Goal: Task Accomplishment & Management: Complete application form

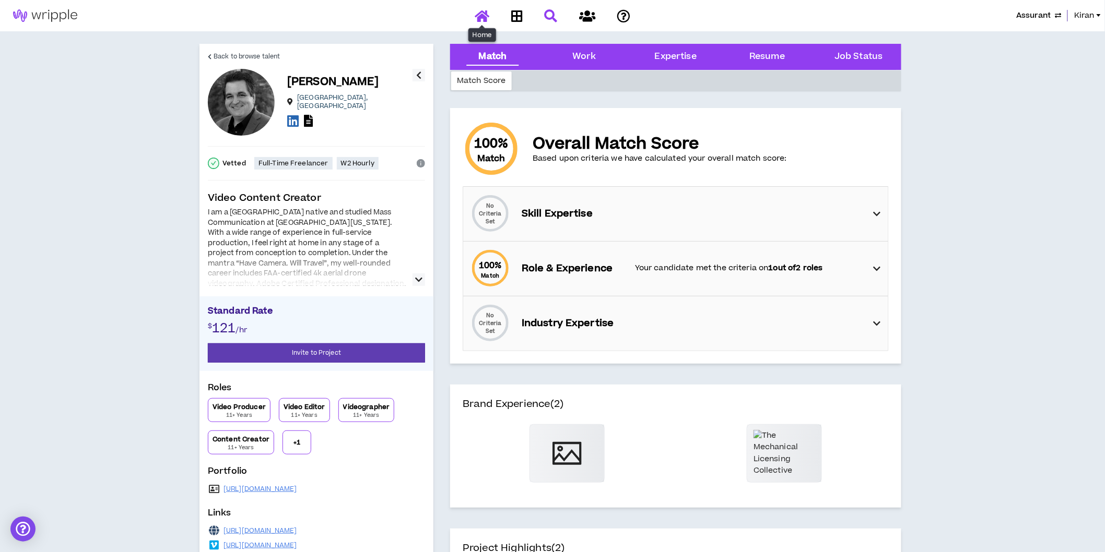
click at [487, 18] on icon at bounding box center [482, 15] width 15 height 13
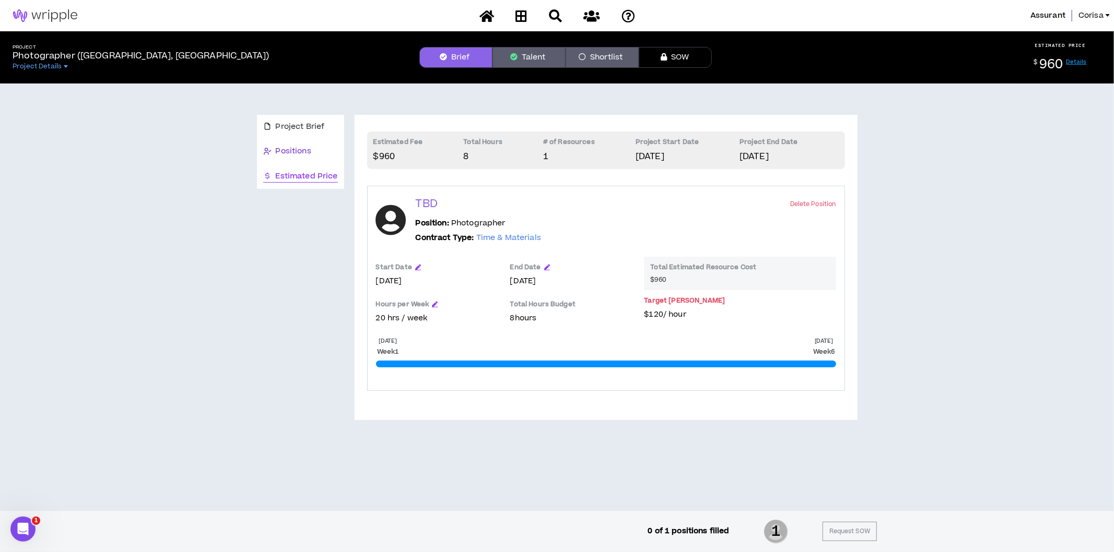
click at [304, 152] on span "Positions" at bounding box center [294, 151] width 36 height 11
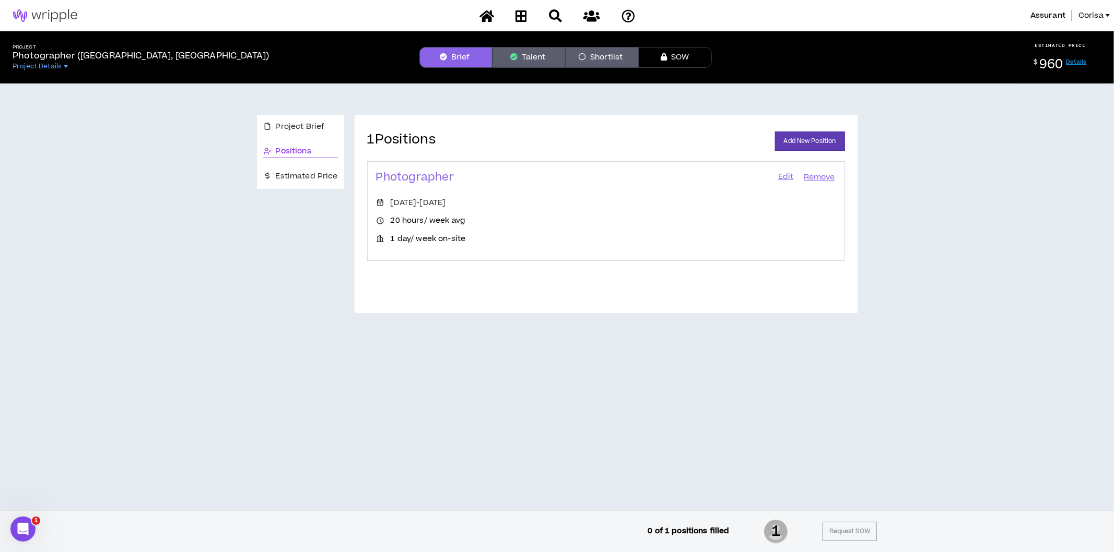
click at [785, 180] on link "Edit" at bounding box center [786, 177] width 18 height 15
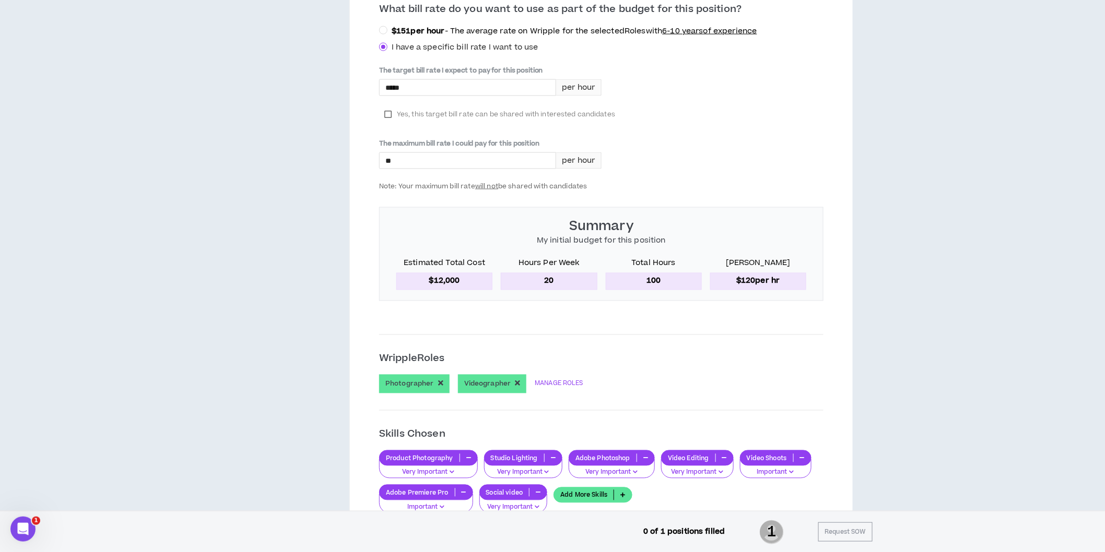
scroll to position [213, 0]
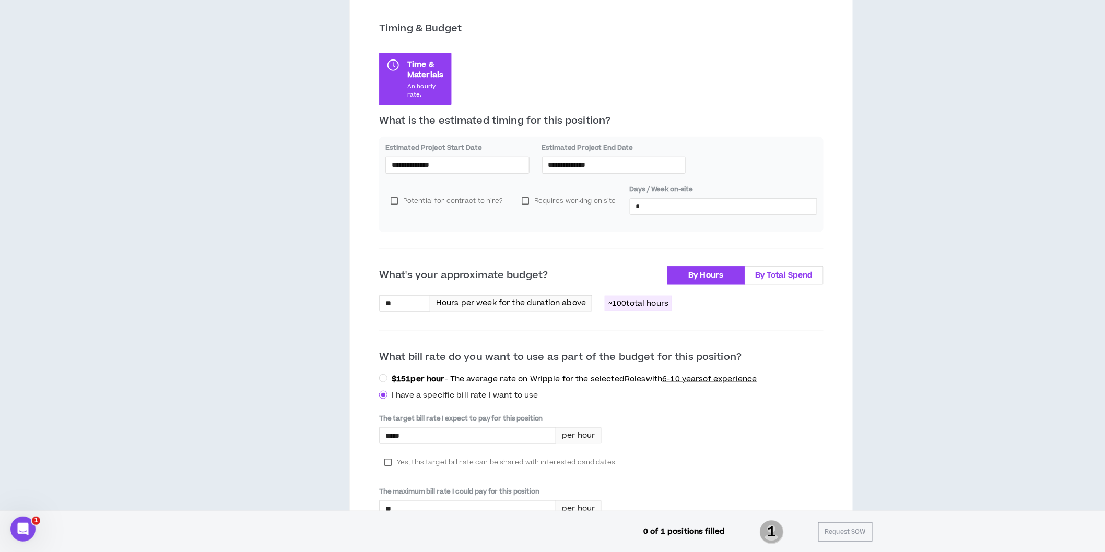
click at [796, 283] on label "By Total Spend" at bounding box center [784, 275] width 78 height 19
click at [731, 271] on label "By Hours" at bounding box center [706, 275] width 78 height 19
click at [721, 439] on div "The target bill rate I expect to pay for this position ***** per hour Yes, this…" at bounding box center [601, 476] width 444 height 125
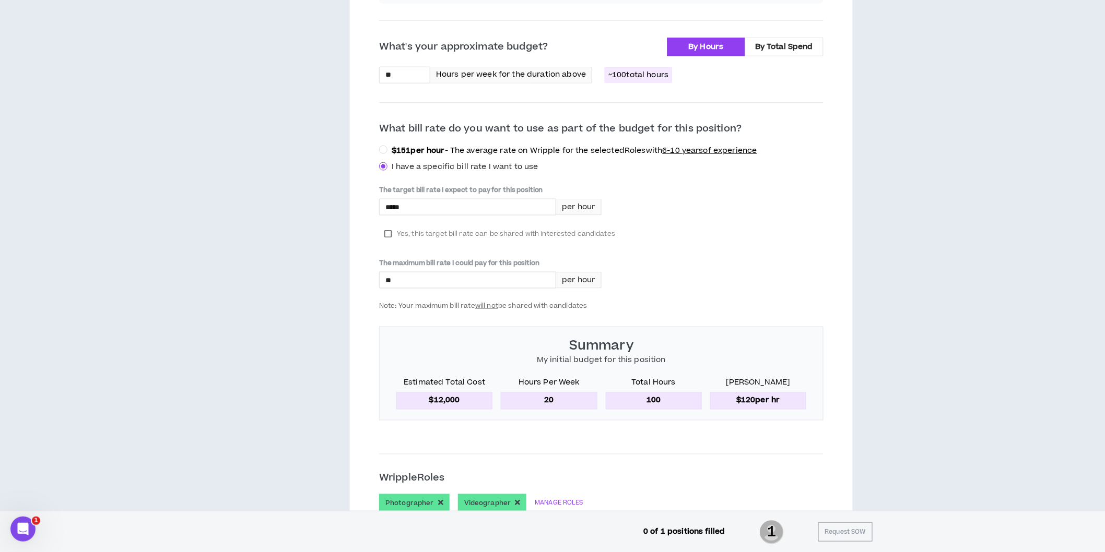
scroll to position [619, 0]
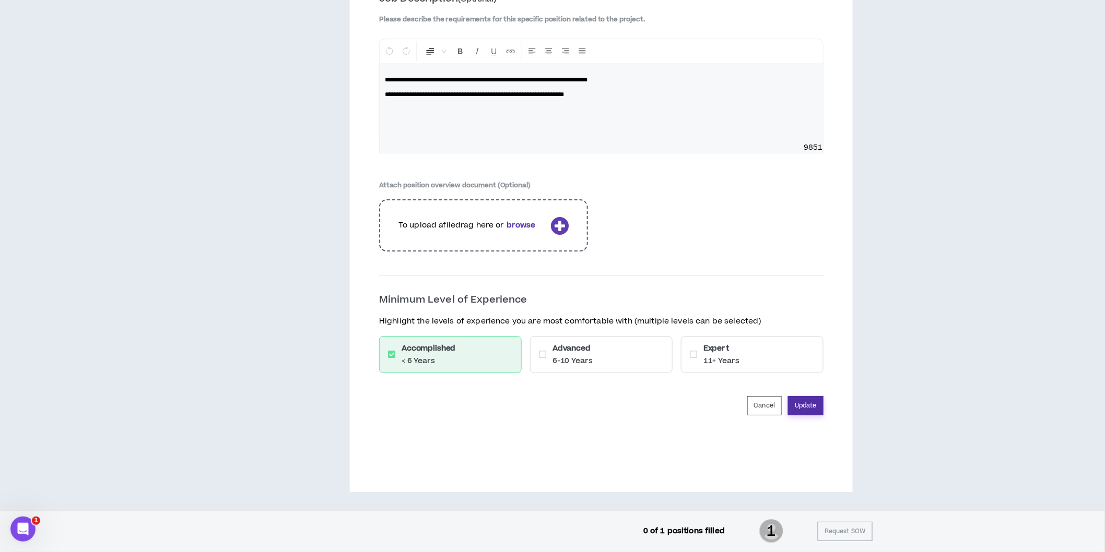
click at [807, 405] on button "Update" at bounding box center [806, 405] width 36 height 19
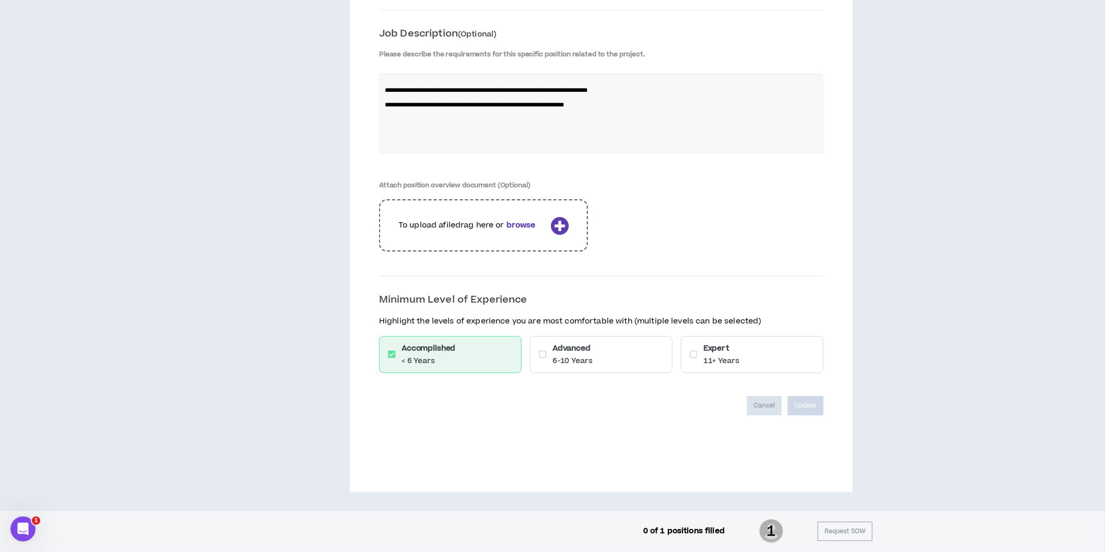
scroll to position [1327, 0]
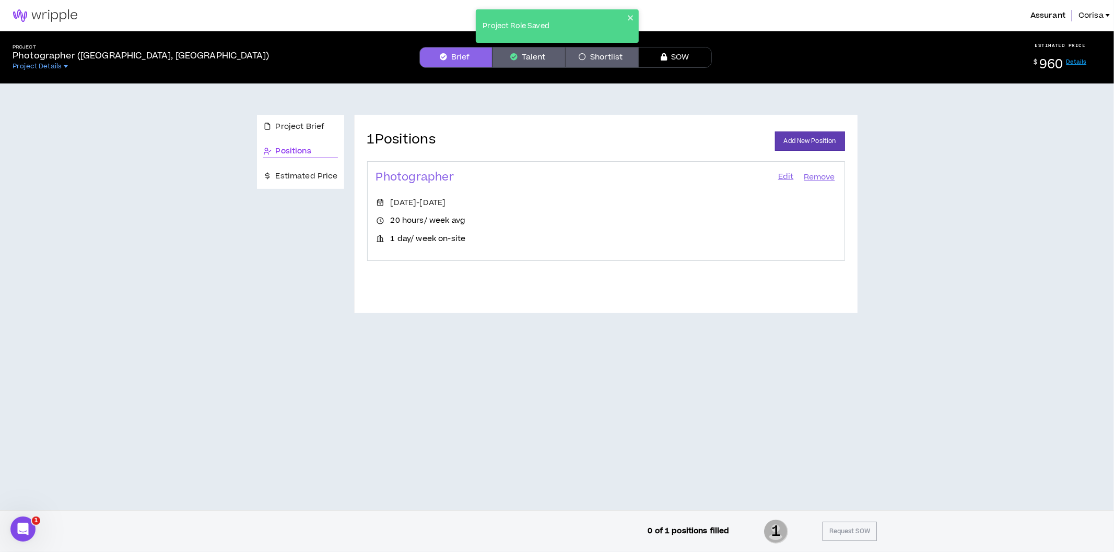
click at [629, 13] on div "Project Role Saved" at bounding box center [557, 25] width 163 height 33
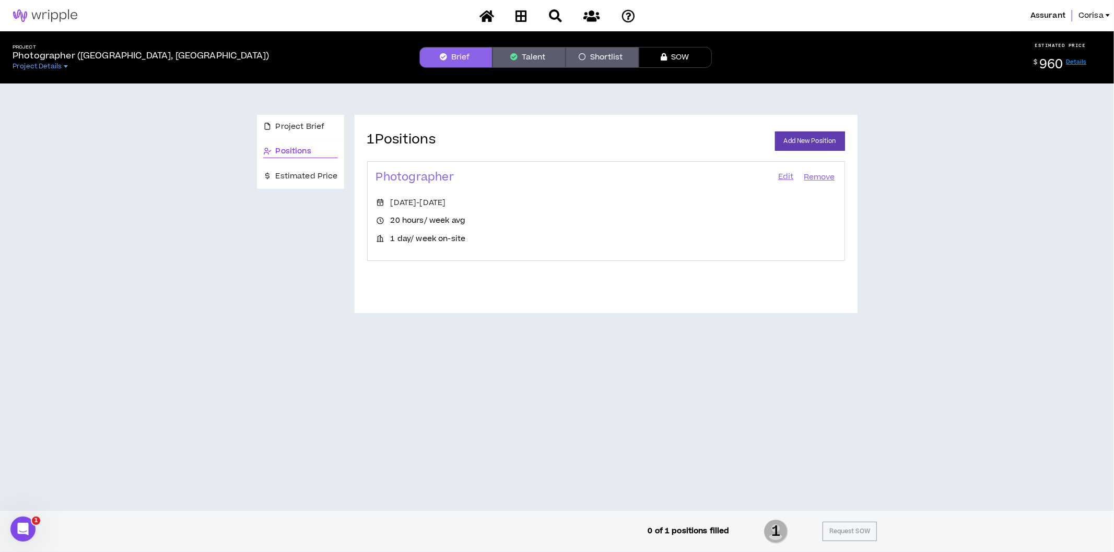
click at [341, 445] on div "Project Brief Positions Estimated Price 1 Positions Add New Position Photograph…" at bounding box center [557, 297] width 1114 height 427
click at [195, 476] on div "Project Brief Positions Estimated Price 1 Positions Add New Position Photograph…" at bounding box center [557, 297] width 1114 height 427
click at [1080, 61] on link "Details" at bounding box center [1076, 62] width 20 height 8
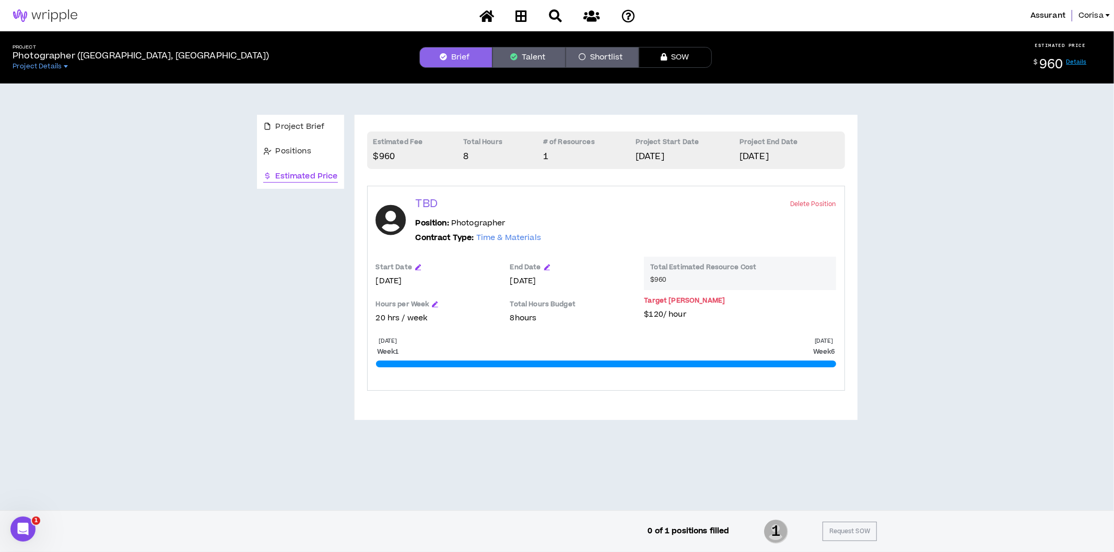
click at [990, 409] on div "Project Brief Positions Estimated Price Estimated Fee $960 Total Hours 8 # of R…" at bounding box center [556, 261] width 1105 height 355
click at [321, 122] on span "Project Brief" at bounding box center [300, 126] width 49 height 11
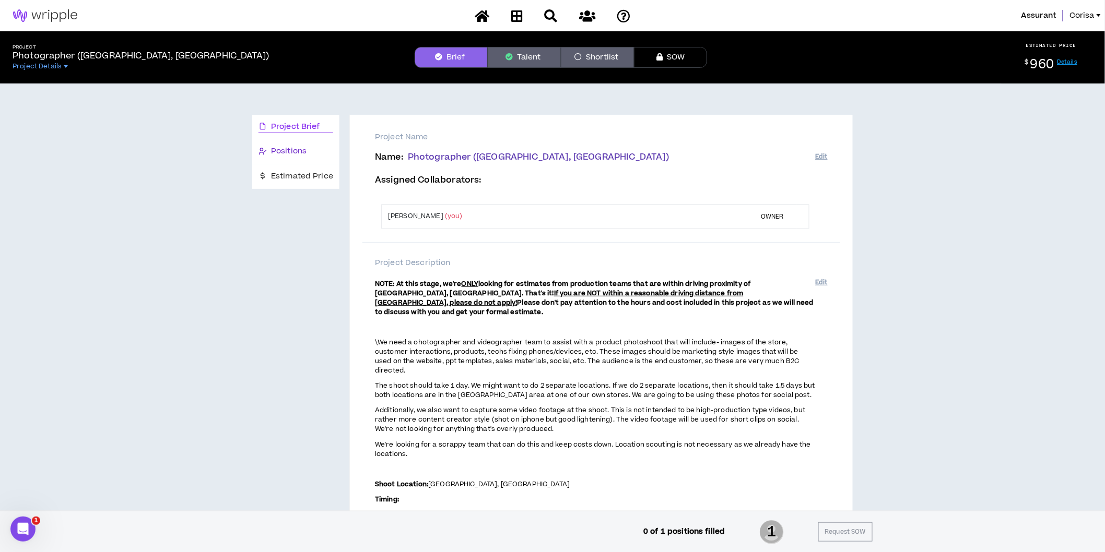
click at [300, 150] on span "Positions" at bounding box center [289, 151] width 36 height 11
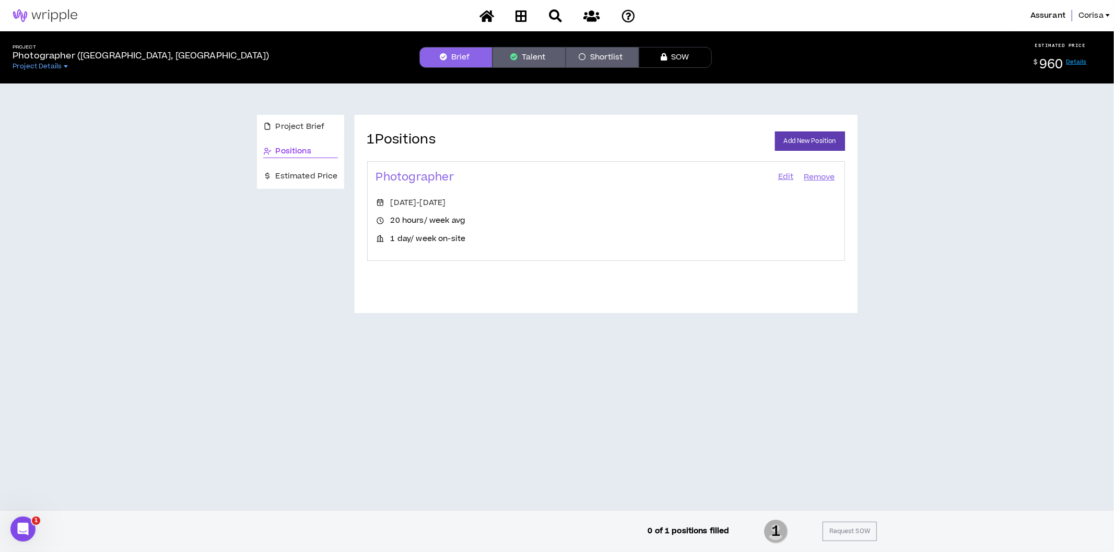
click at [779, 174] on link "Edit" at bounding box center [786, 177] width 18 height 15
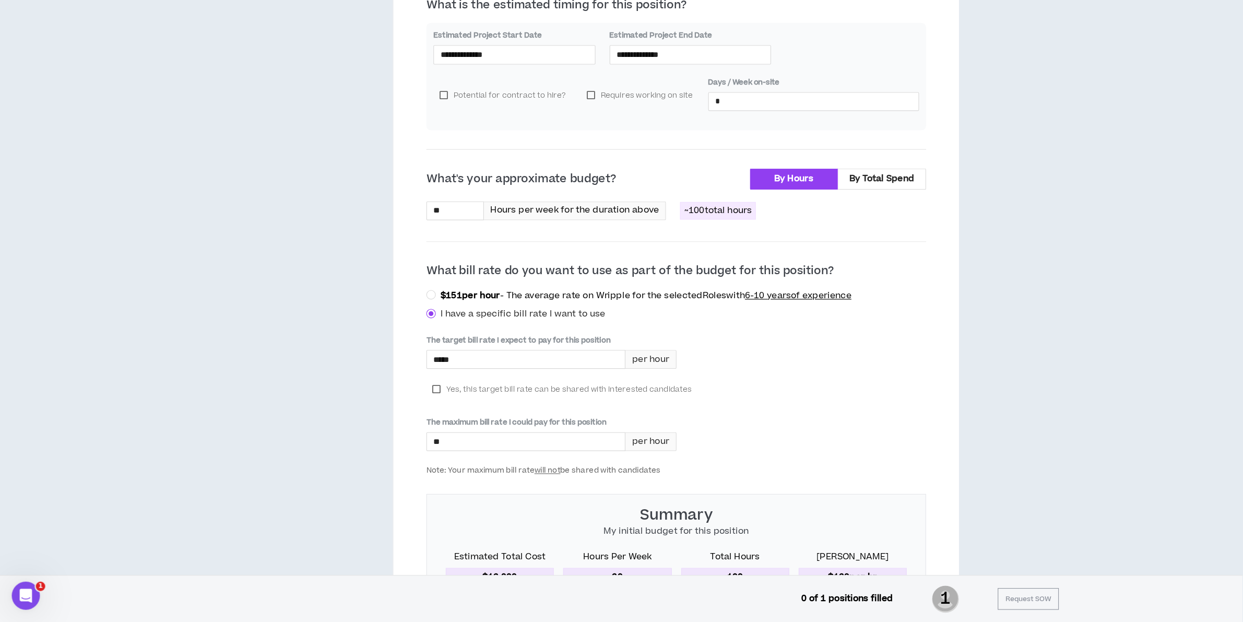
scroll to position [329, 0]
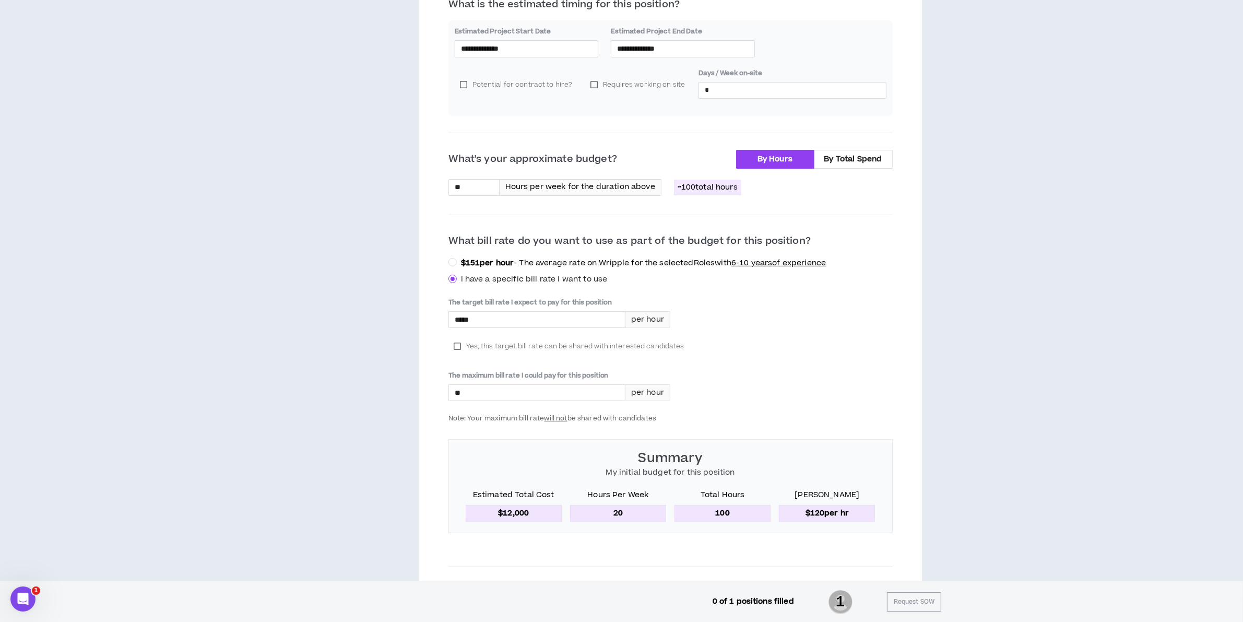
drag, startPoint x: 936, startPoint y: 254, endPoint x: 1052, endPoint y: 286, distance: 121.2
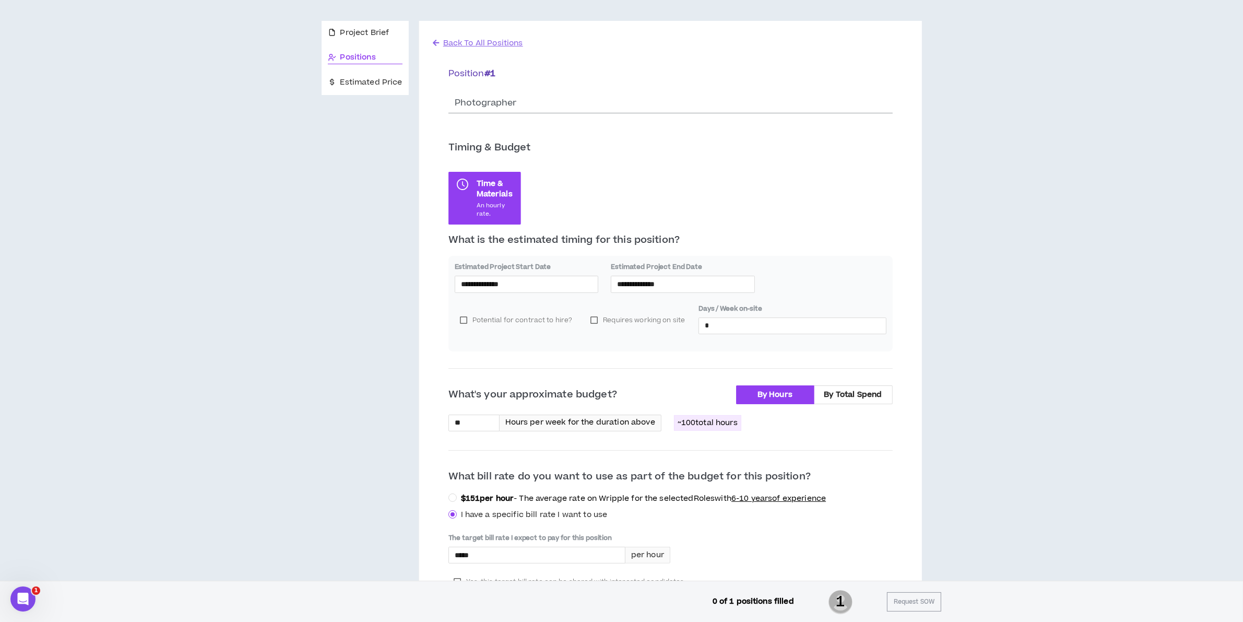
scroll to position [0, 0]
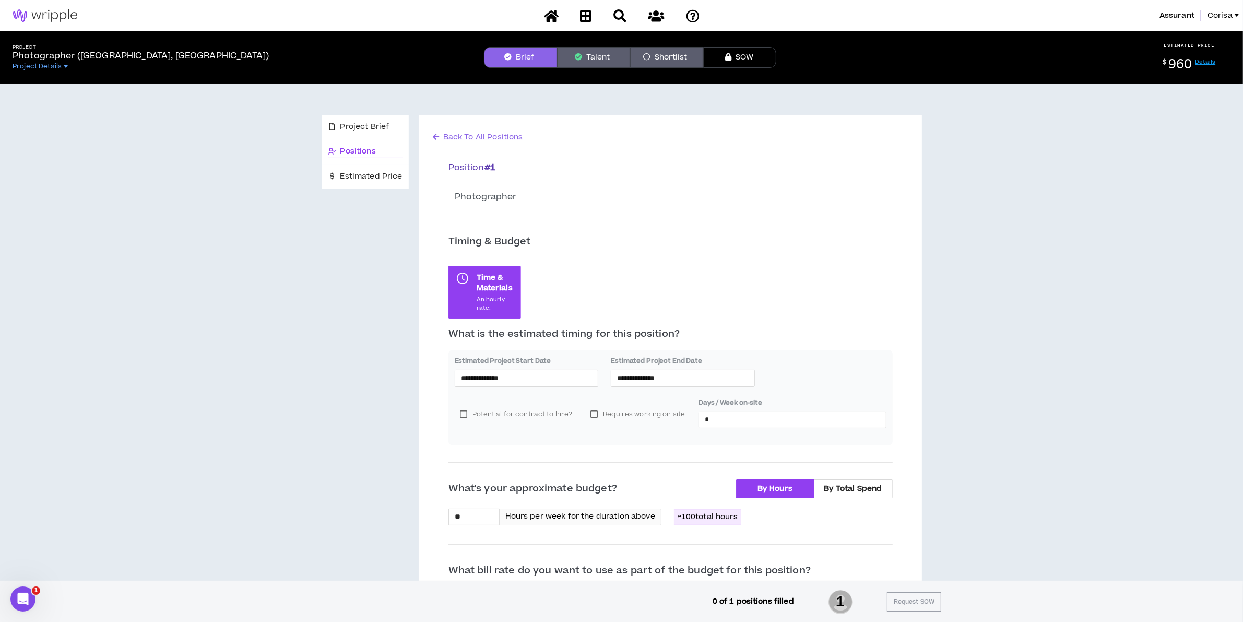
click at [1113, 14] on span "Corisa" at bounding box center [1220, 15] width 25 height 11
click at [1113, 116] on button "Logout" at bounding box center [1187, 124] width 102 height 16
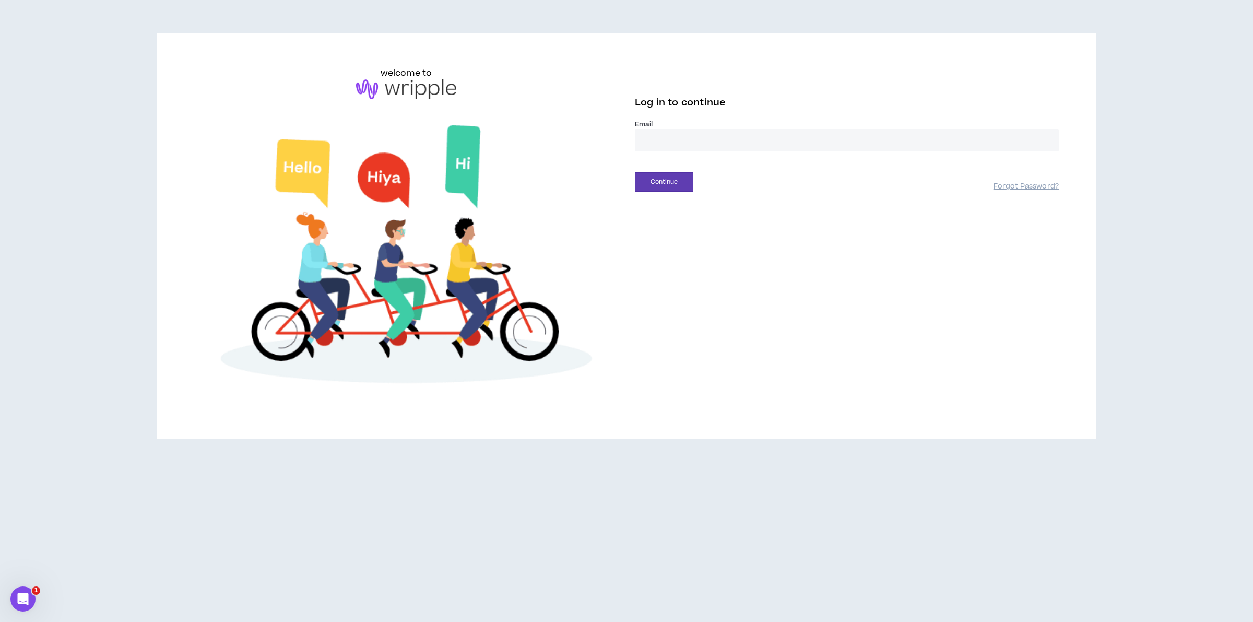
click at [700, 132] on input "email" at bounding box center [847, 140] width 424 height 22
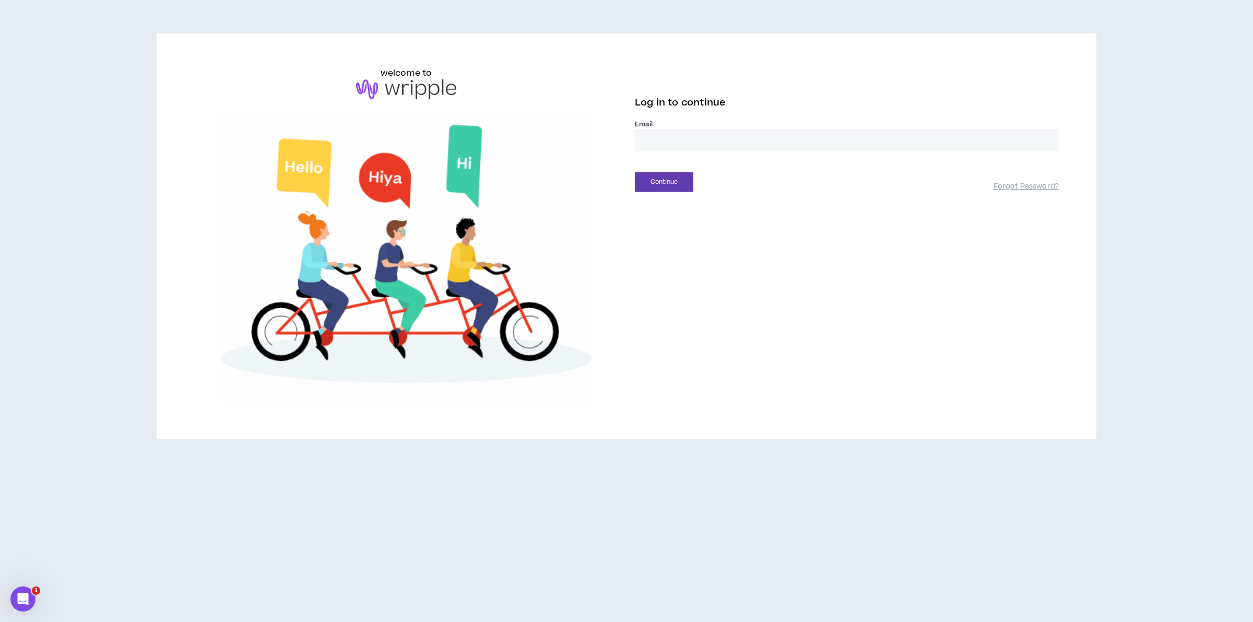
type input "**********"
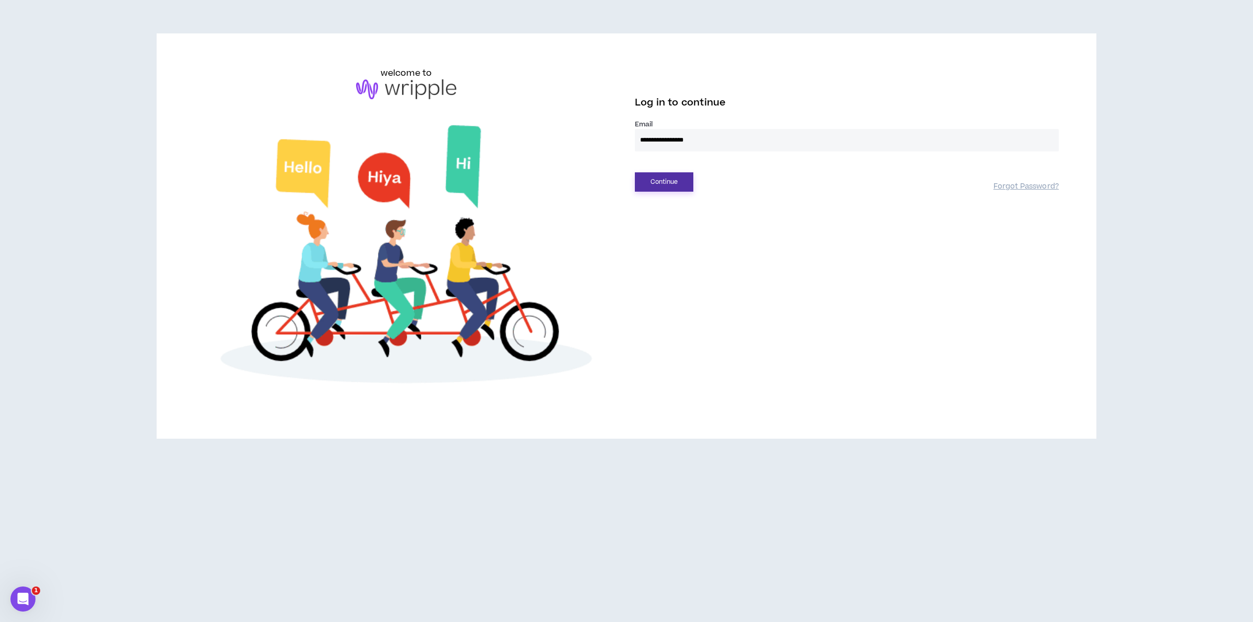
click at [682, 184] on button "Continue" at bounding box center [664, 181] width 58 height 19
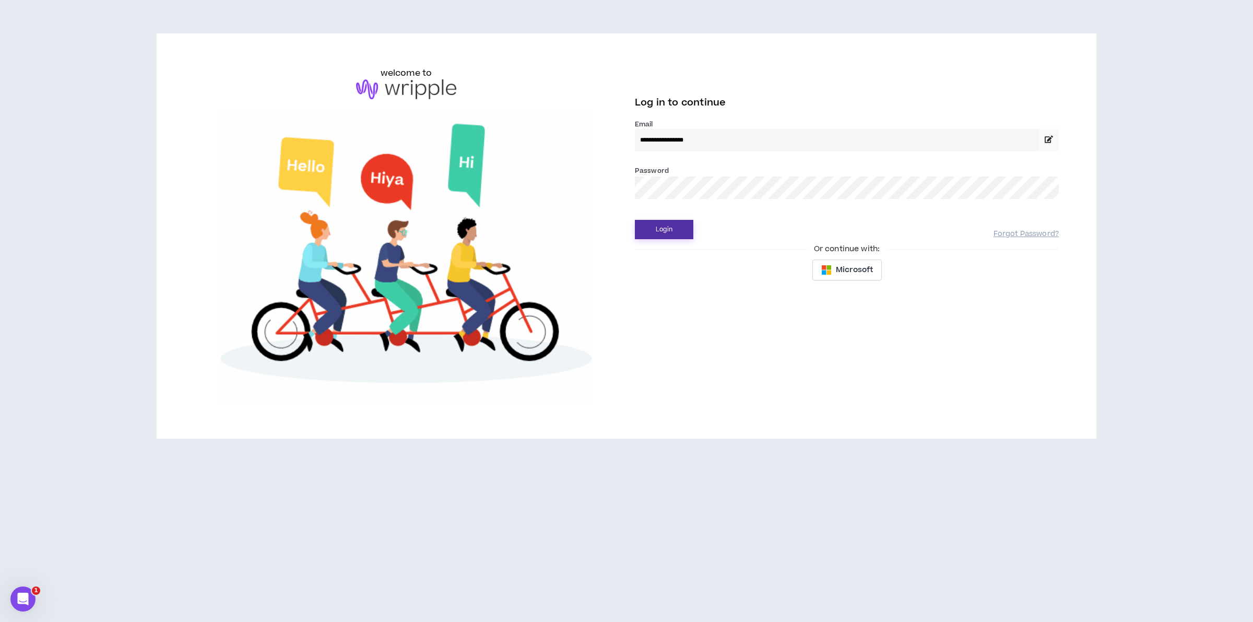
click at [654, 232] on button "Login" at bounding box center [664, 229] width 58 height 19
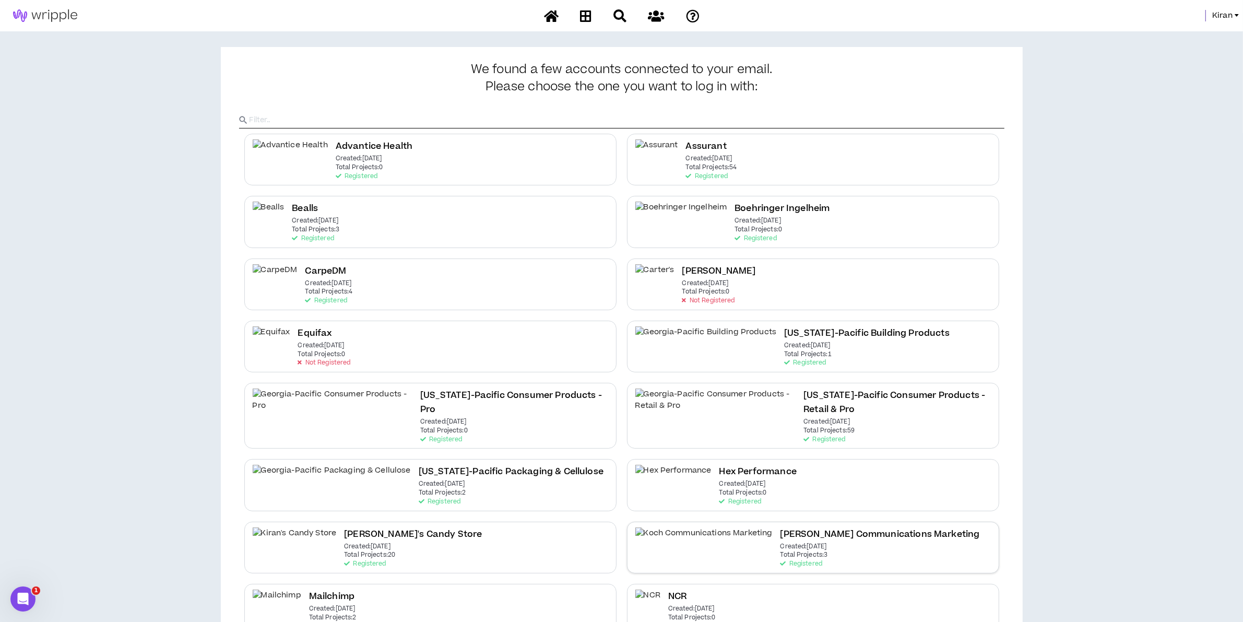
click at [780, 546] on div "Koch Communications Marketing Created: May 17 2023 Total Projects: 3 Registered" at bounding box center [879, 547] width 199 height 40
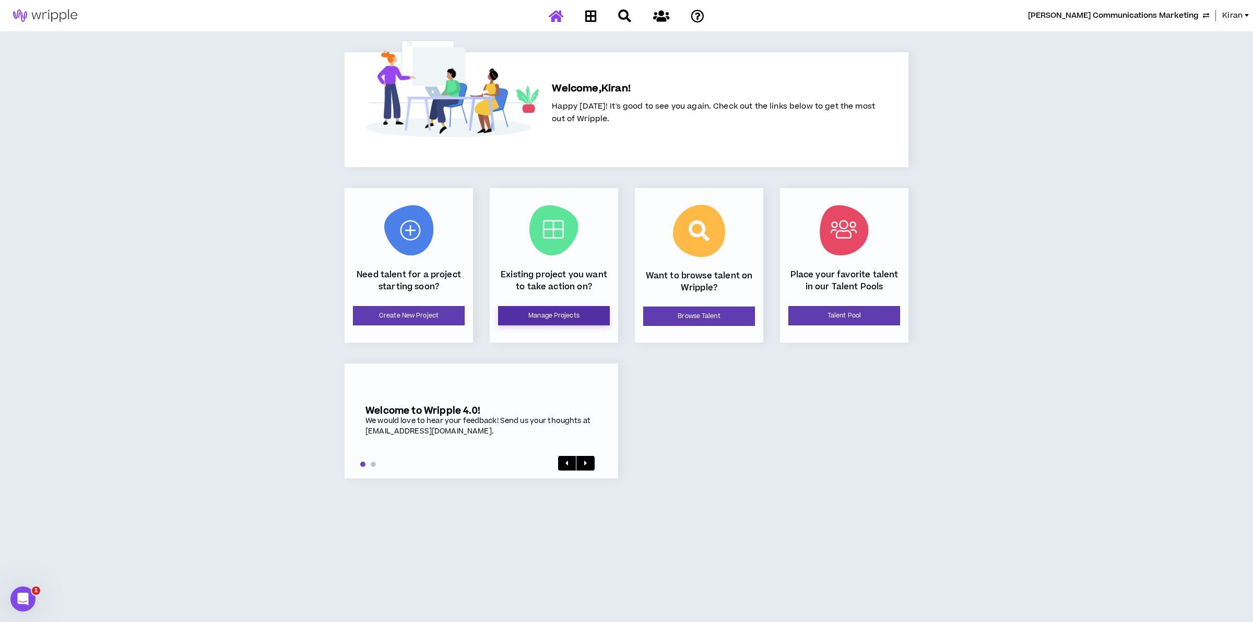
click at [517, 310] on link "Manage Projects" at bounding box center [554, 315] width 112 height 19
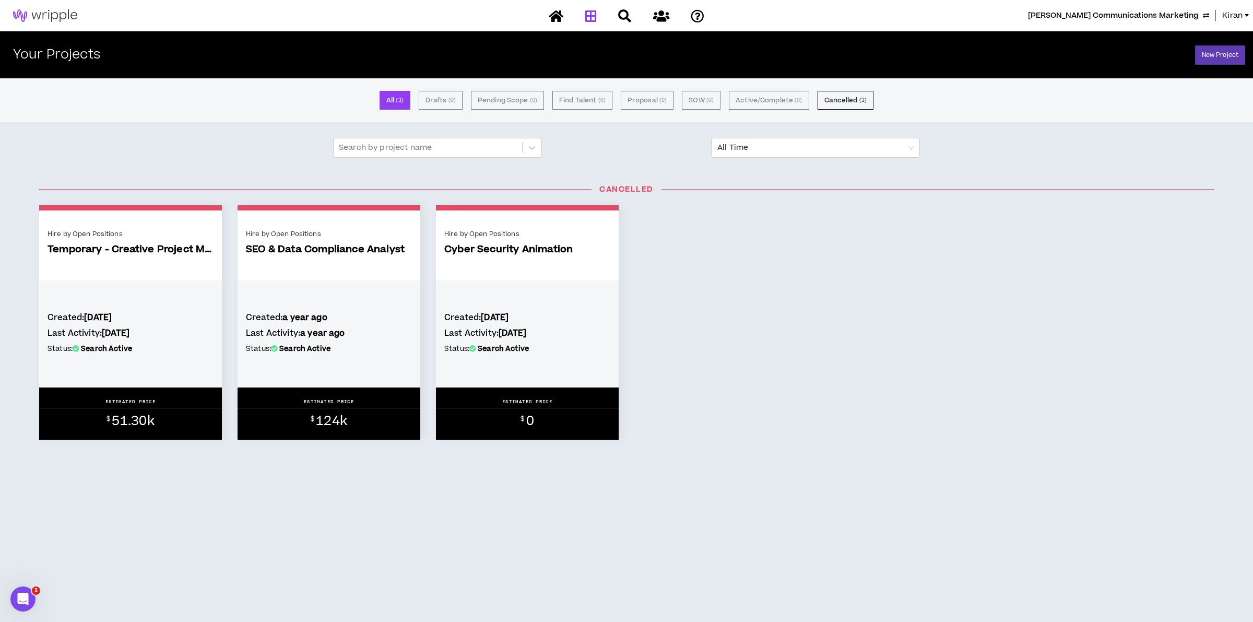
click at [588, 16] on div at bounding box center [626, 16] width 183 height 18
click at [1113, 10] on span "Koch Communications Marketing" at bounding box center [1113, 15] width 171 height 11
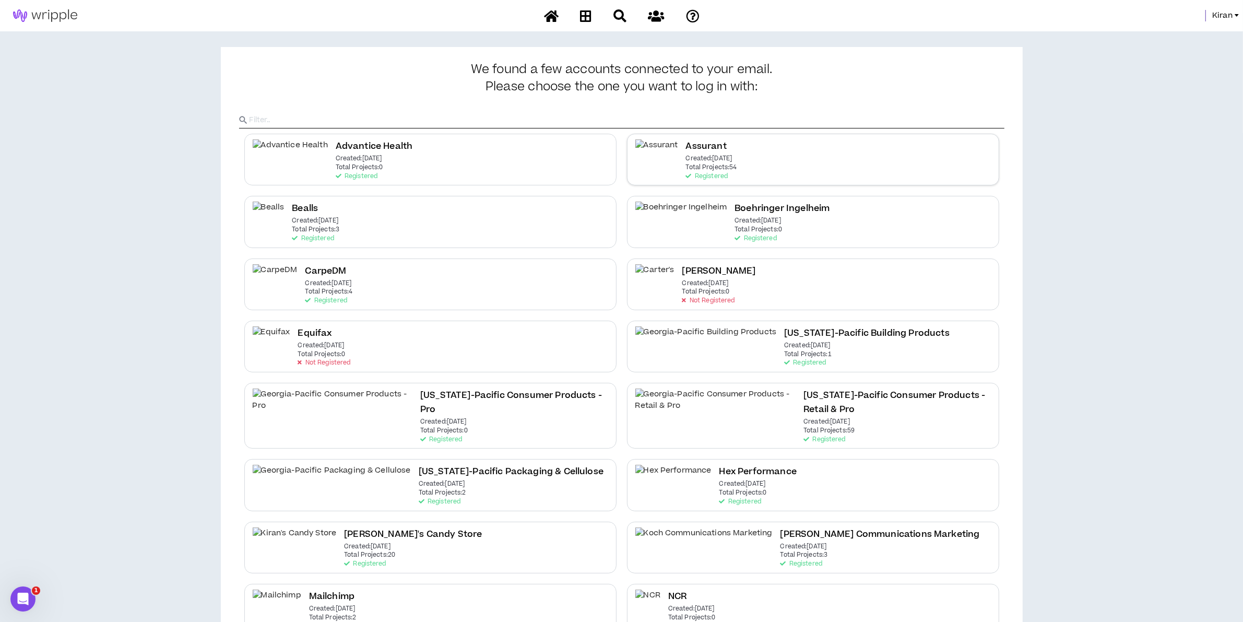
click at [727, 145] on div "Assurant Created: May 6 2021 Total Projects: 54 Registered" at bounding box center [711, 159] width 51 height 40
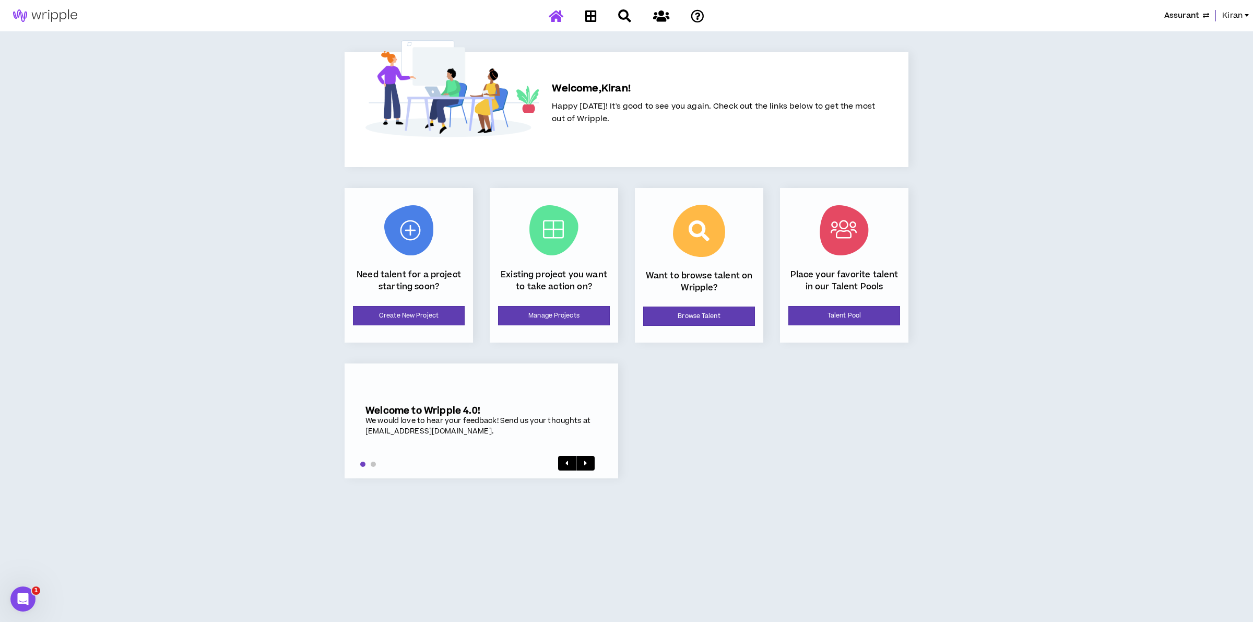
click at [1113, 9] on div "Assurant Kiran" at bounding box center [626, 15] width 1253 height 31
click at [1113, 16] on span "Kiran" at bounding box center [1232, 15] width 20 height 11
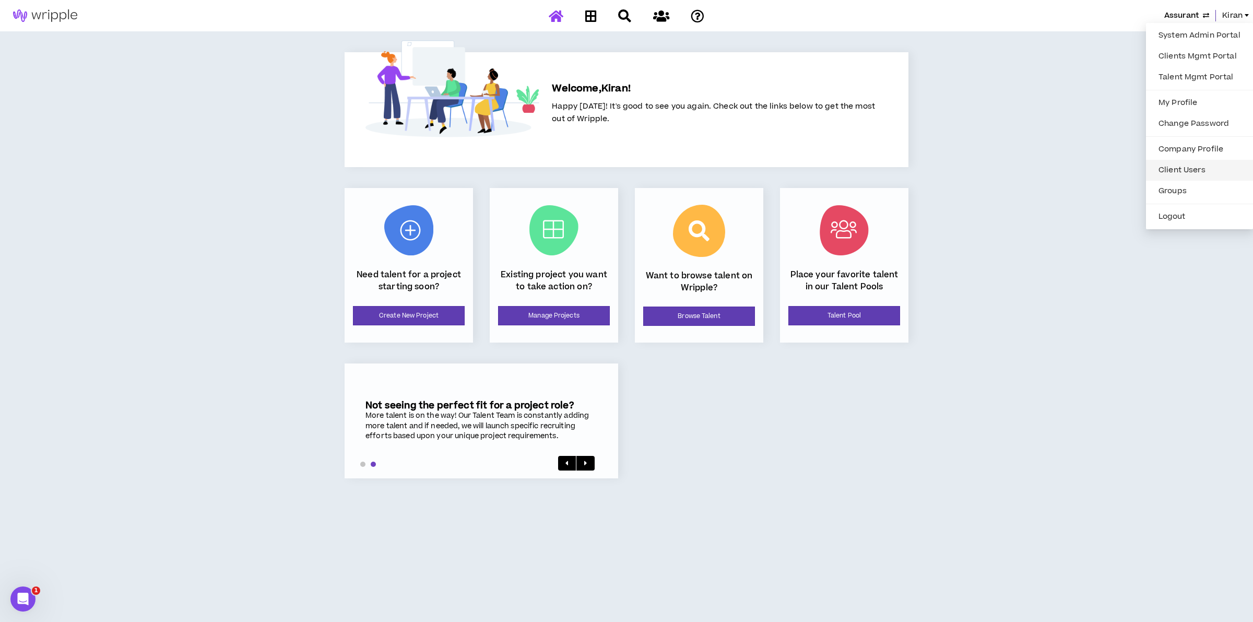
click at [1113, 165] on link "Client Users" at bounding box center [1199, 170] width 94 height 16
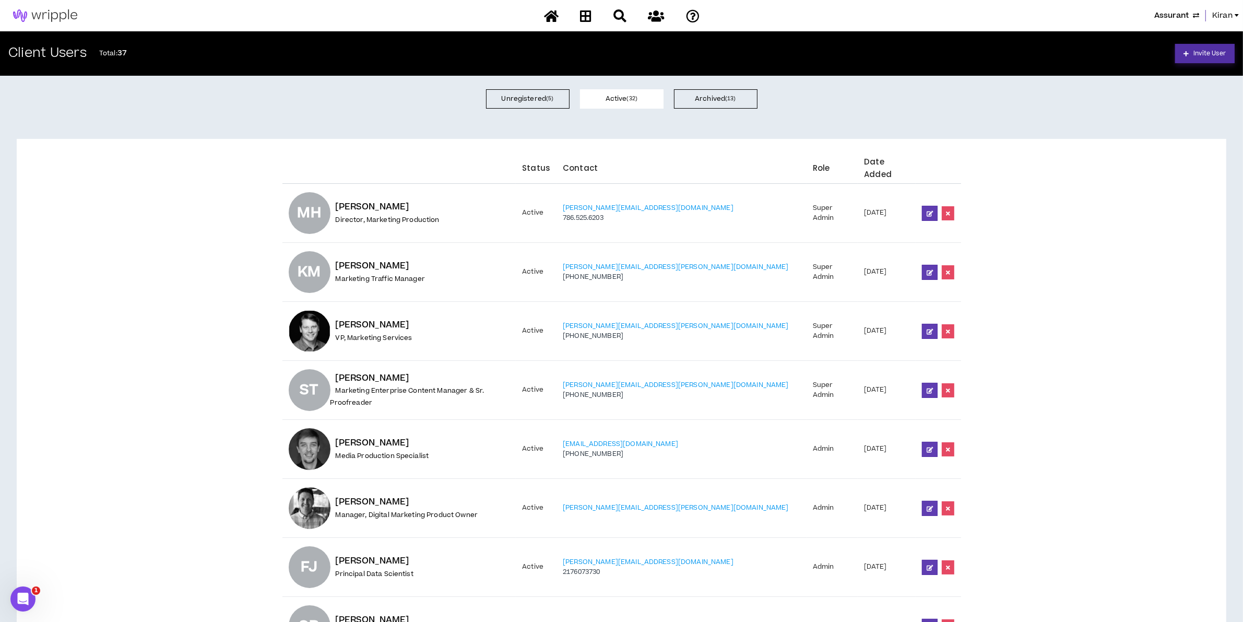
click at [1113, 52] on span "Invite User" at bounding box center [1209, 54] width 32 height 10
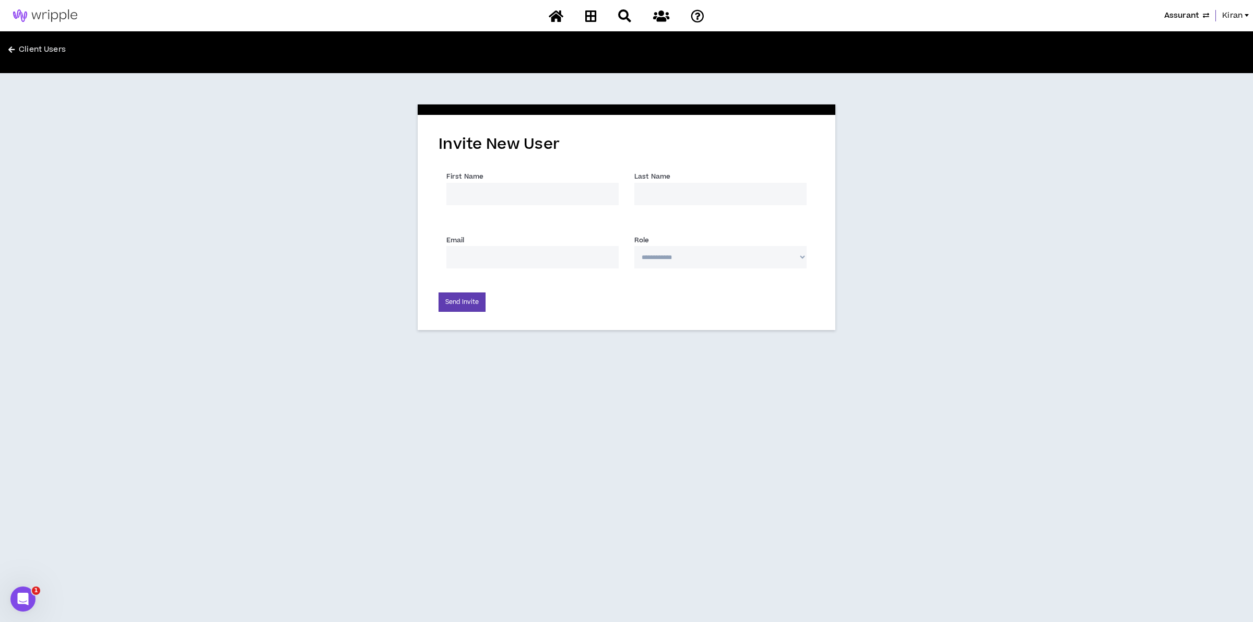
click at [577, 202] on input "First Name *" at bounding box center [532, 194] width 172 height 22
type input "Chelsea"
type input "Miller"
type input "chelsea.miller@assurant.com"
click at [689, 249] on select "**********" at bounding box center [720, 257] width 172 height 22
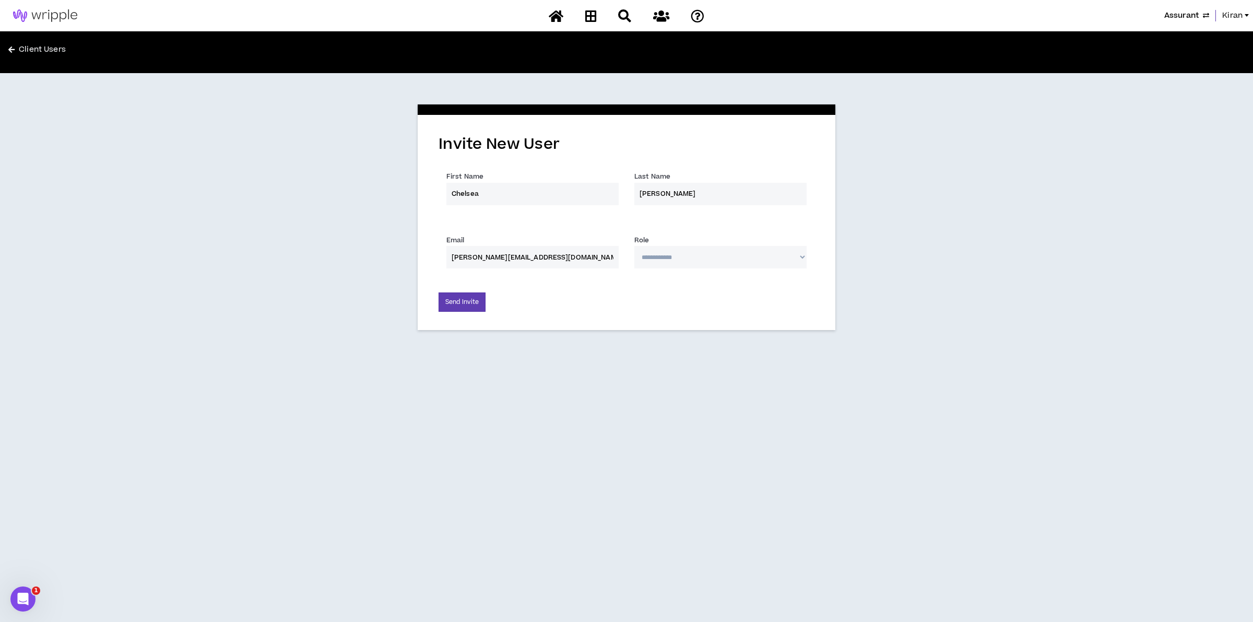
select select "*"
click at [634, 246] on select "**********" at bounding box center [720, 257] width 172 height 22
click at [465, 304] on button "Send Invite" at bounding box center [462, 301] width 47 height 19
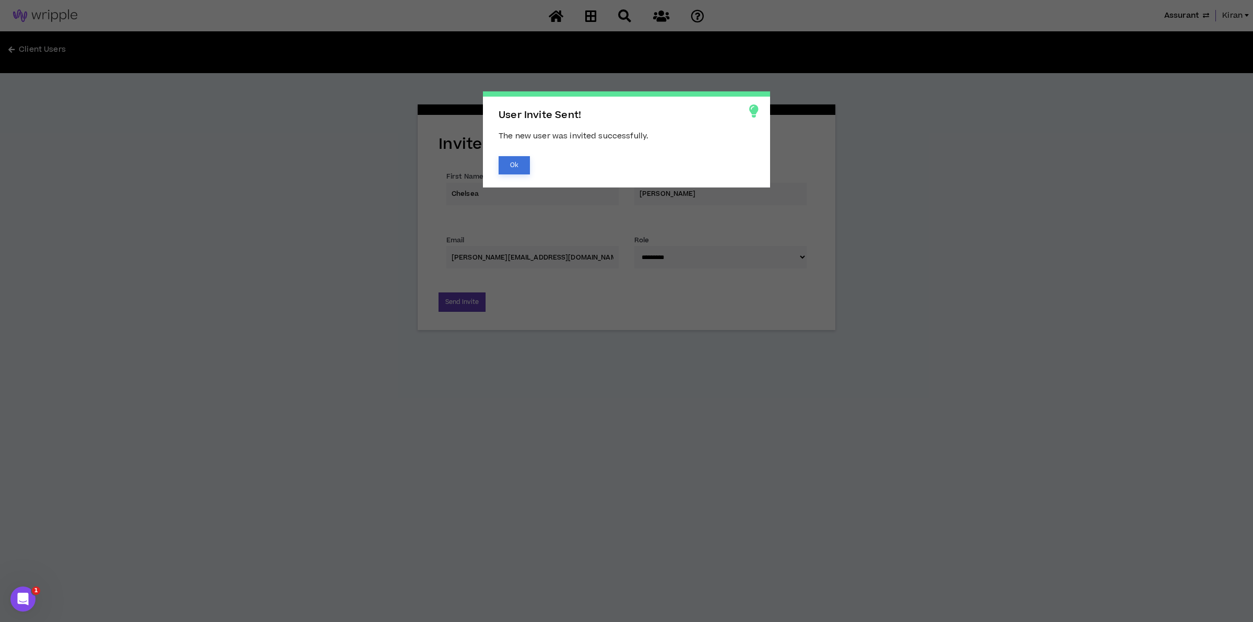
click at [516, 162] on button "Ok" at bounding box center [514, 165] width 31 height 18
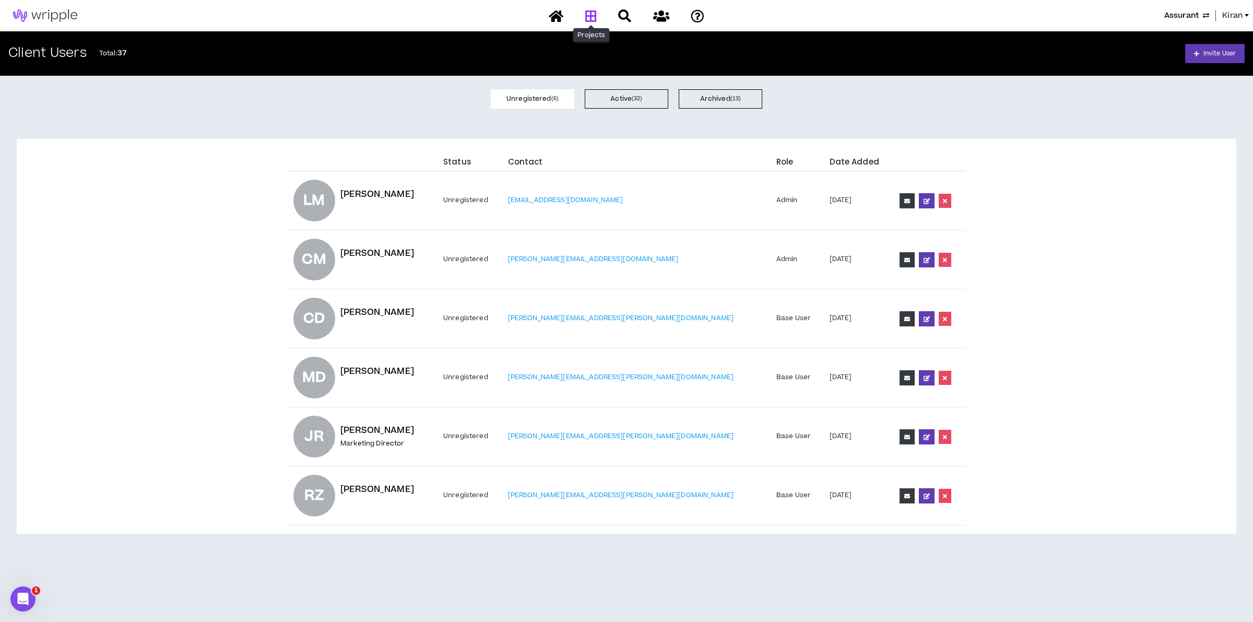
click at [596, 14] on icon at bounding box center [590, 15] width 11 height 13
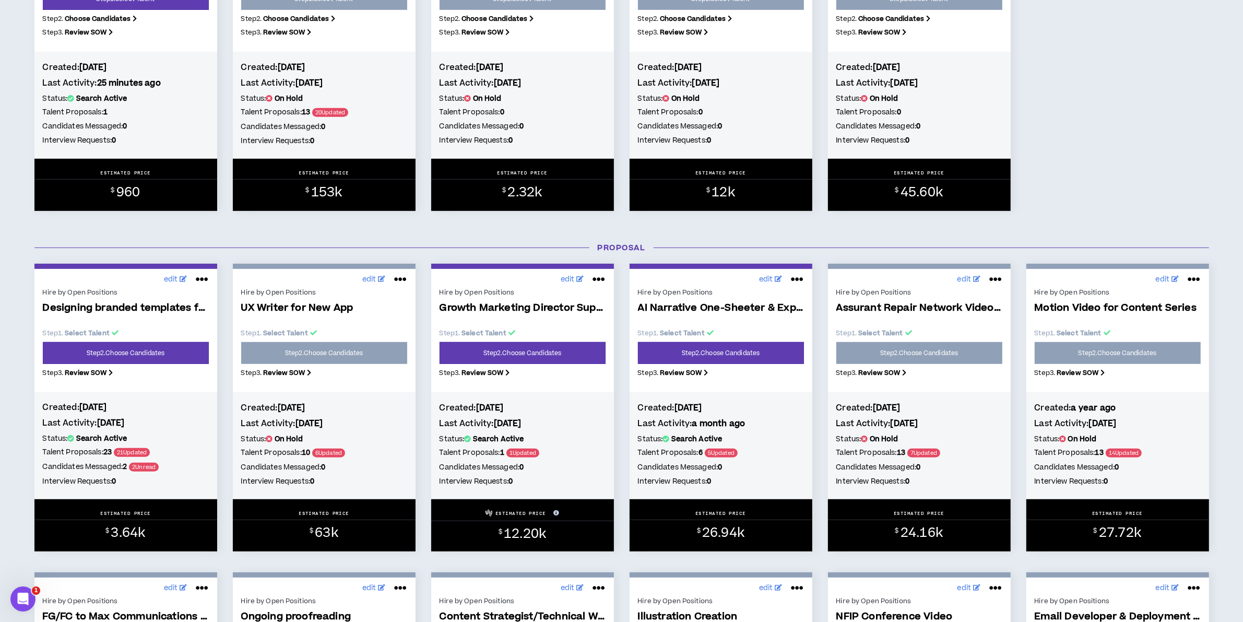
scroll to position [653, 0]
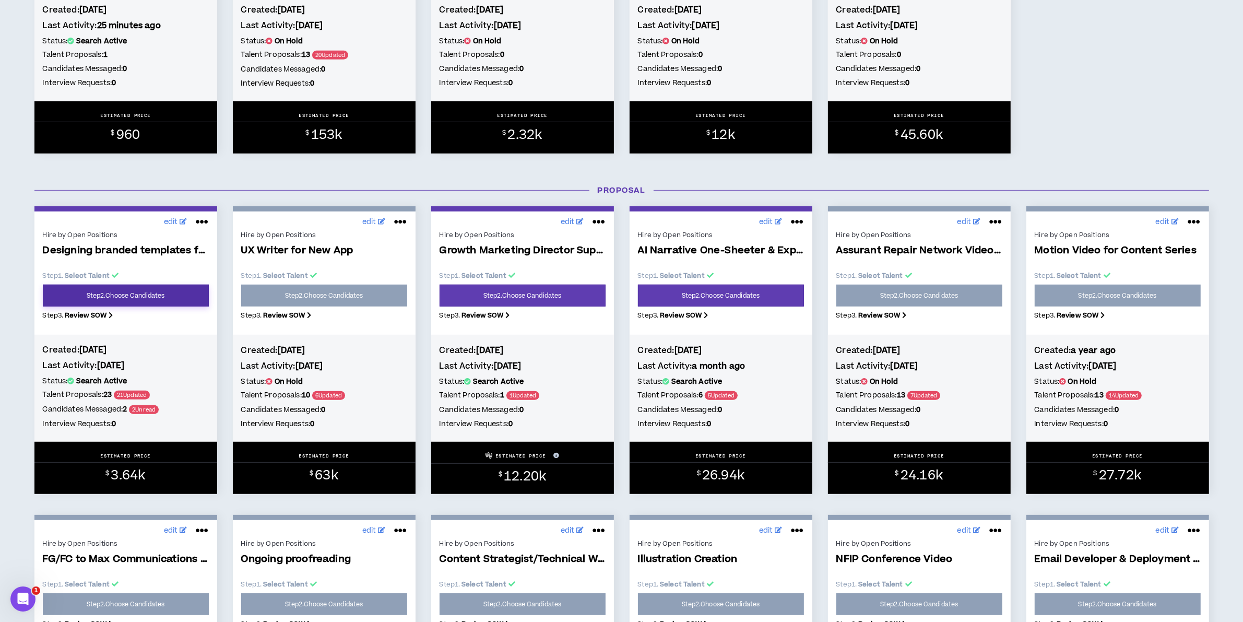
click at [91, 290] on link "Step 2 . Choose Candidates" at bounding box center [126, 296] width 166 height 22
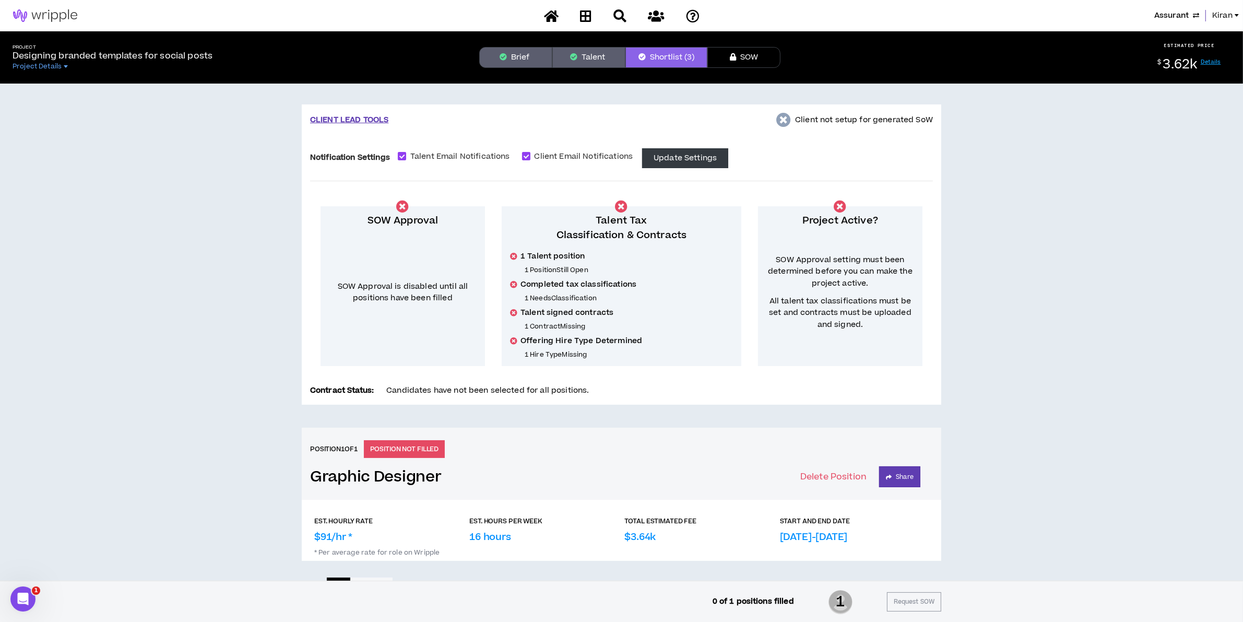
click at [1113, 13] on span "Assurant" at bounding box center [1171, 15] width 34 height 11
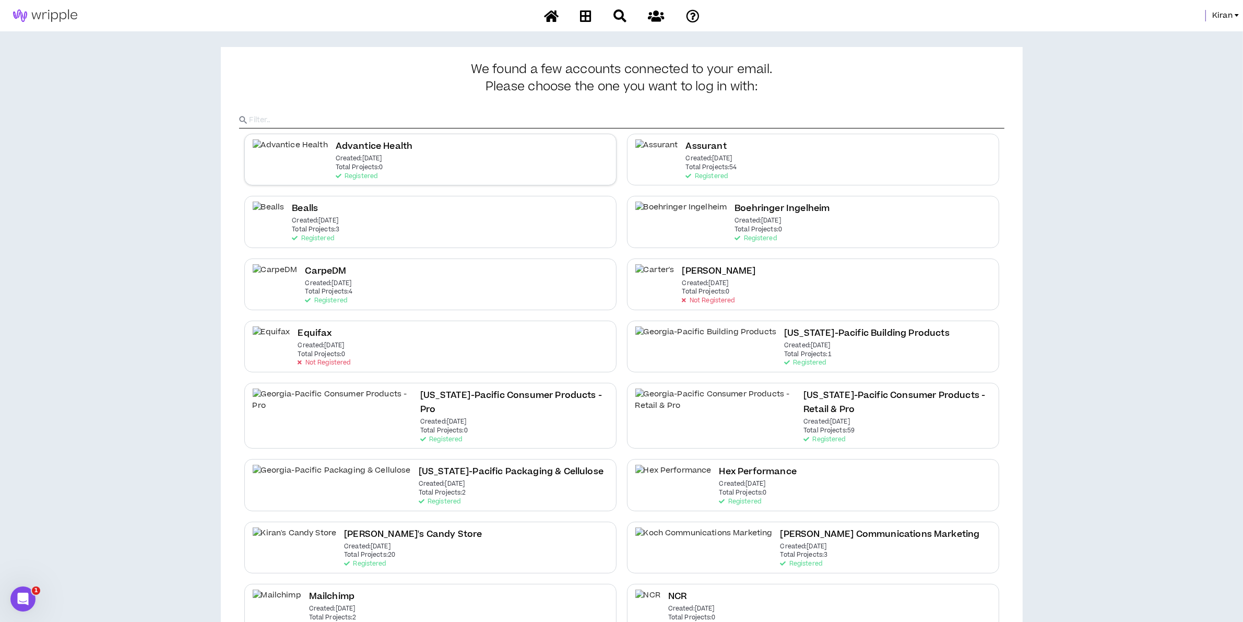
click at [376, 160] on div "Advantice Health Created: Aug 11 2025 Total Projects: 0 Registered" at bounding box center [430, 160] width 372 height 52
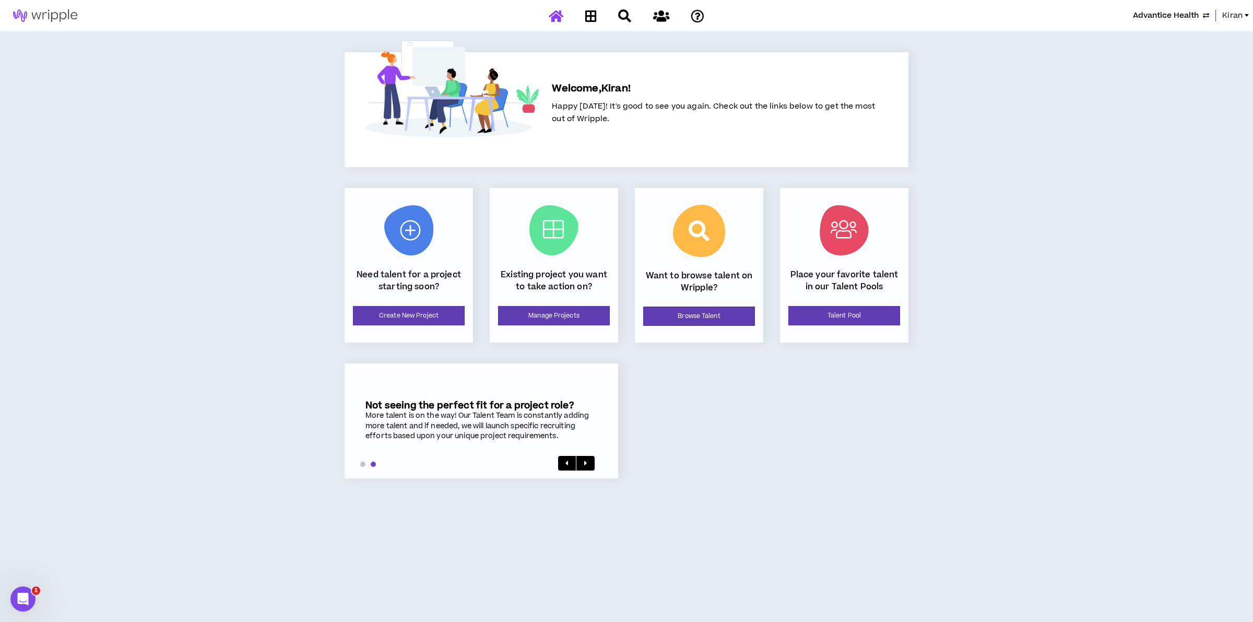
click at [1113, 14] on span "Kiran" at bounding box center [1232, 15] width 20 height 11
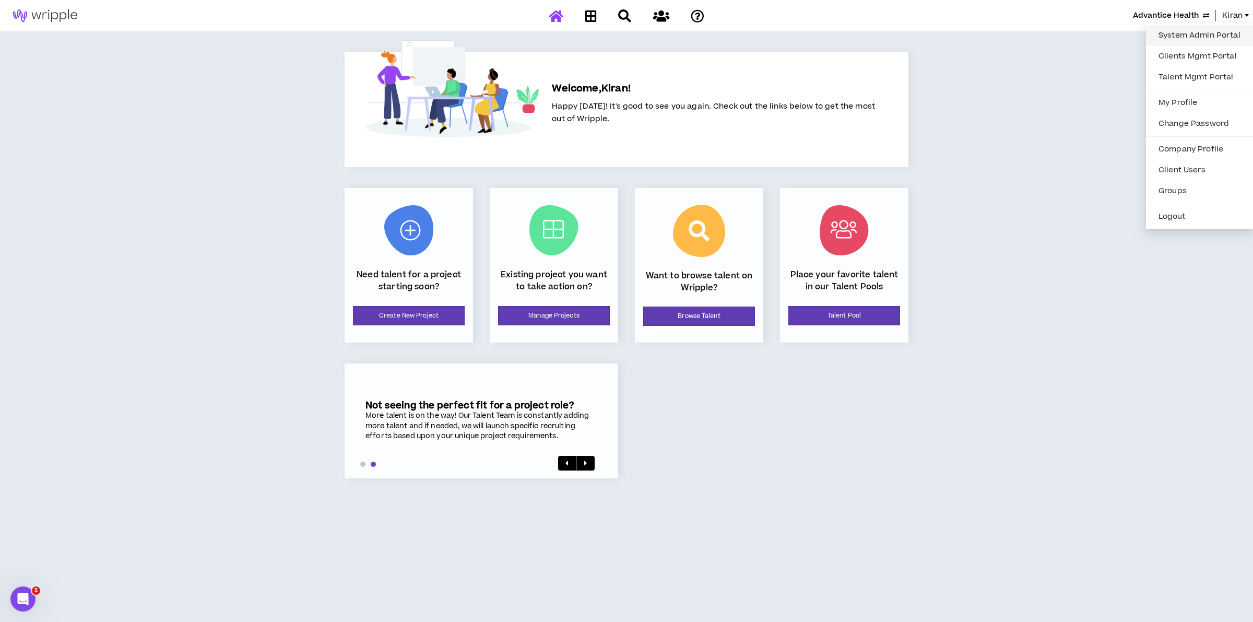
click at [1113, 28] on link "System Admin Portal" at bounding box center [1199, 36] width 94 height 16
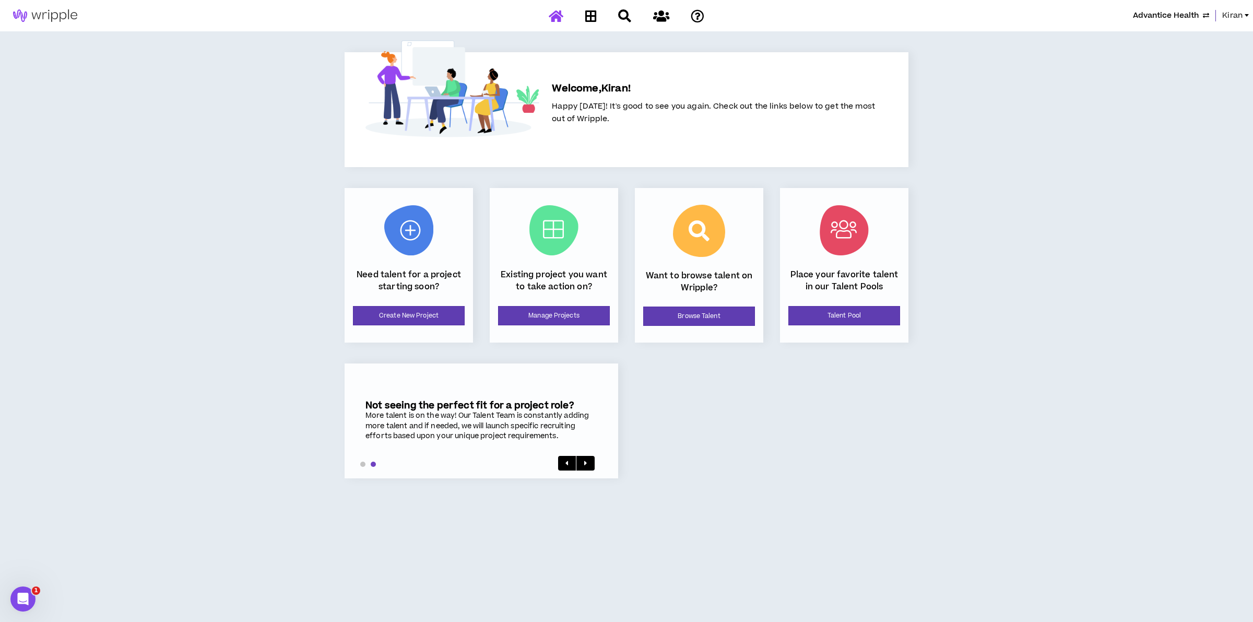
click at [1113, 11] on span "Kiran" at bounding box center [1232, 15] width 20 height 11
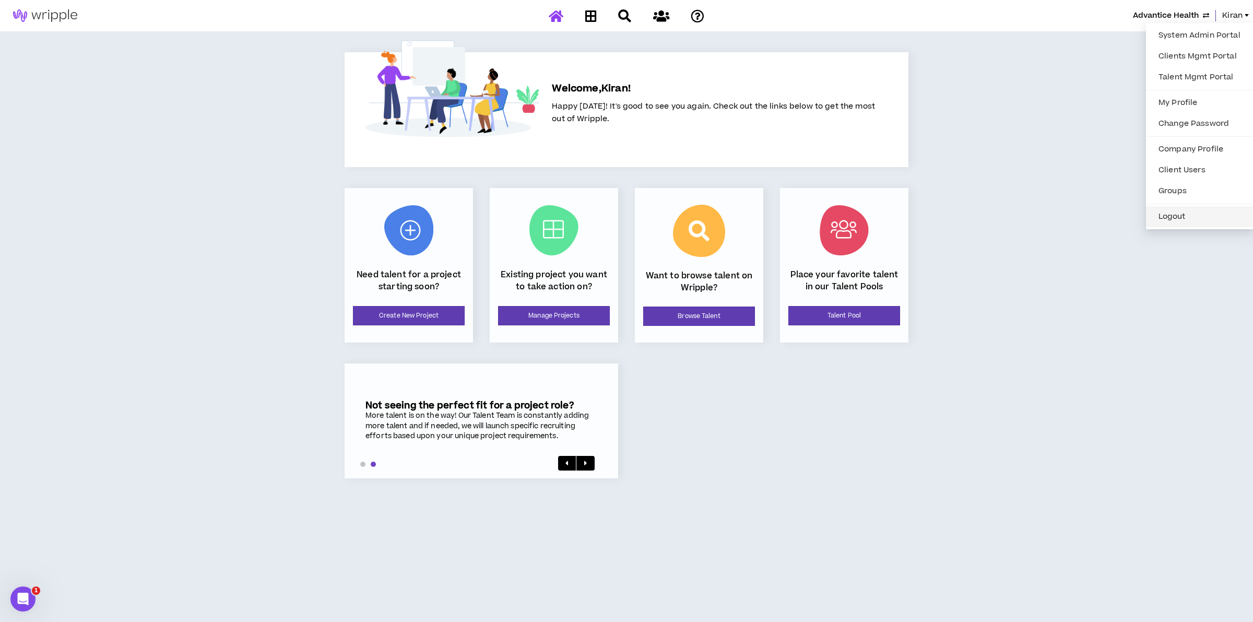
click at [1113, 218] on button "Logout" at bounding box center [1199, 217] width 94 height 16
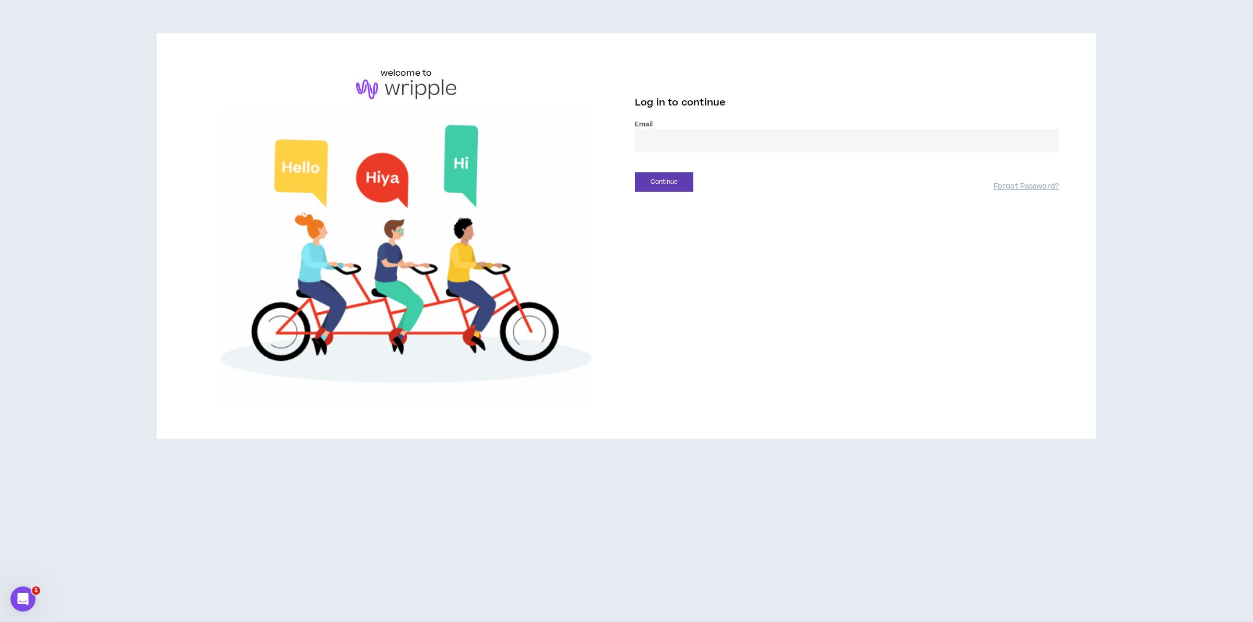
click at [682, 116] on div "Log in to continue" at bounding box center [847, 106] width 424 height 28
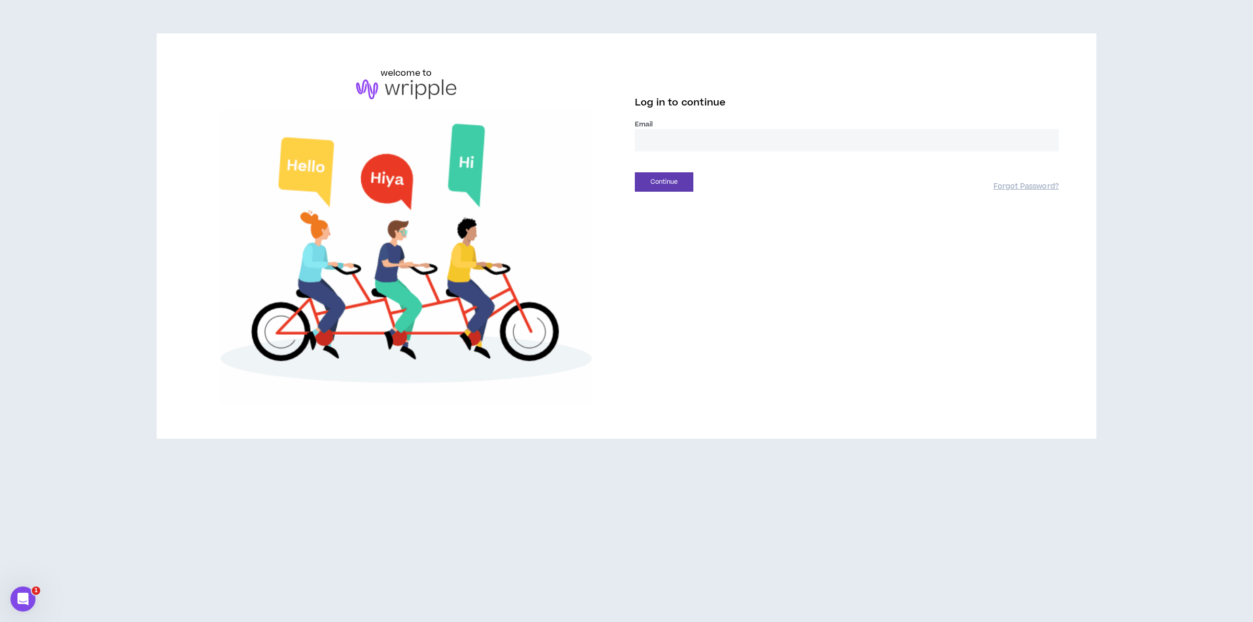
click at [679, 146] on input "email" at bounding box center [847, 140] width 424 height 22
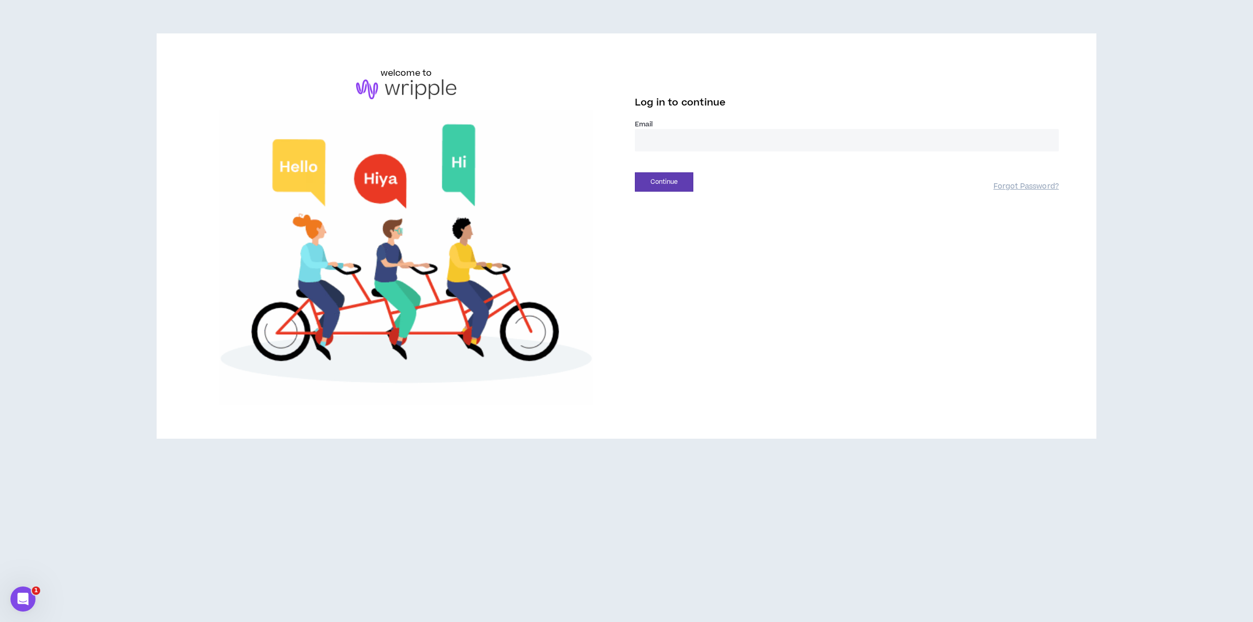
type input "**********"
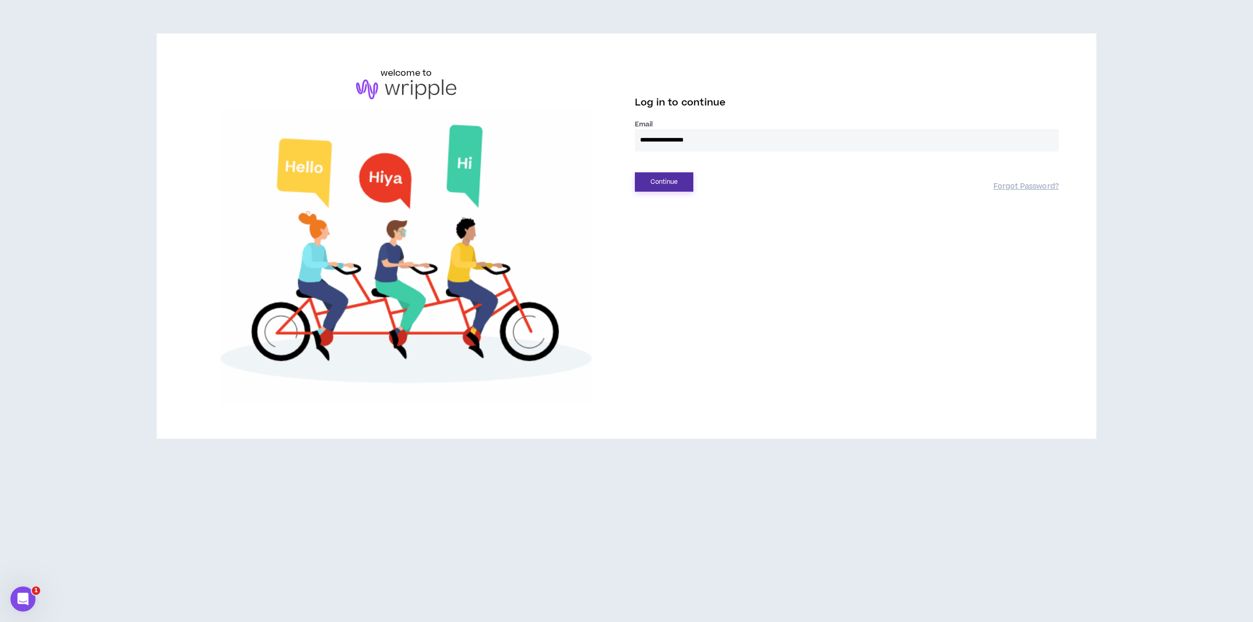
click at [658, 178] on button "Continue" at bounding box center [664, 181] width 58 height 19
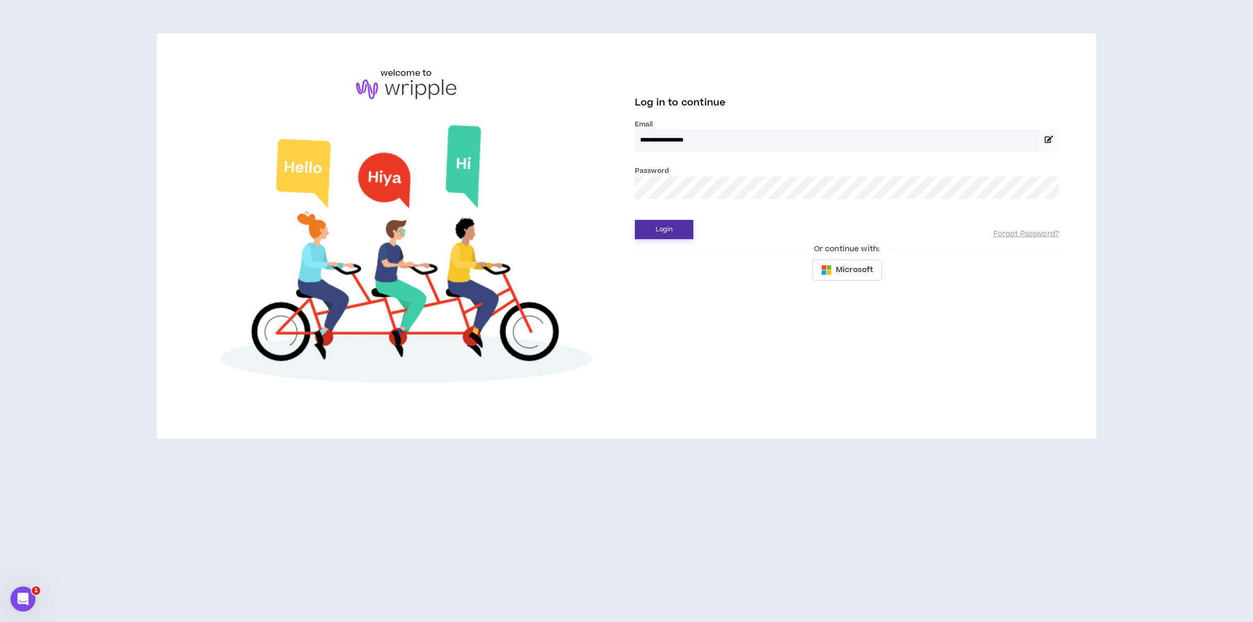
click at [648, 226] on button "Login" at bounding box center [664, 229] width 58 height 19
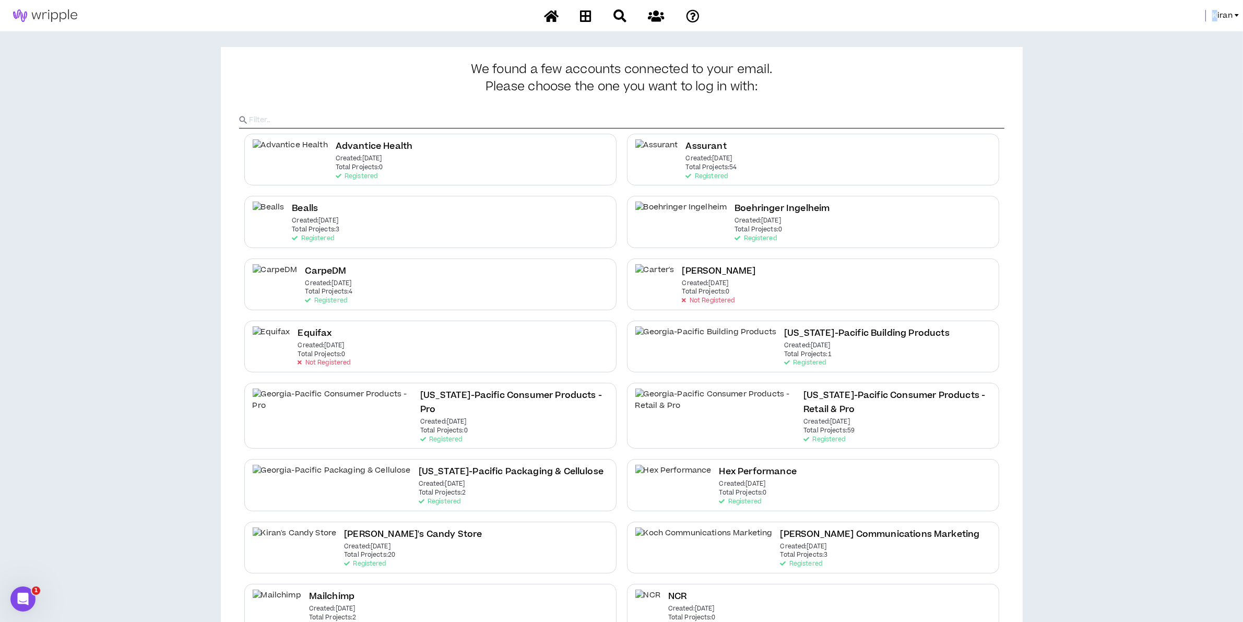
click at [1113, 16] on span "Kiran" at bounding box center [1222, 15] width 20 height 11
click at [1113, 30] on link "System Admin Portal" at bounding box center [1190, 36] width 94 height 16
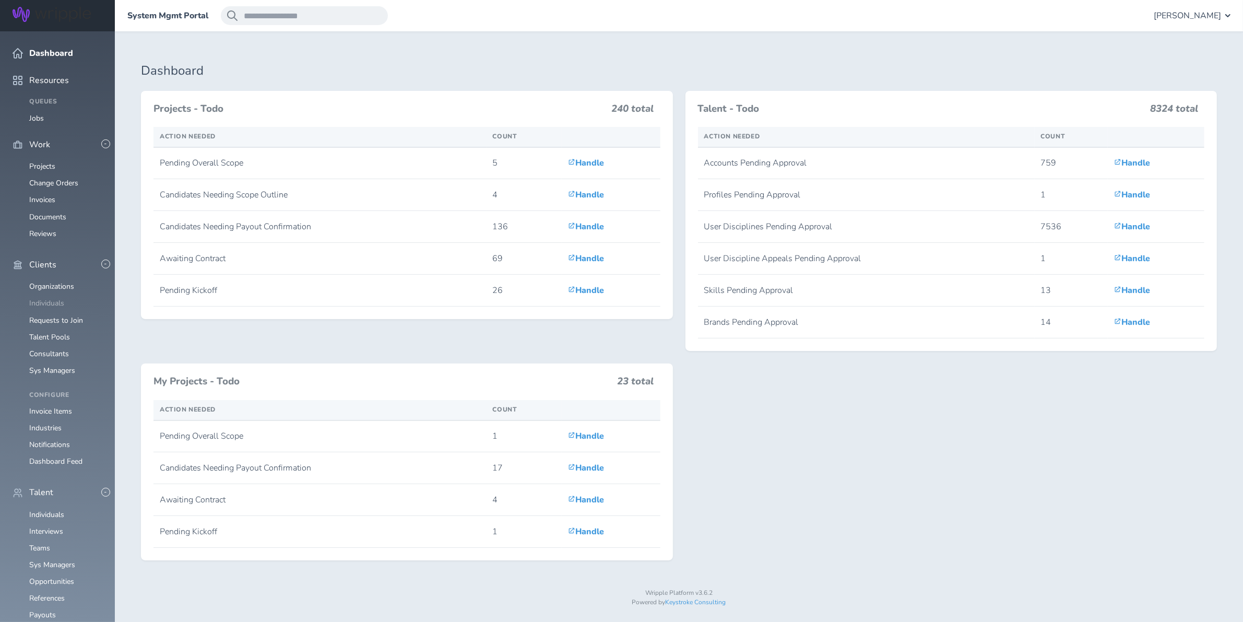
click at [52, 298] on link "Individuals" at bounding box center [46, 303] width 35 height 10
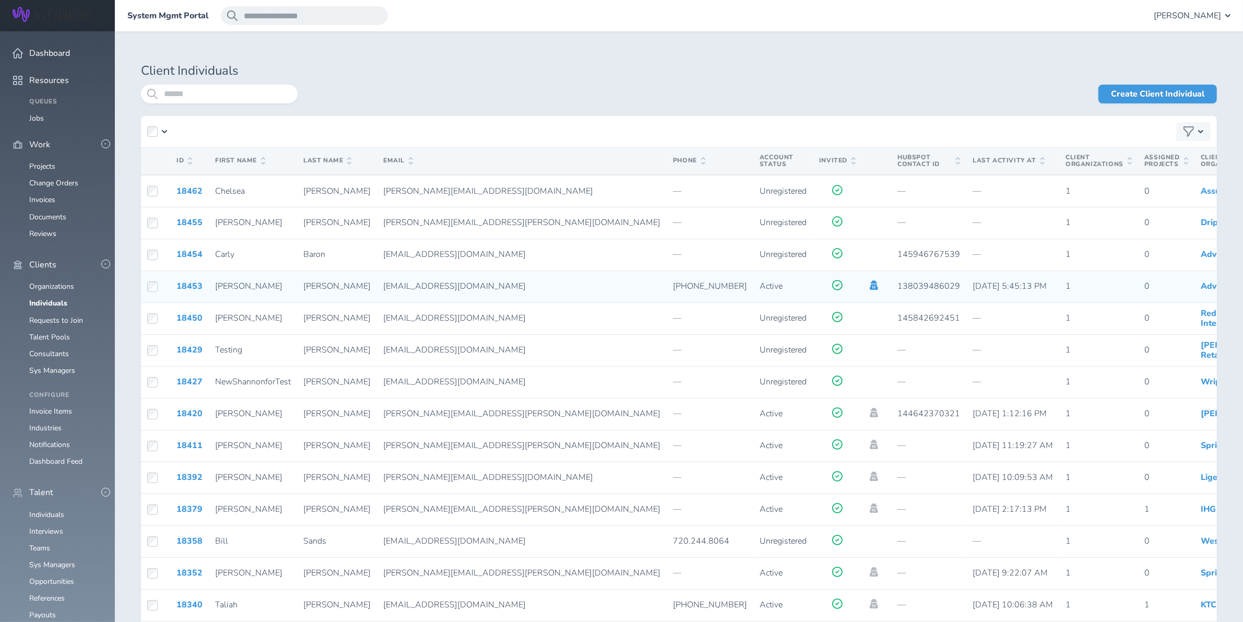
click at [870, 283] on icon at bounding box center [874, 284] width 8 height 9
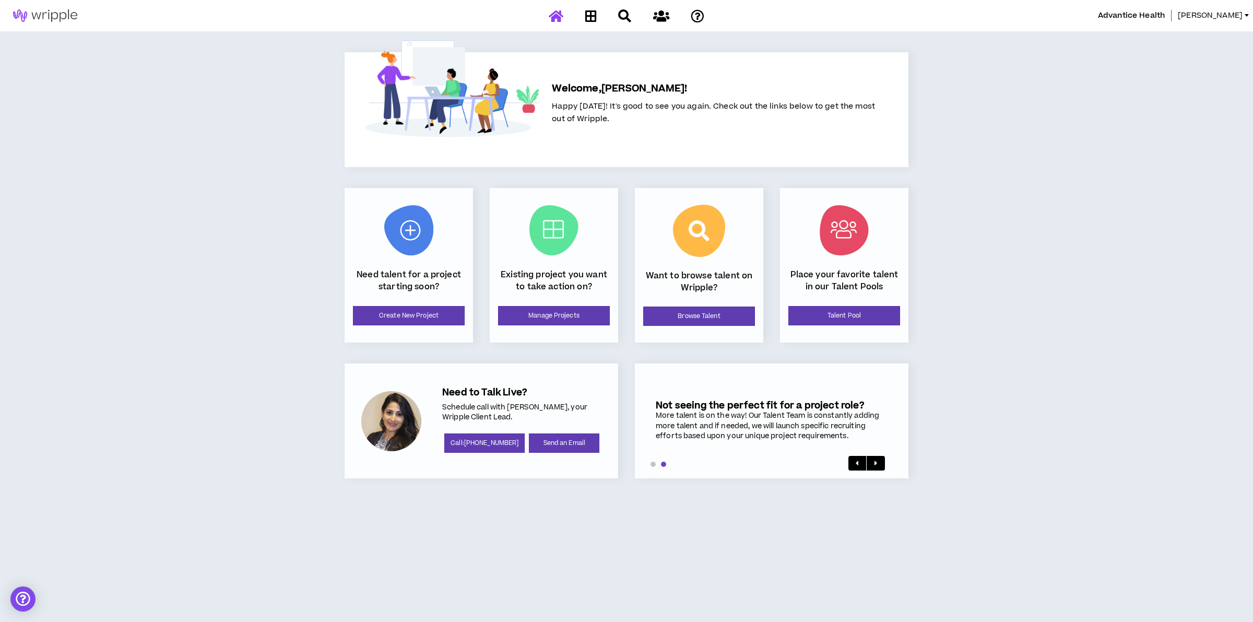
click at [276, 108] on div "Advantice Health Heather Welcome, Heather ! Happy Tuesday! It's good to see you…" at bounding box center [626, 311] width 1253 height 622
click at [683, 318] on link "Browse Talent" at bounding box center [699, 315] width 112 height 19
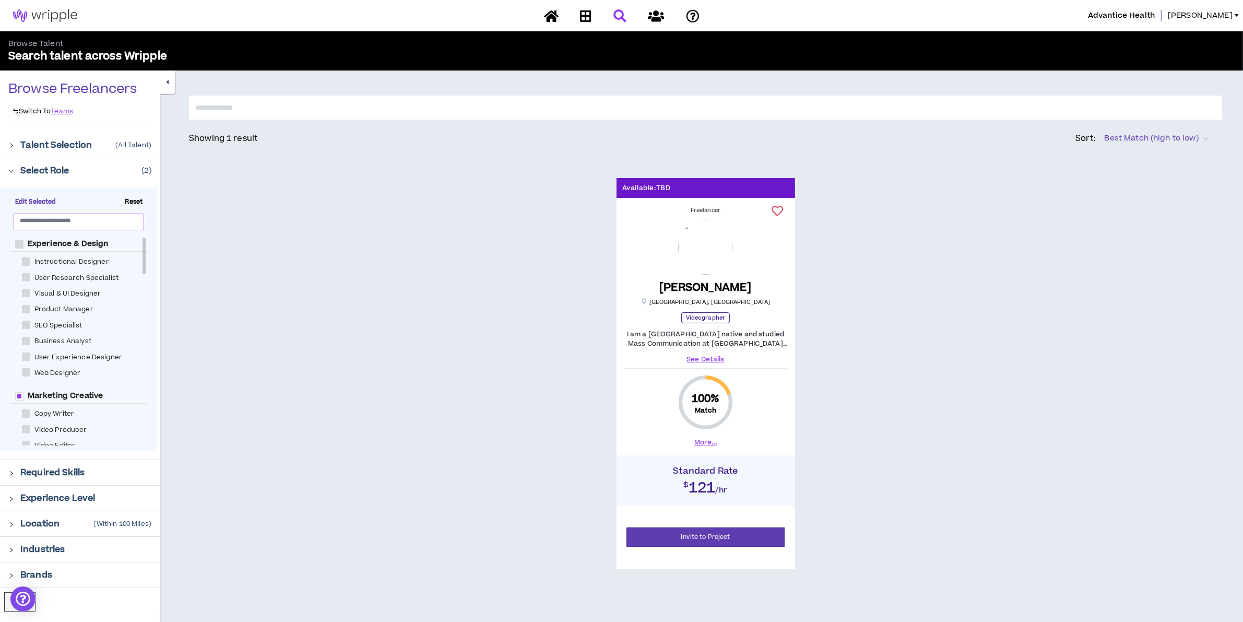
click at [69, 223] on input "text" at bounding box center [75, 220] width 110 height 8
type input "*"
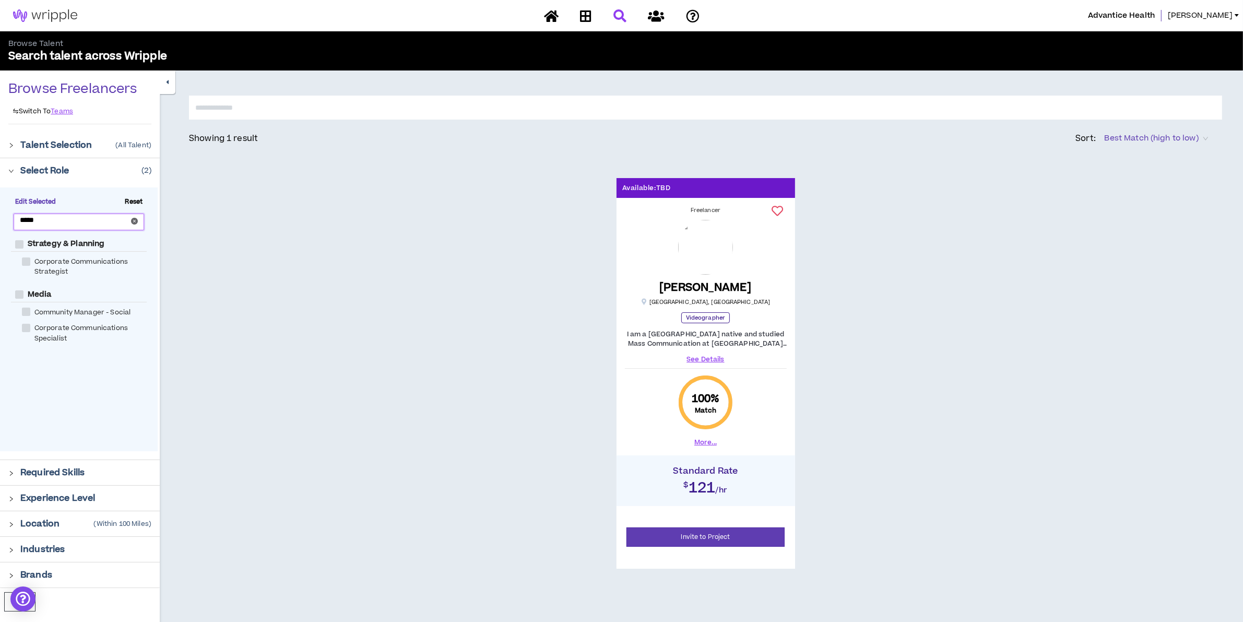
type input "*****"
click at [55, 307] on label "Community Manager - Social" at bounding box center [78, 311] width 113 height 11
checkbox Social "****"
click at [55, 176] on p "Select Role" at bounding box center [44, 170] width 49 height 13
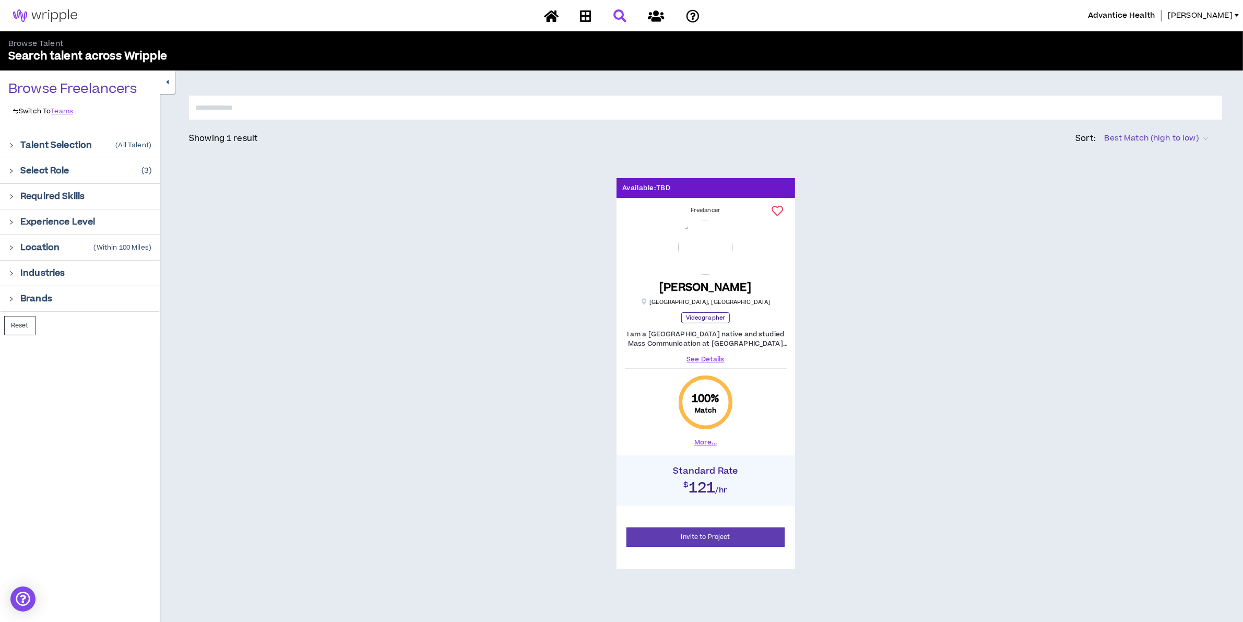
click at [55, 168] on p "Select Role" at bounding box center [44, 170] width 49 height 13
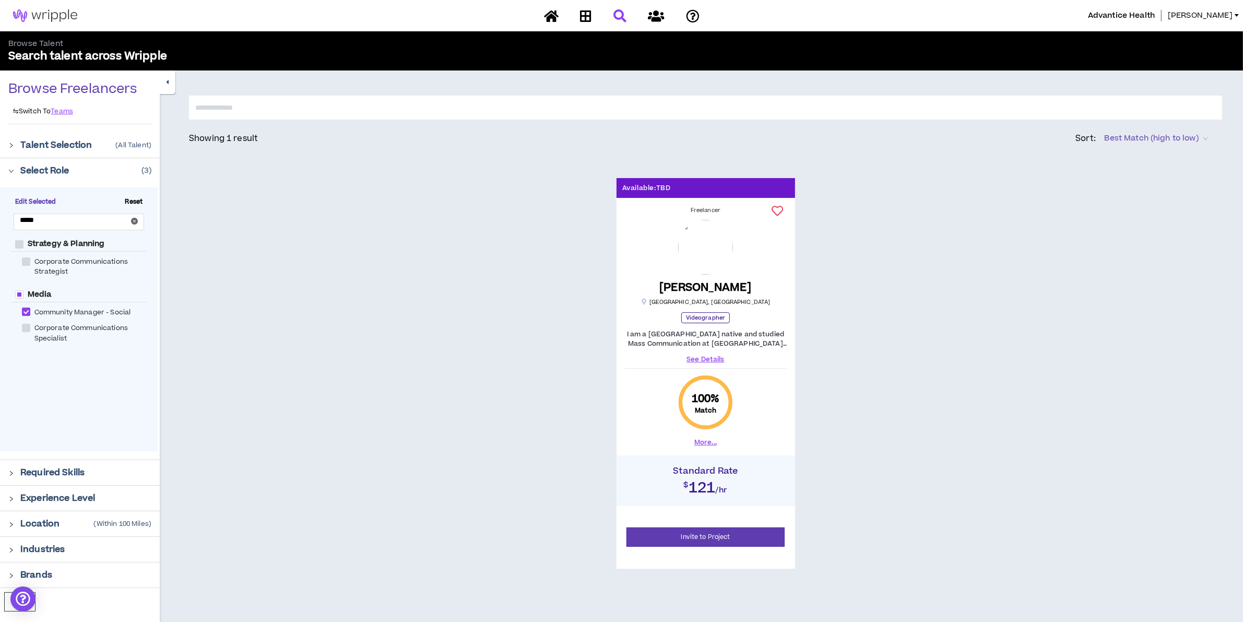
click at [149, 162] on div "Select Role ( 3 )" at bounding box center [80, 170] width 160 height 25
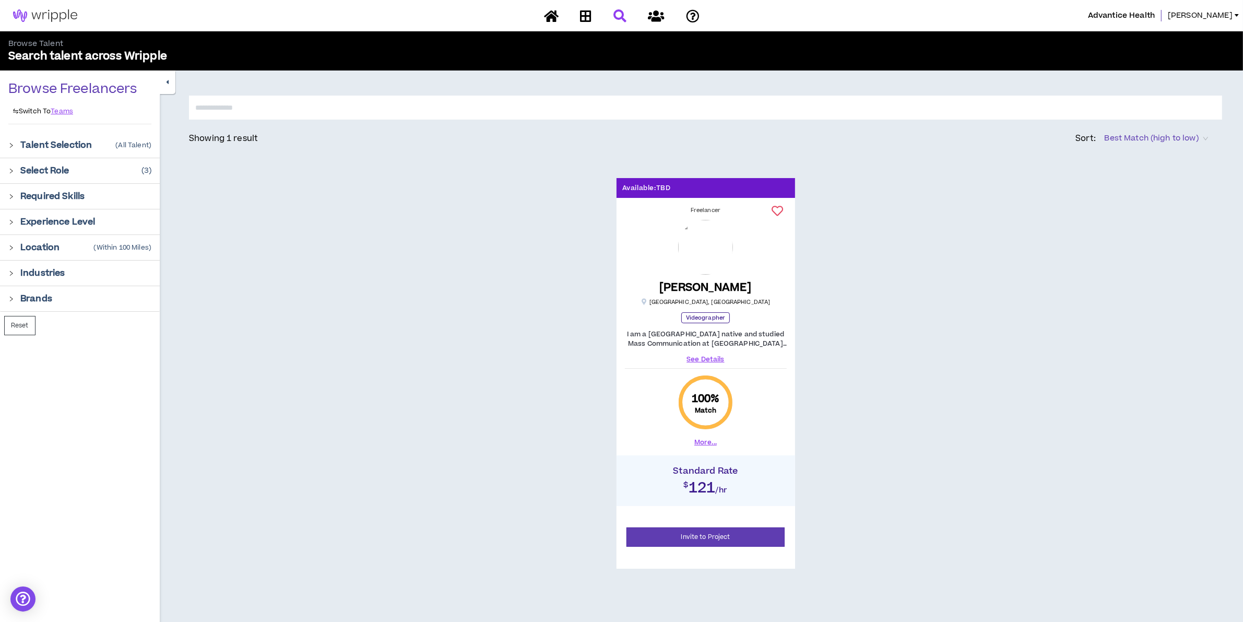
click at [149, 162] on div "Select Role ( 3 )" at bounding box center [80, 170] width 160 height 25
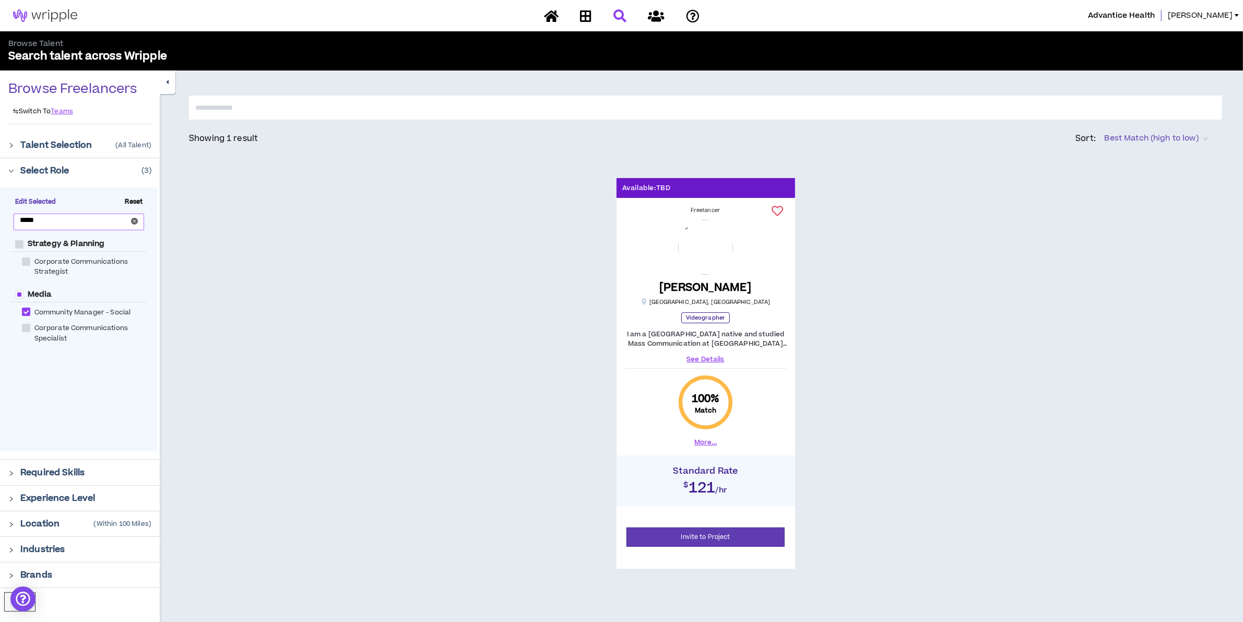
click at [132, 222] on icon "close-circle" at bounding box center [134, 221] width 7 height 7
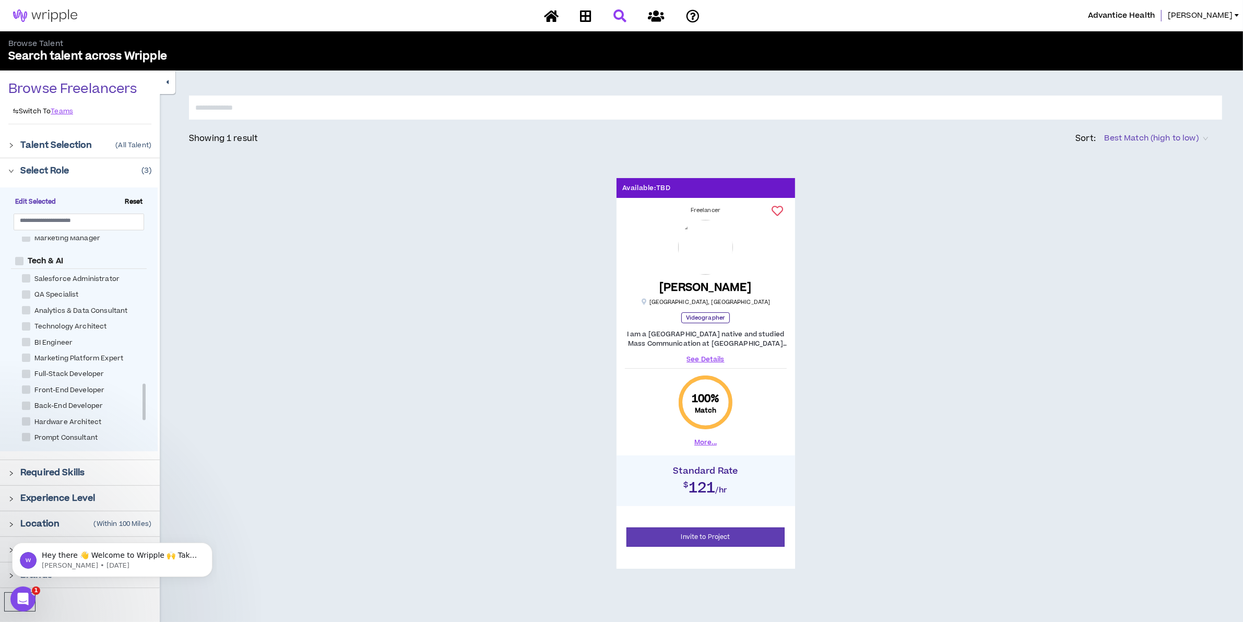
scroll to position [858, 0]
click at [68, 168] on p "Select Role" at bounding box center [44, 170] width 49 height 13
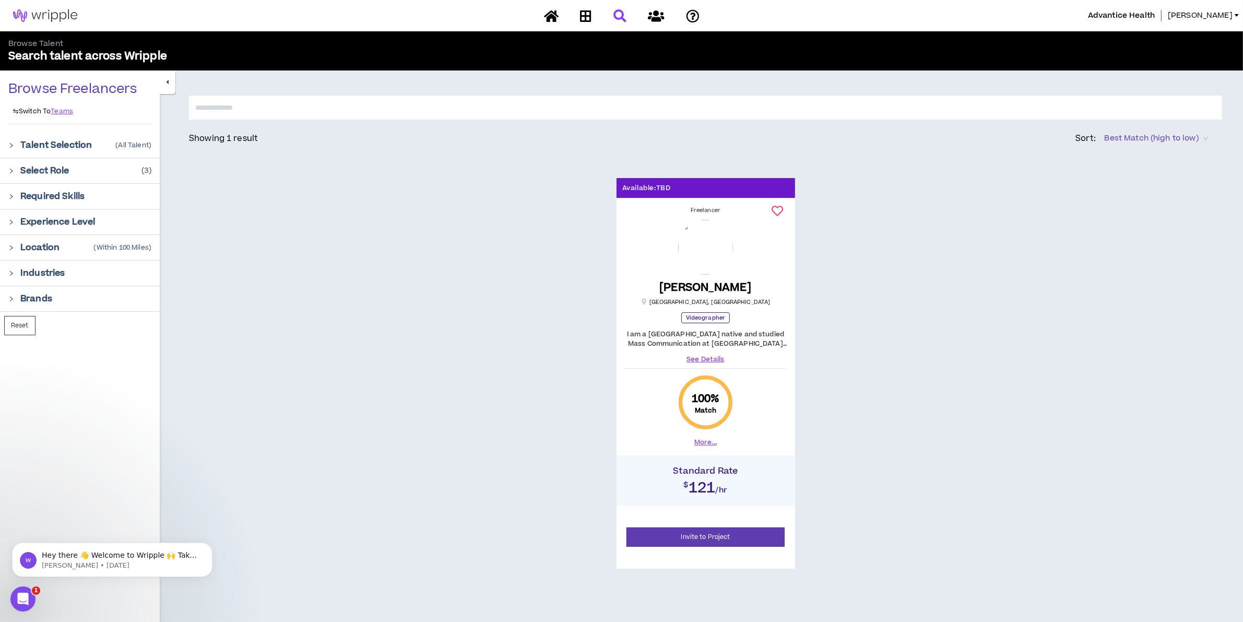
click at [68, 168] on p "Select Role" at bounding box center [44, 170] width 49 height 13
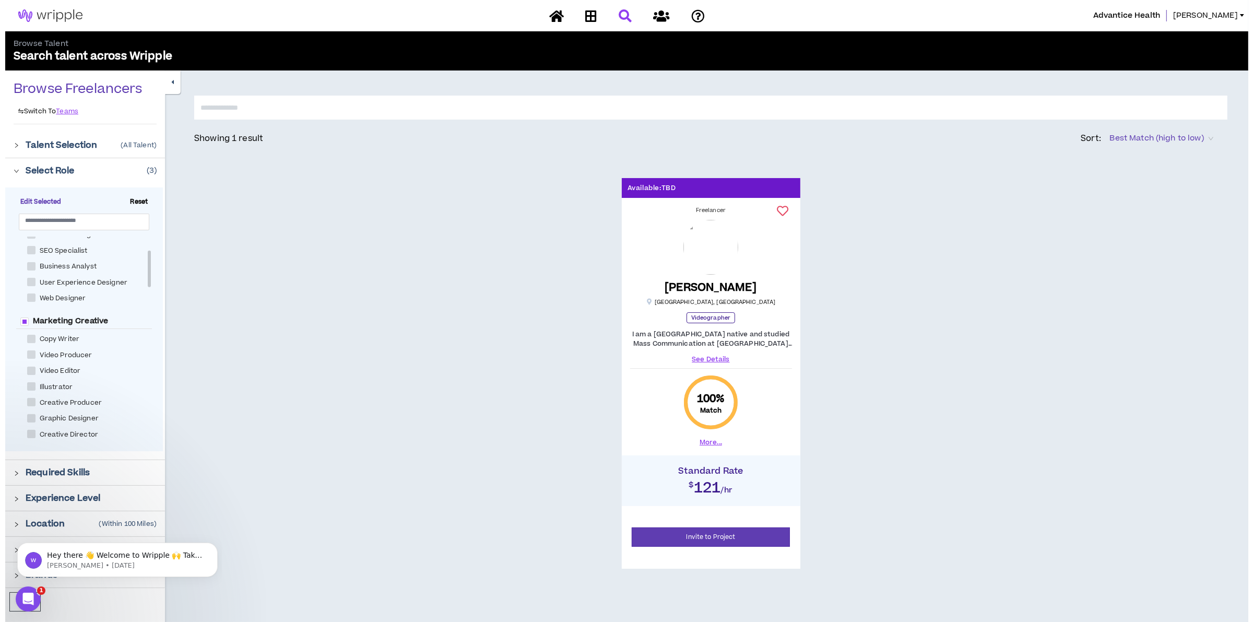
scroll to position [205, 0]
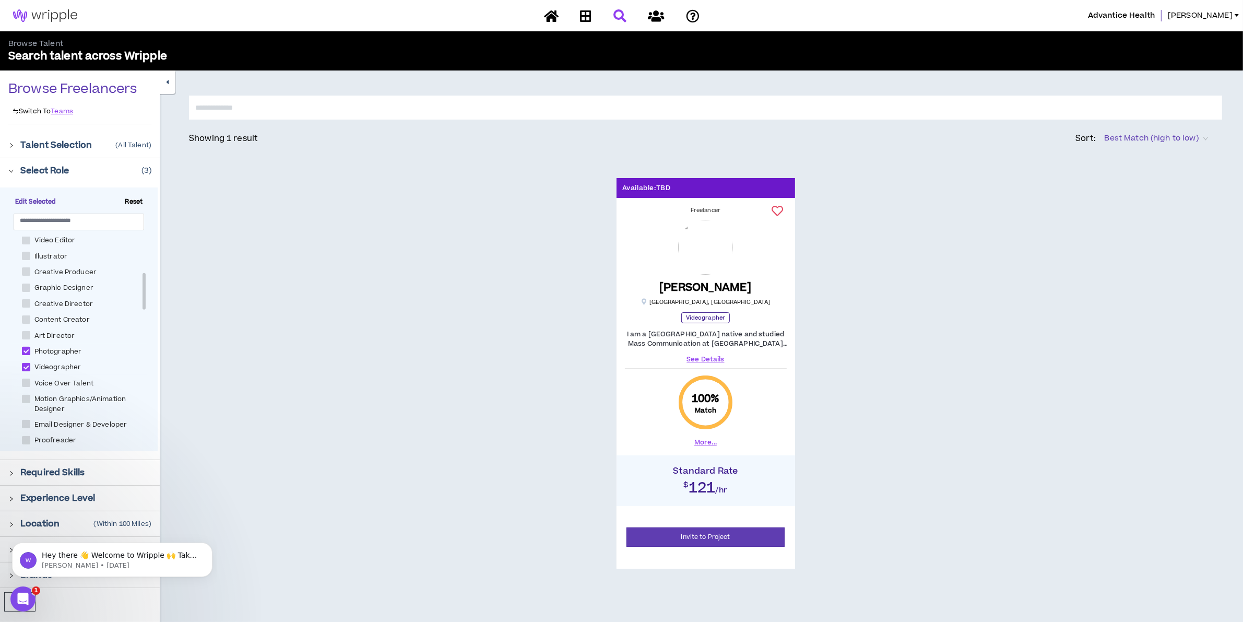
click at [27, 352] on span at bounding box center [26, 351] width 8 height 8
checkbox input "*****"
click at [27, 366] on span at bounding box center [26, 367] width 8 height 8
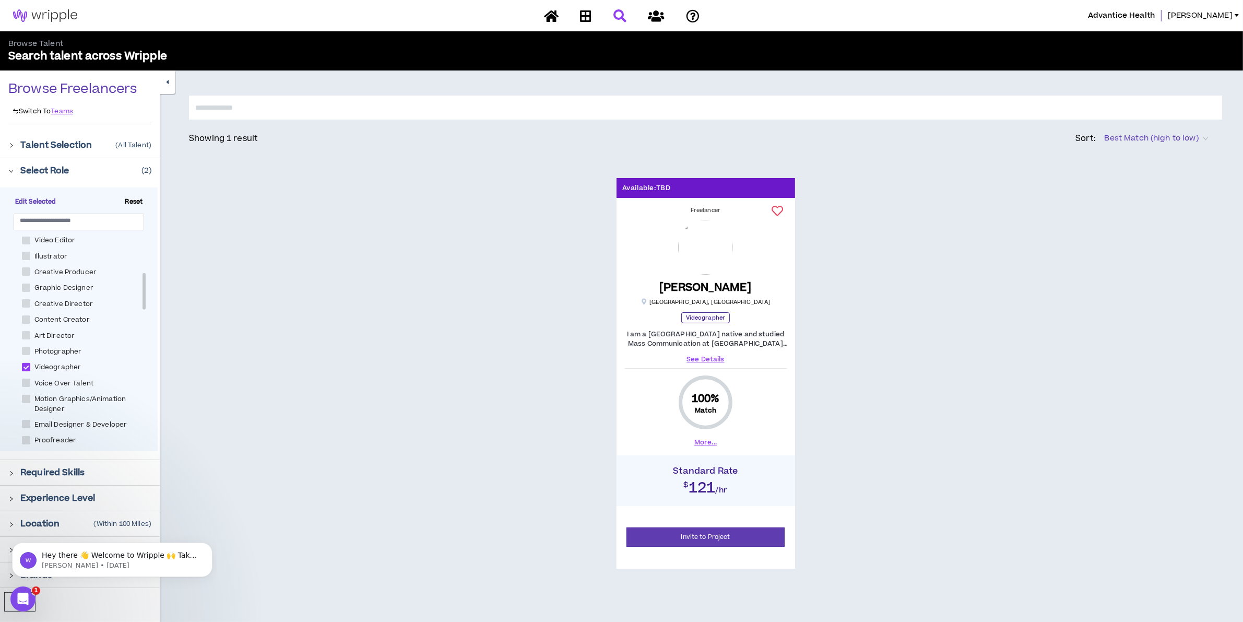
checkbox input "*****"
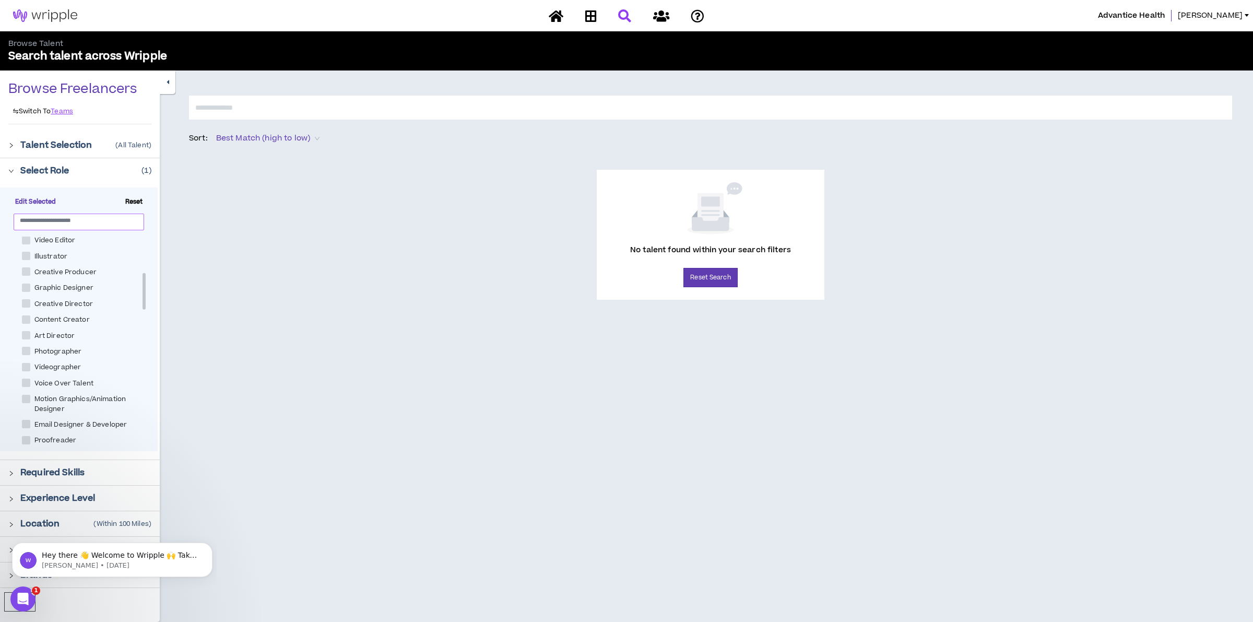
click at [128, 198] on span "Reset" at bounding box center [134, 201] width 26 height 9
checkbox Social "*****"
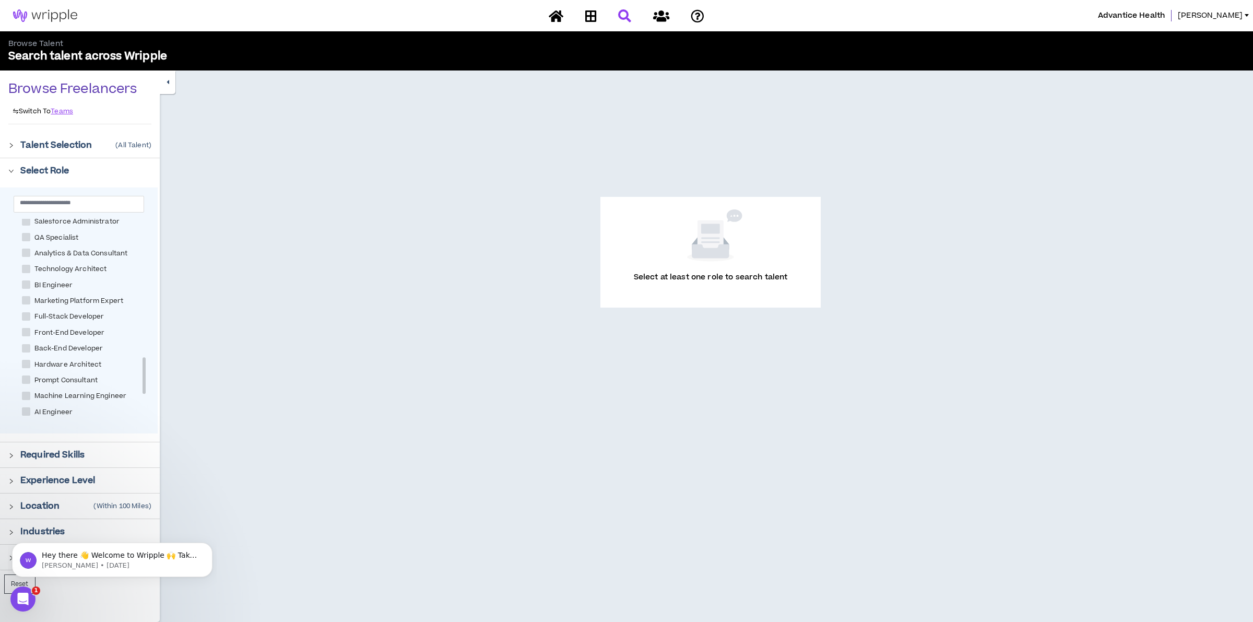
scroll to position [988, 0]
click at [63, 204] on input "text" at bounding box center [75, 202] width 110 height 8
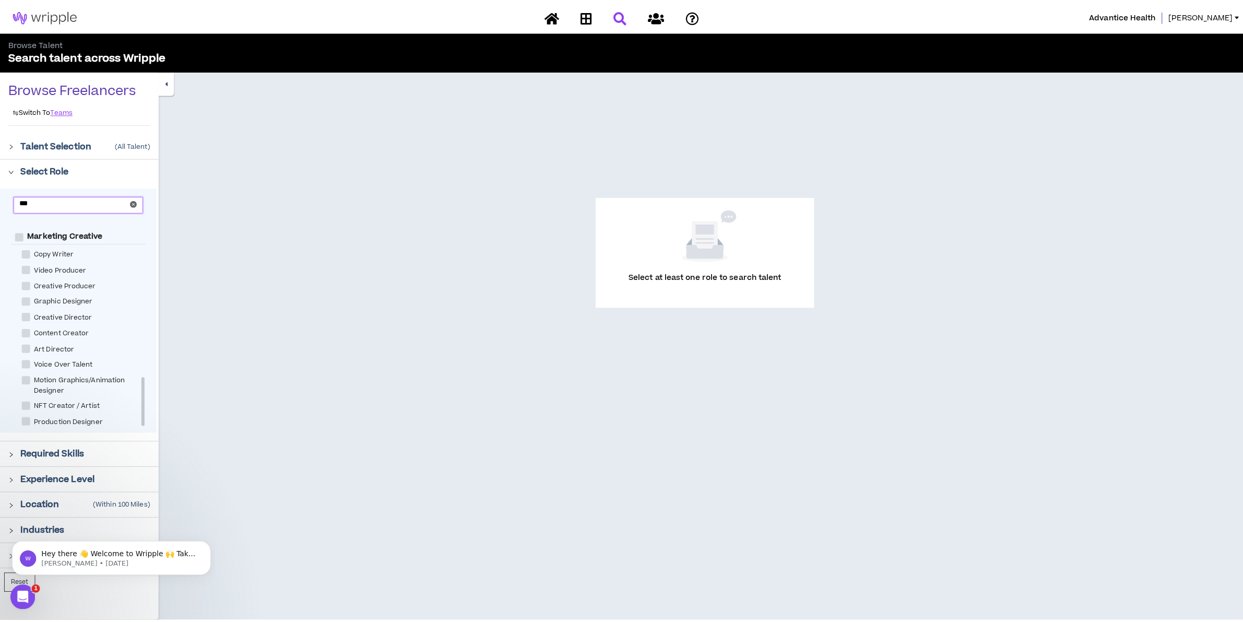
scroll to position [0, 0]
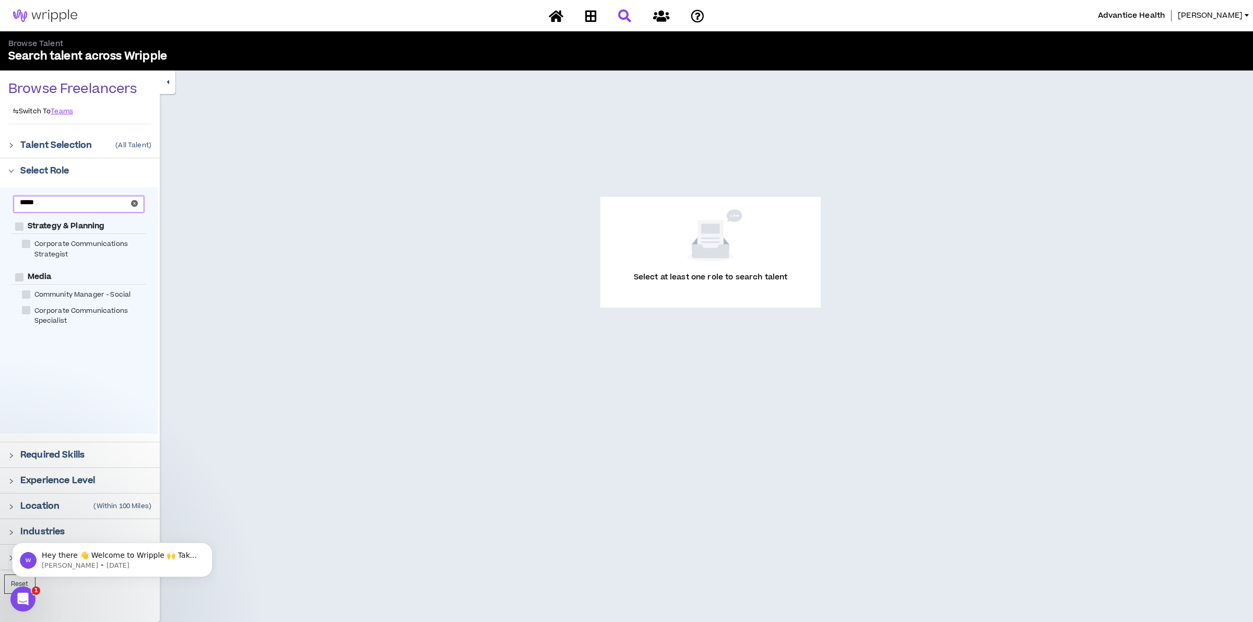
type input "*****"
click at [33, 295] on span "Community Manager - Social" at bounding box center [82, 295] width 105 height 10
checkbox Social "****"
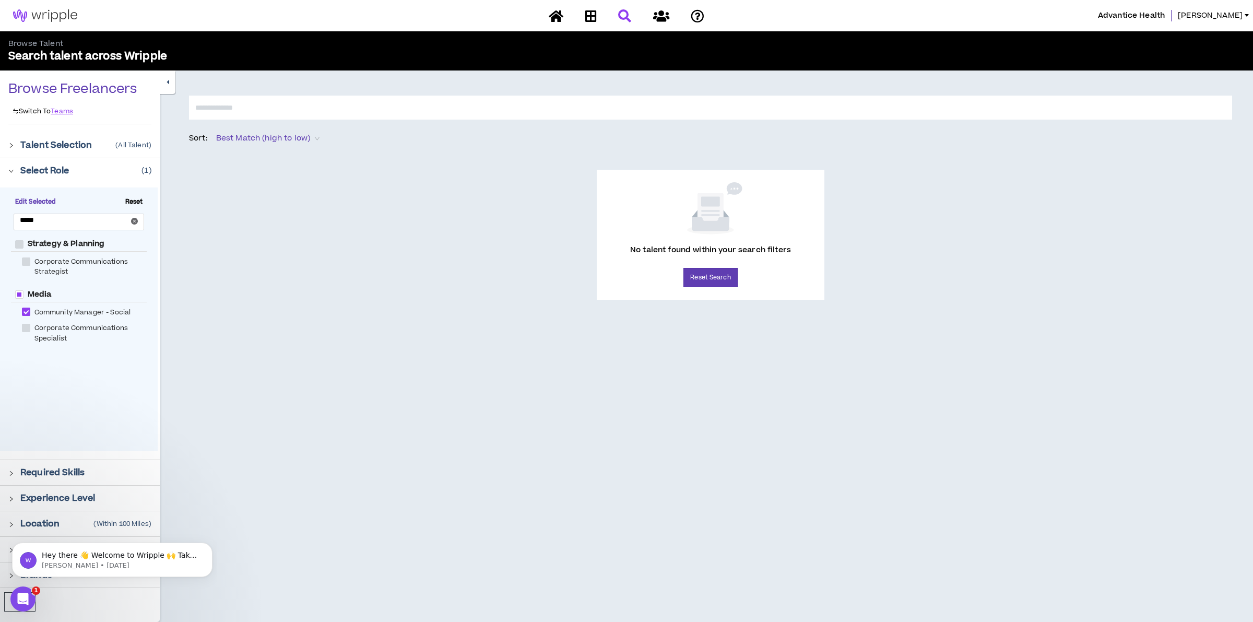
click at [25, 466] on p "Required Skills" at bounding box center [52, 472] width 64 height 13
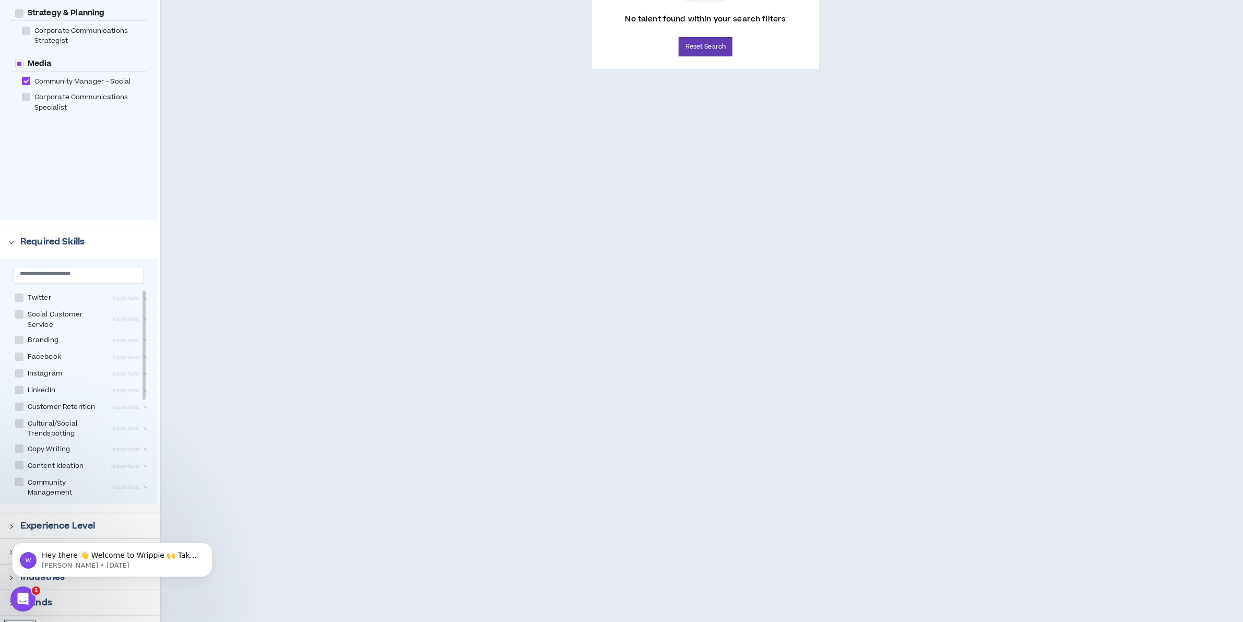
scroll to position [250, 0]
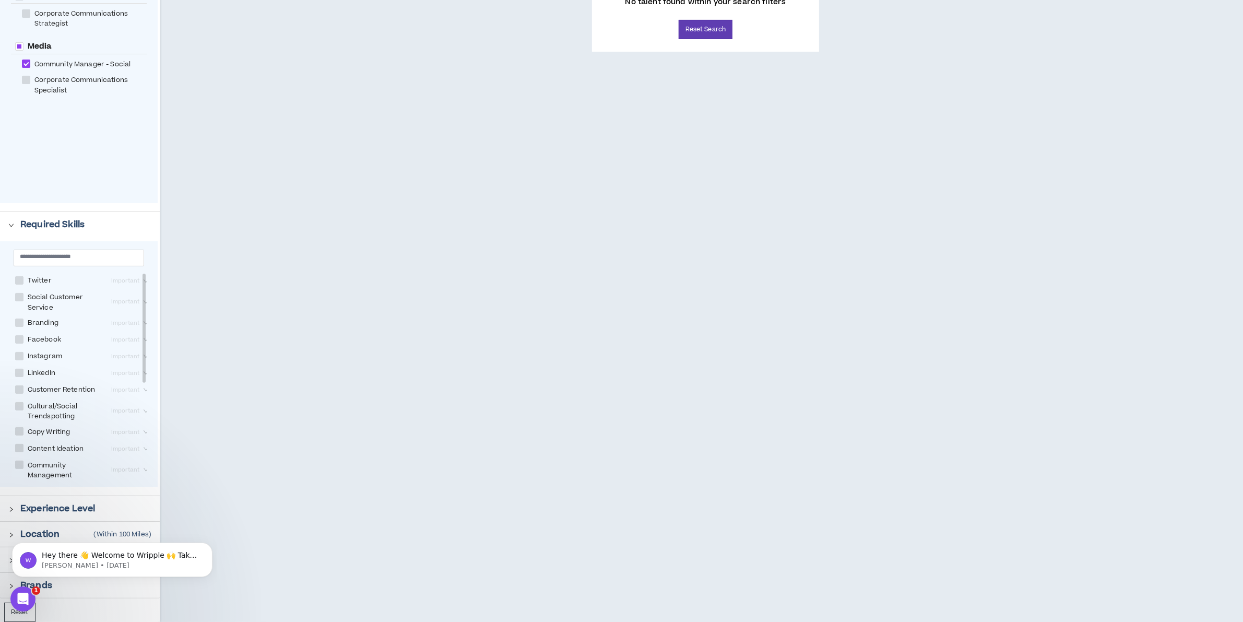
click at [112, 529] on body "Hey there 👋 Welcome to Wripple 🙌 Take a look around! If you have any questions,…" at bounding box center [112, 556] width 200 height 65
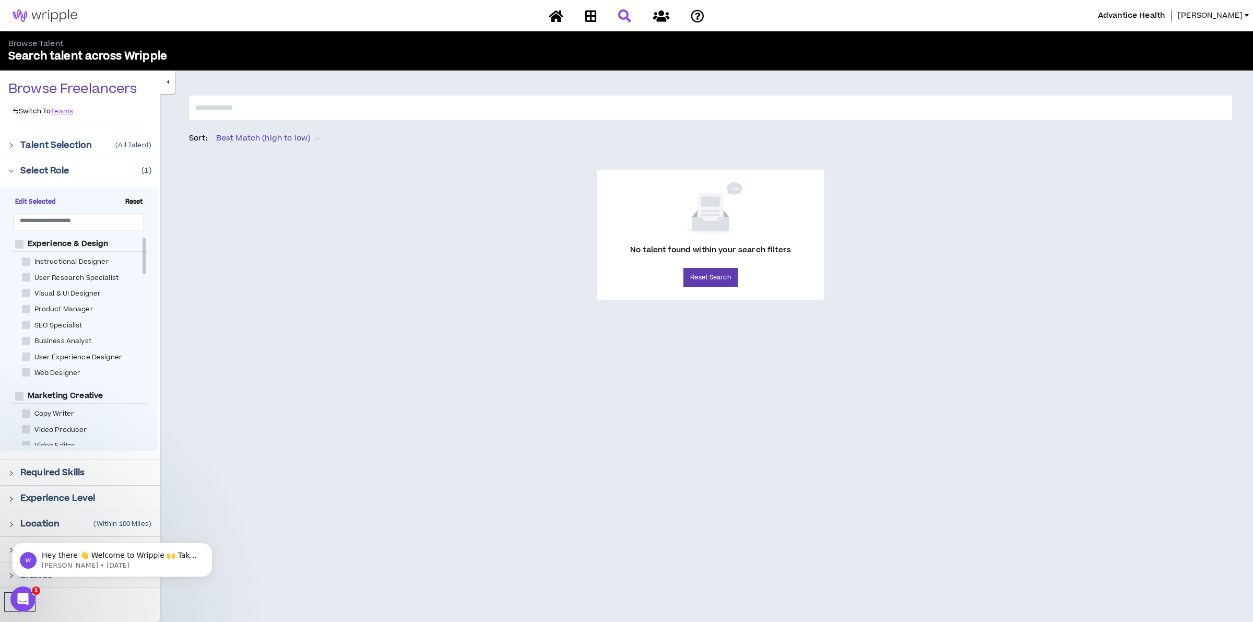
click at [1229, 19] on span "[PERSON_NAME]" at bounding box center [1210, 15] width 65 height 11
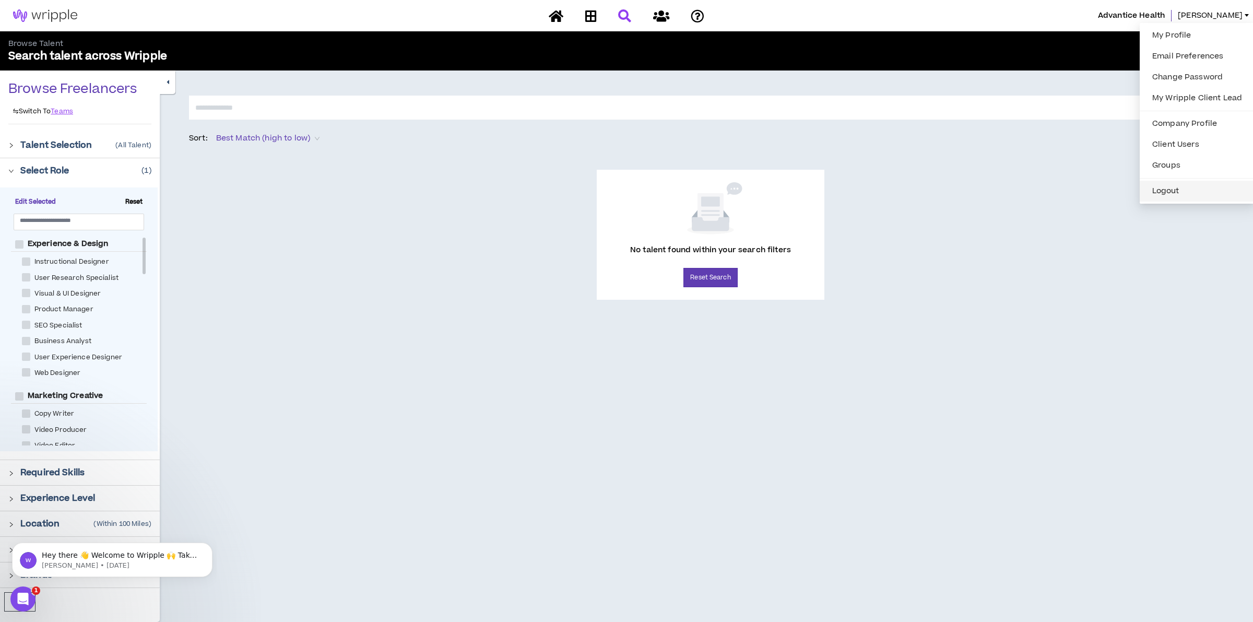
click at [1164, 189] on button "Logout" at bounding box center [1197, 191] width 102 height 16
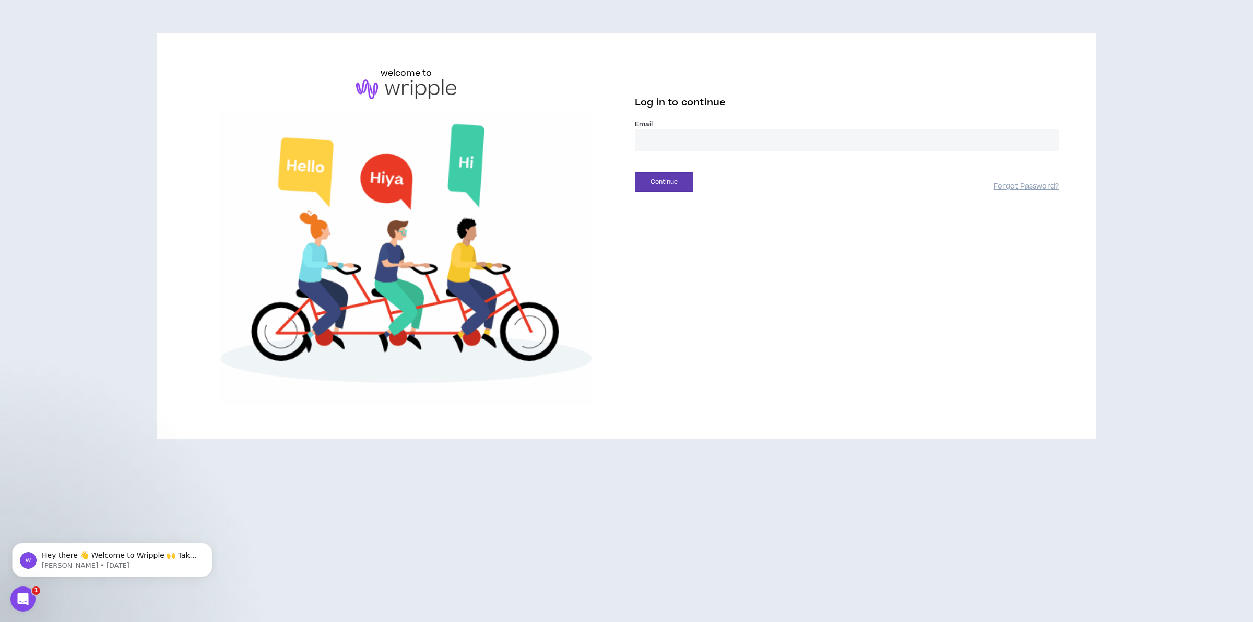
drag, startPoint x: 101, startPoint y: 55, endPoint x: 107, endPoint y: 1, distance: 55.2
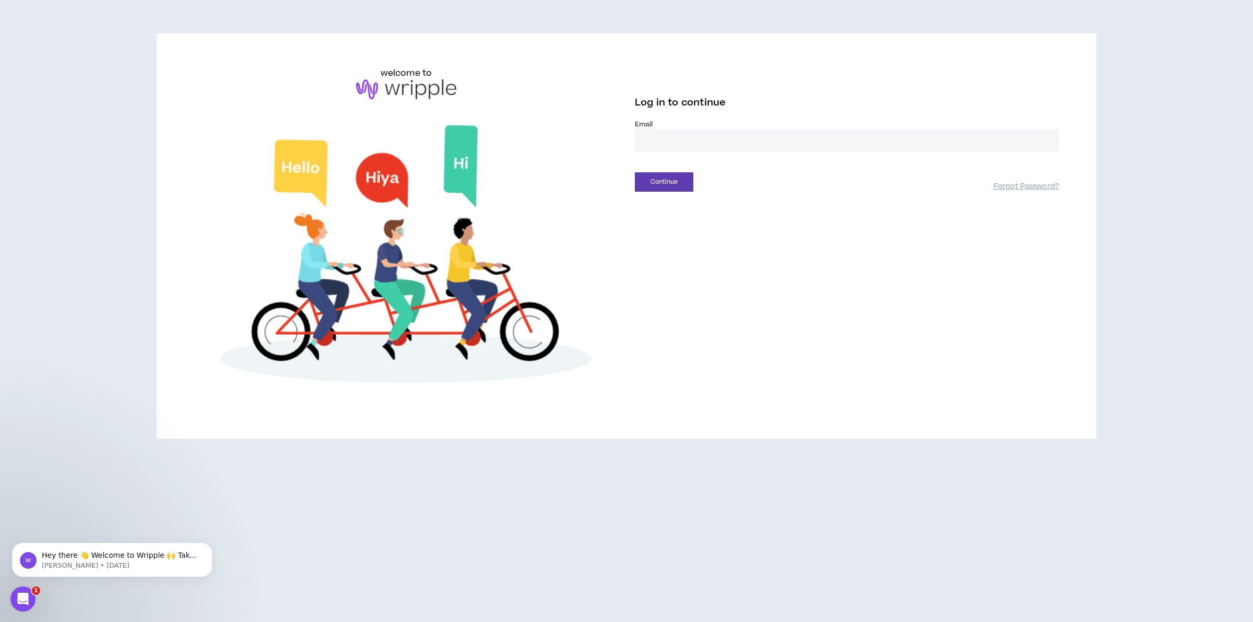
click at [101, 51] on div "welcome to Log in to continue Email * Continue Forgot Password?" at bounding box center [626, 240] width 1253 height 480
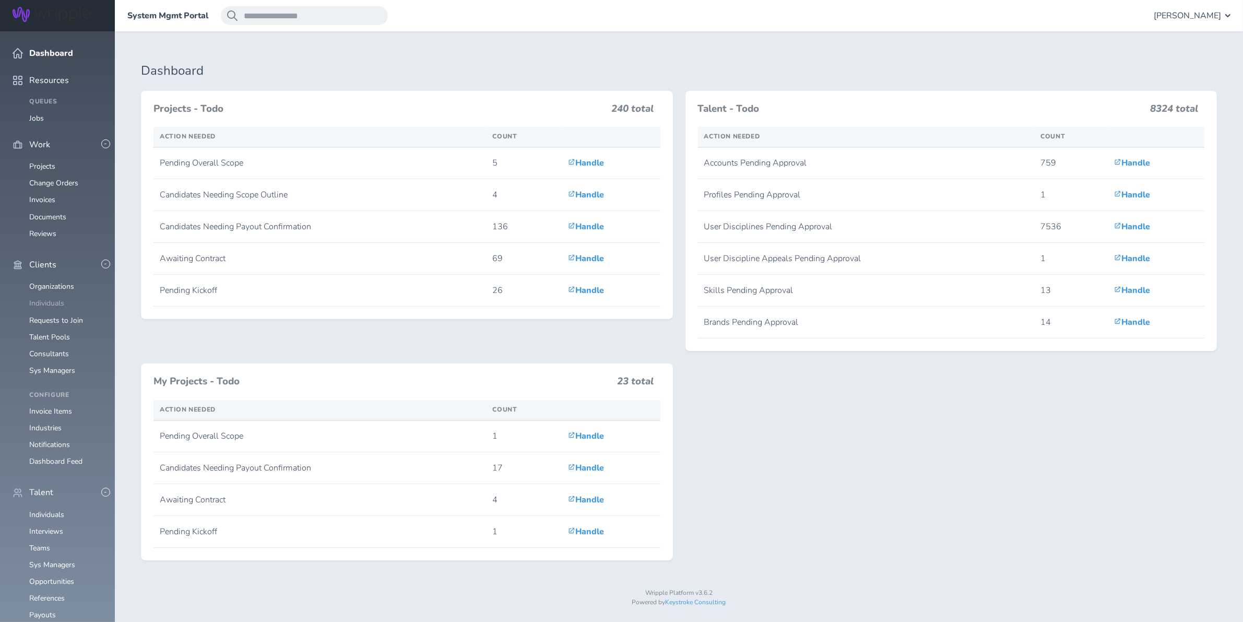
click at [44, 298] on link "Individuals" at bounding box center [46, 303] width 35 height 10
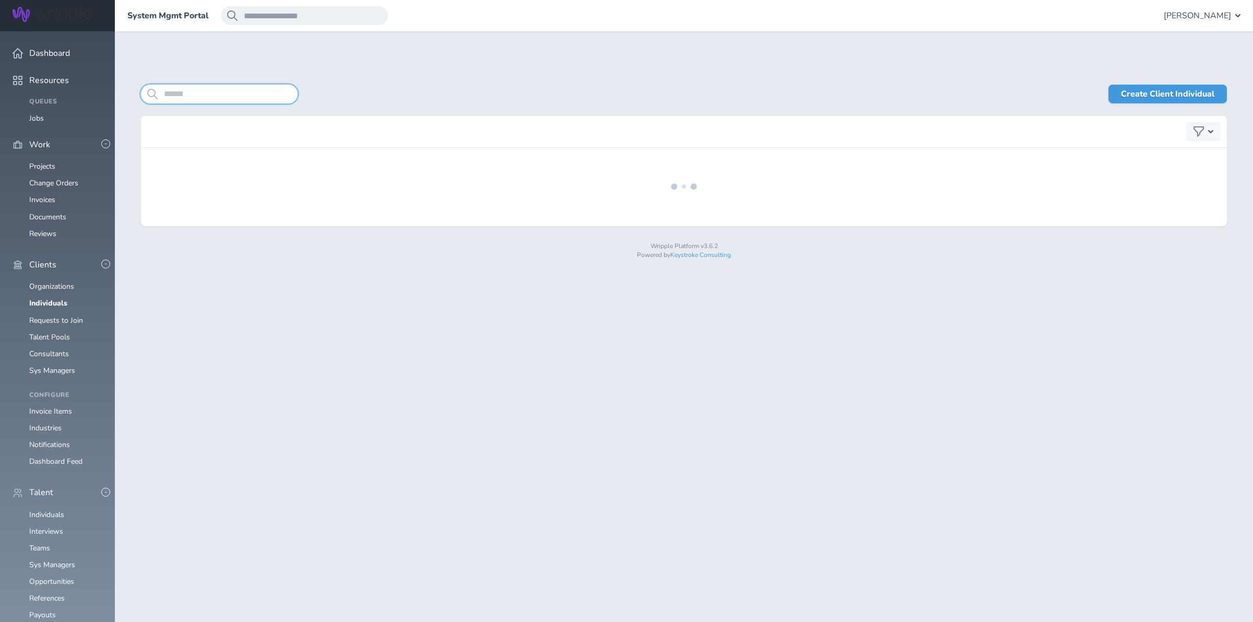
click at [213, 91] on input "search" at bounding box center [219, 94] width 157 height 19
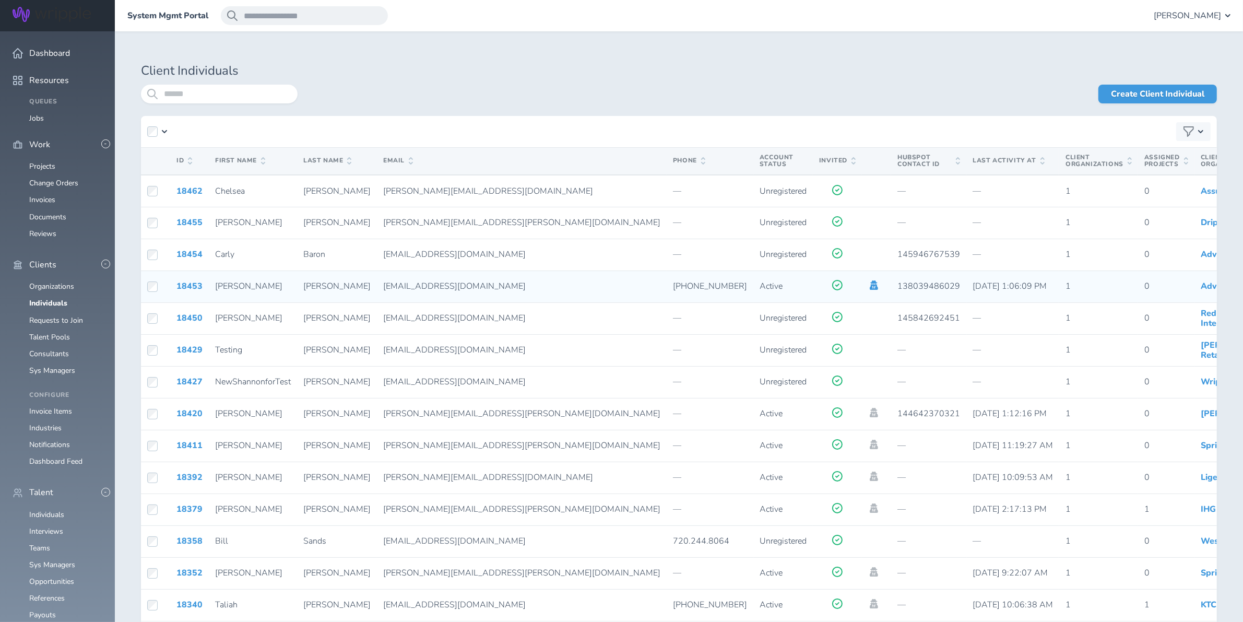
click at [868, 285] on icon at bounding box center [873, 284] width 11 height 9
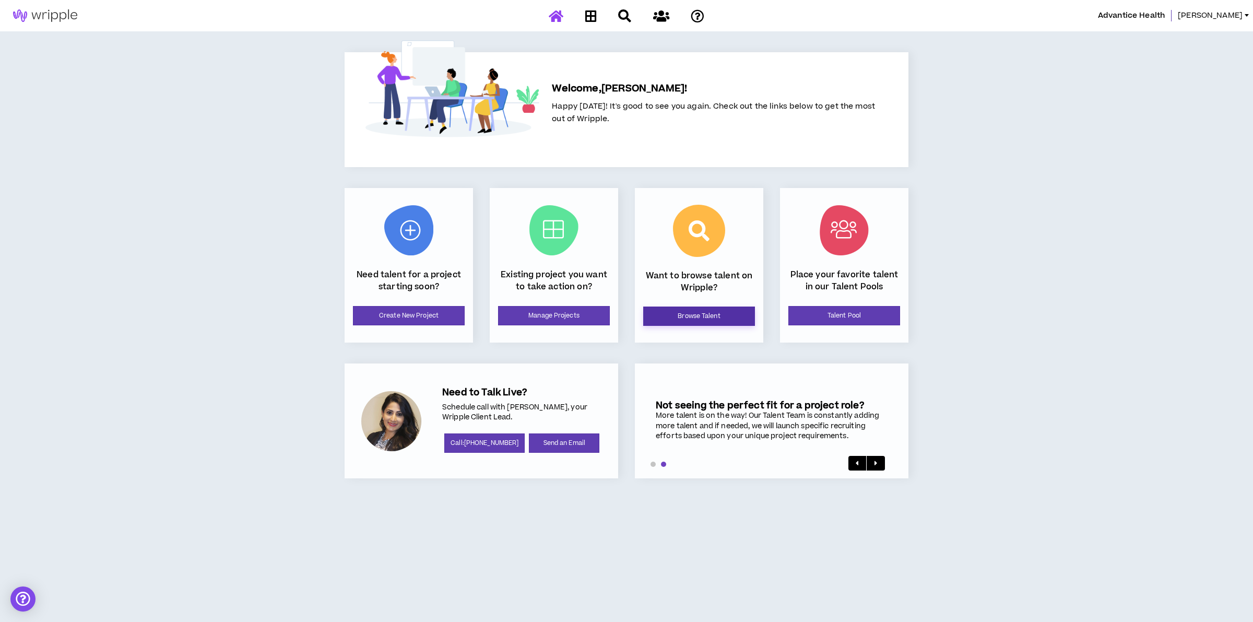
click at [720, 319] on link "Browse Talent" at bounding box center [699, 315] width 112 height 19
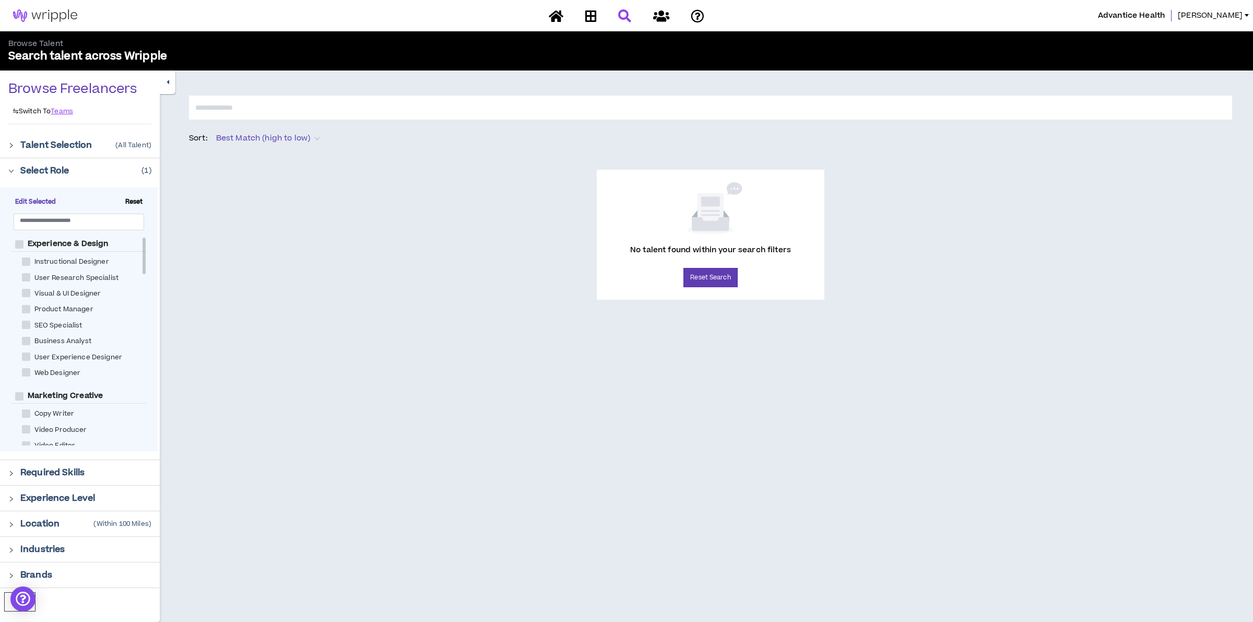
click at [57, 515] on div "Location (Within 100 Miles)" at bounding box center [80, 523] width 160 height 25
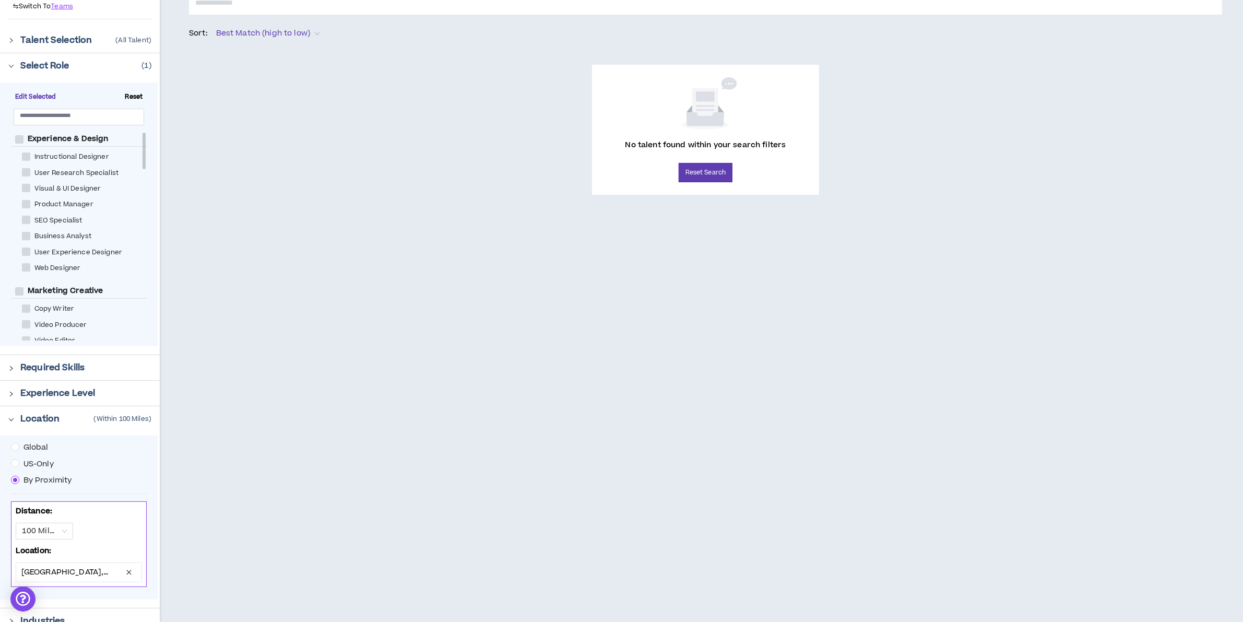
scroll to position [168, 0]
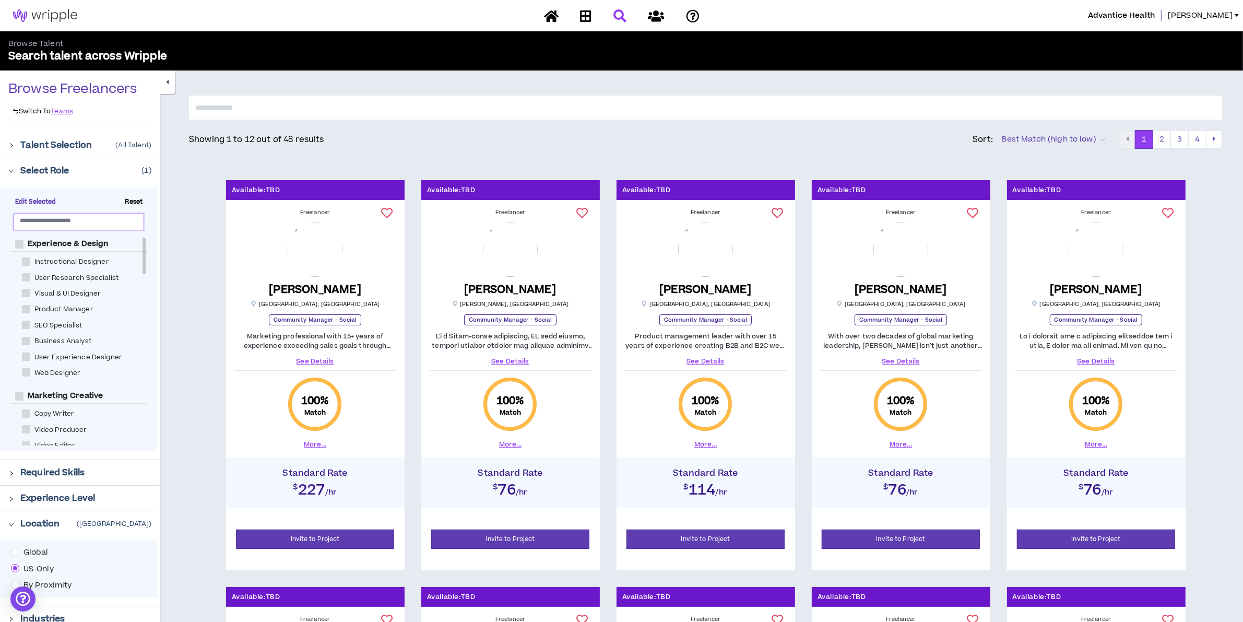
click at [51, 217] on input "text" at bounding box center [75, 220] width 110 height 8
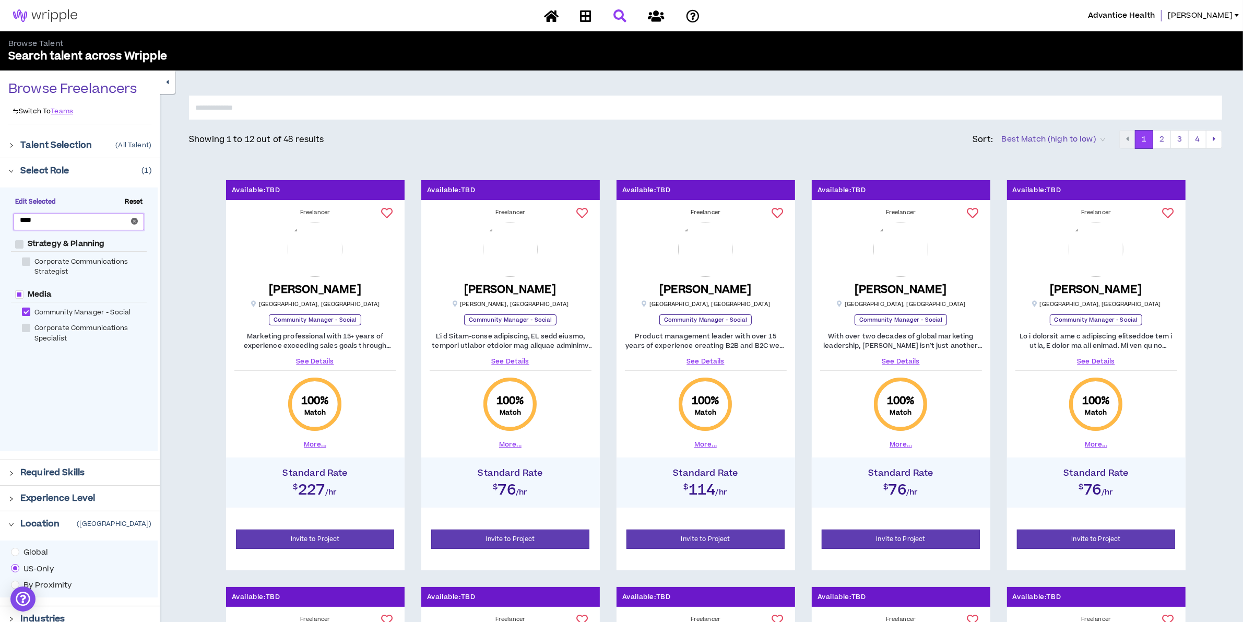
type input "****"
click at [69, 308] on span "Community Manager - Social" at bounding box center [82, 312] width 105 height 10
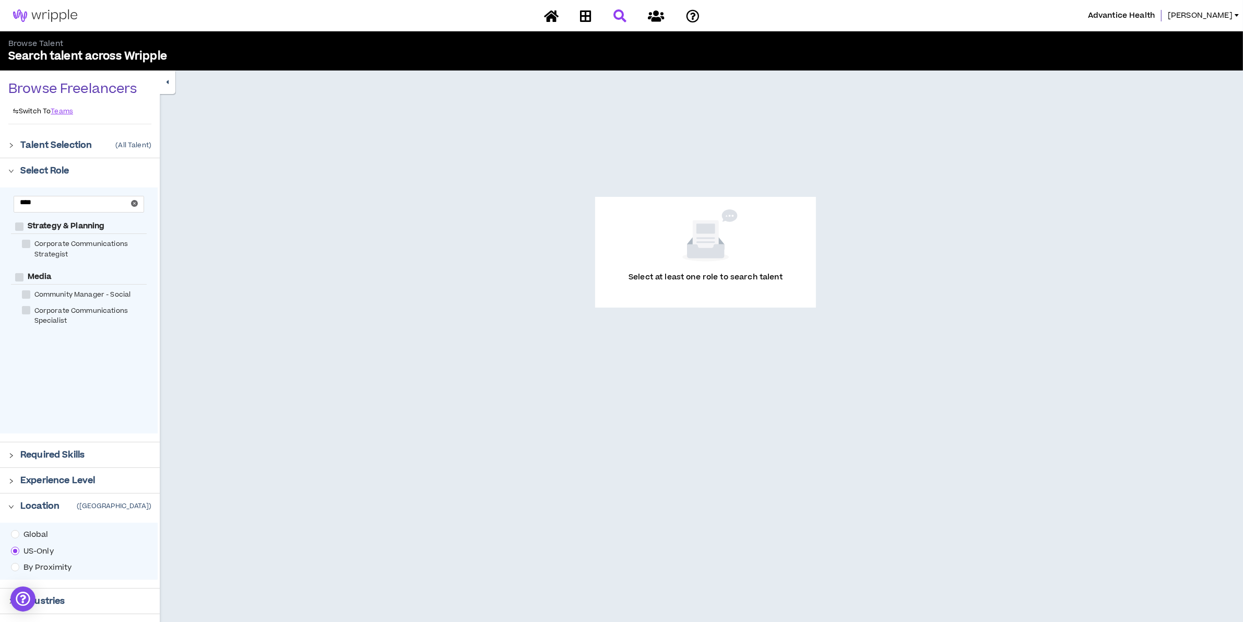
click at [67, 288] on div "Community Manager - Social" at bounding box center [84, 295] width 147 height 16
click at [66, 295] on span "Community Manager - Social" at bounding box center [82, 295] width 105 height 10
checkbox Social "****"
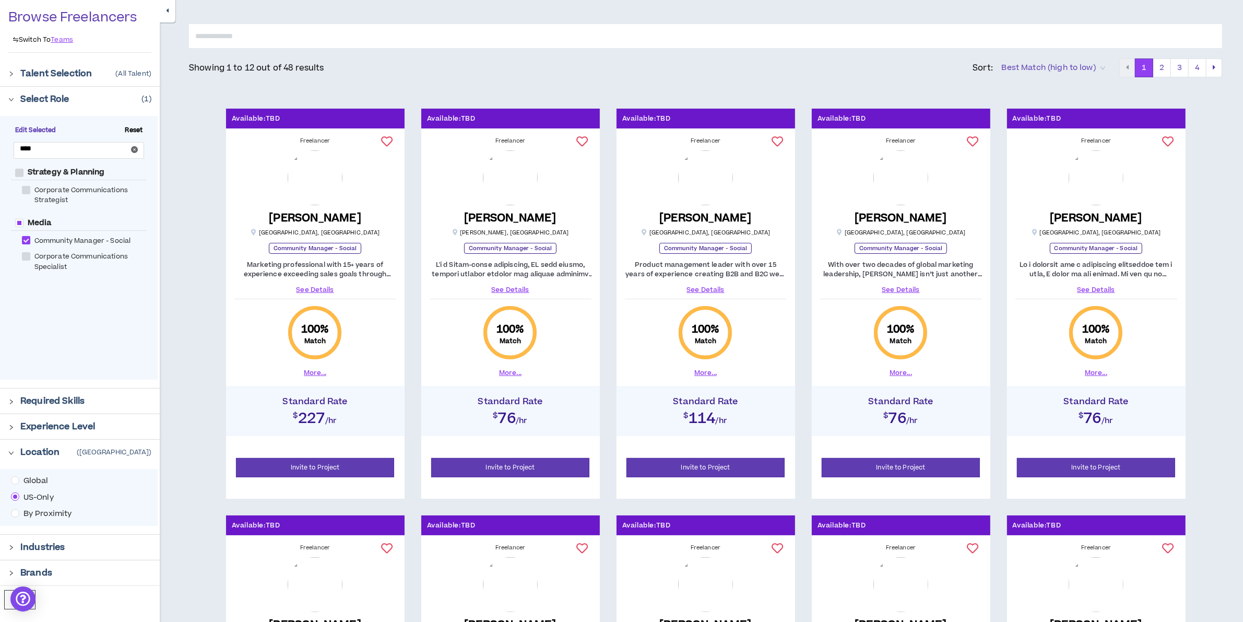
scroll to position [65, 0]
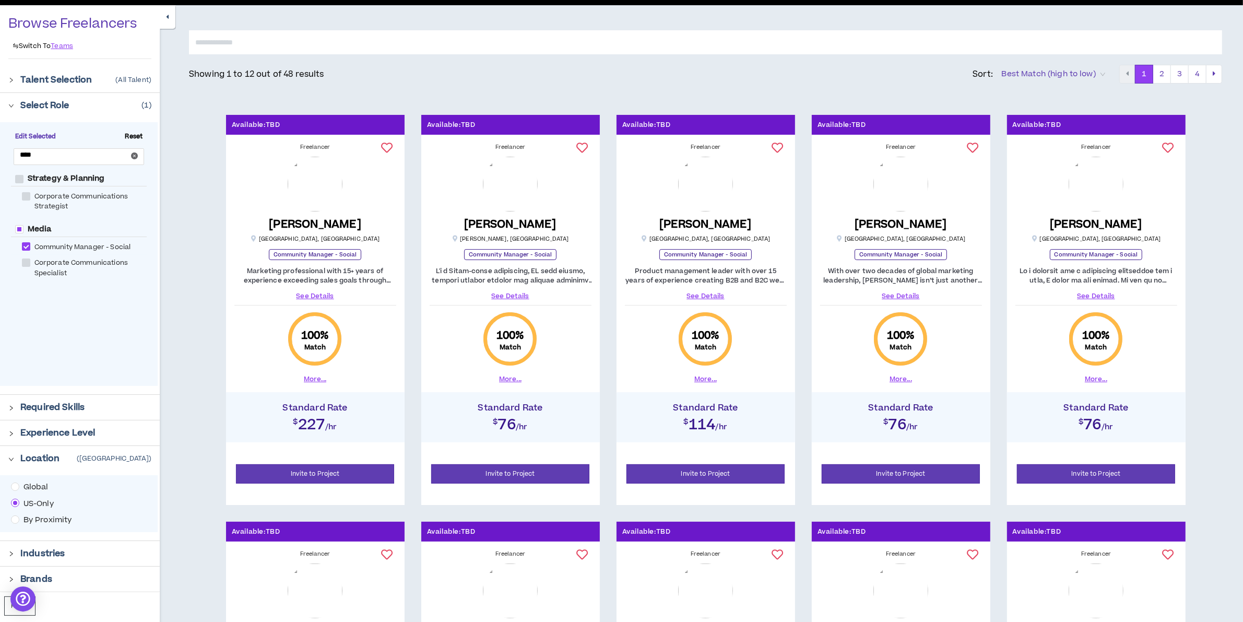
click at [714, 421] on h2 "$114 /hr" at bounding box center [706, 422] width 168 height 19
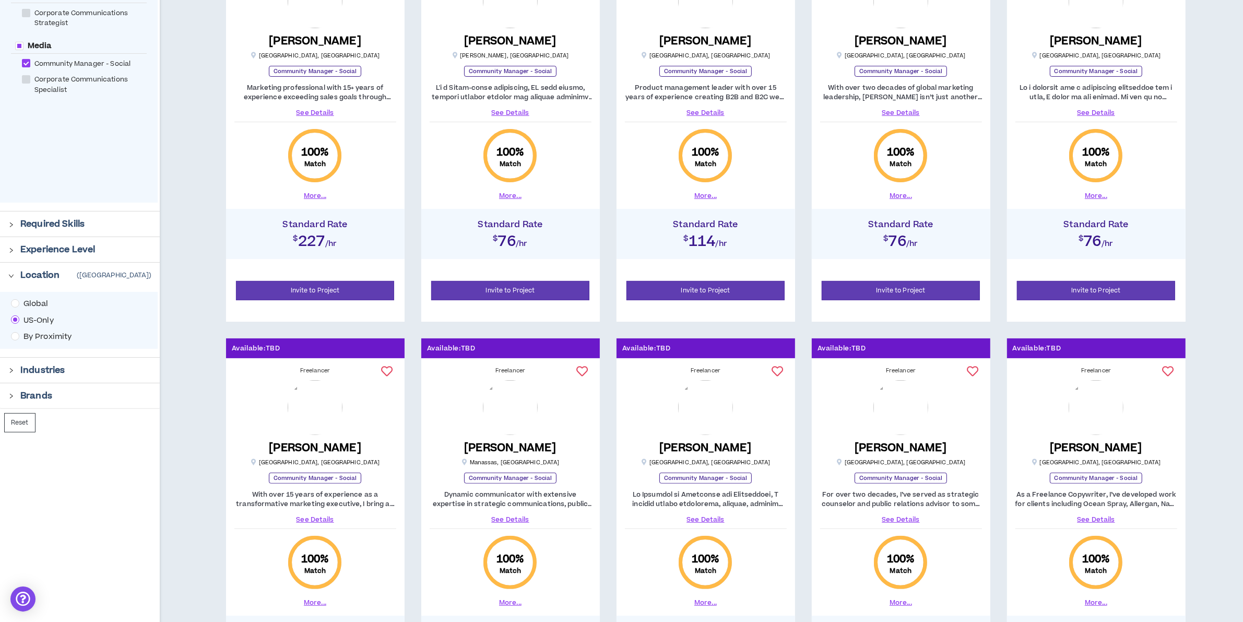
scroll to position [0, 0]
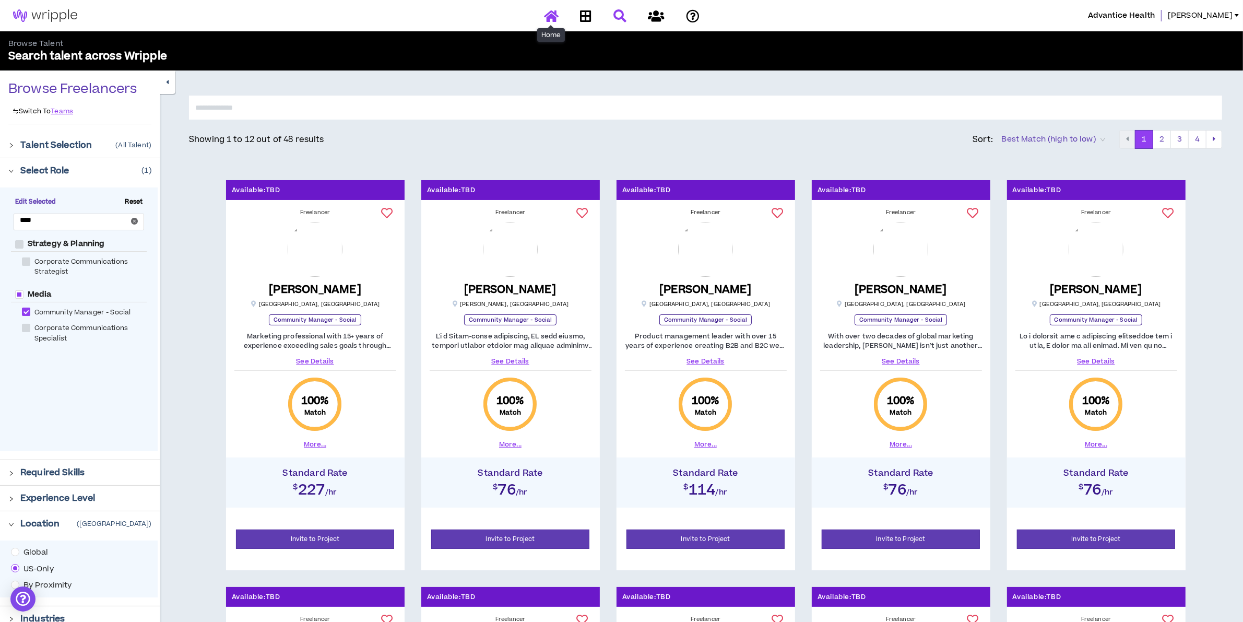
click at [550, 14] on icon at bounding box center [551, 15] width 15 height 13
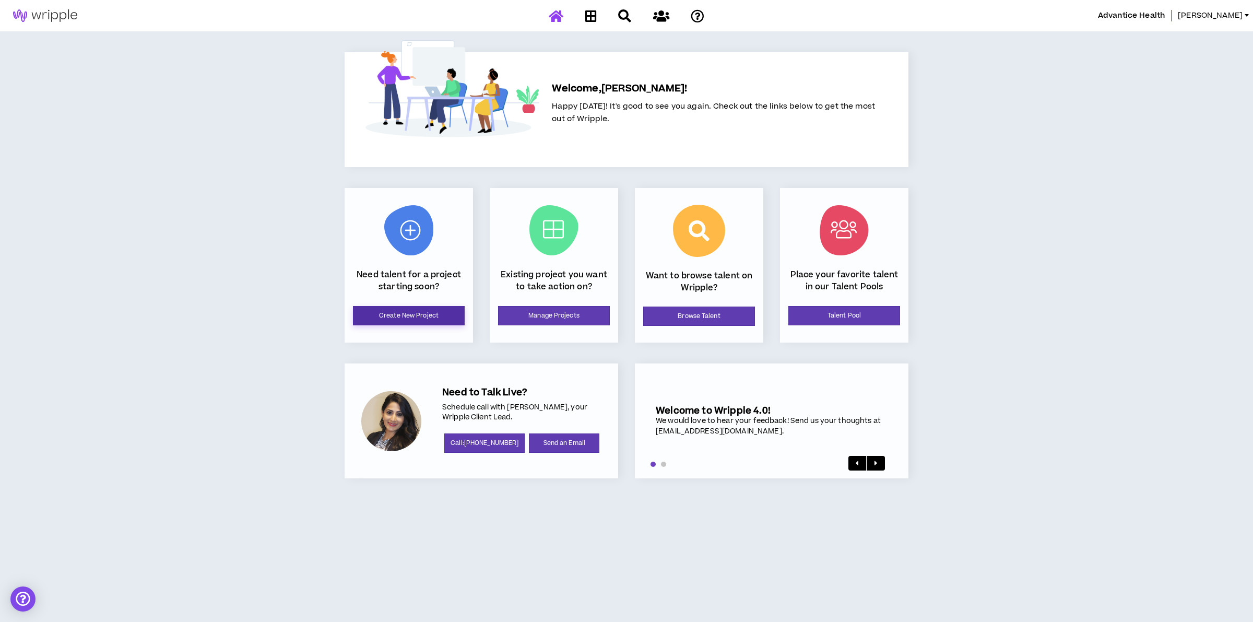
click at [409, 314] on link "Create New Project" at bounding box center [409, 315] width 112 height 19
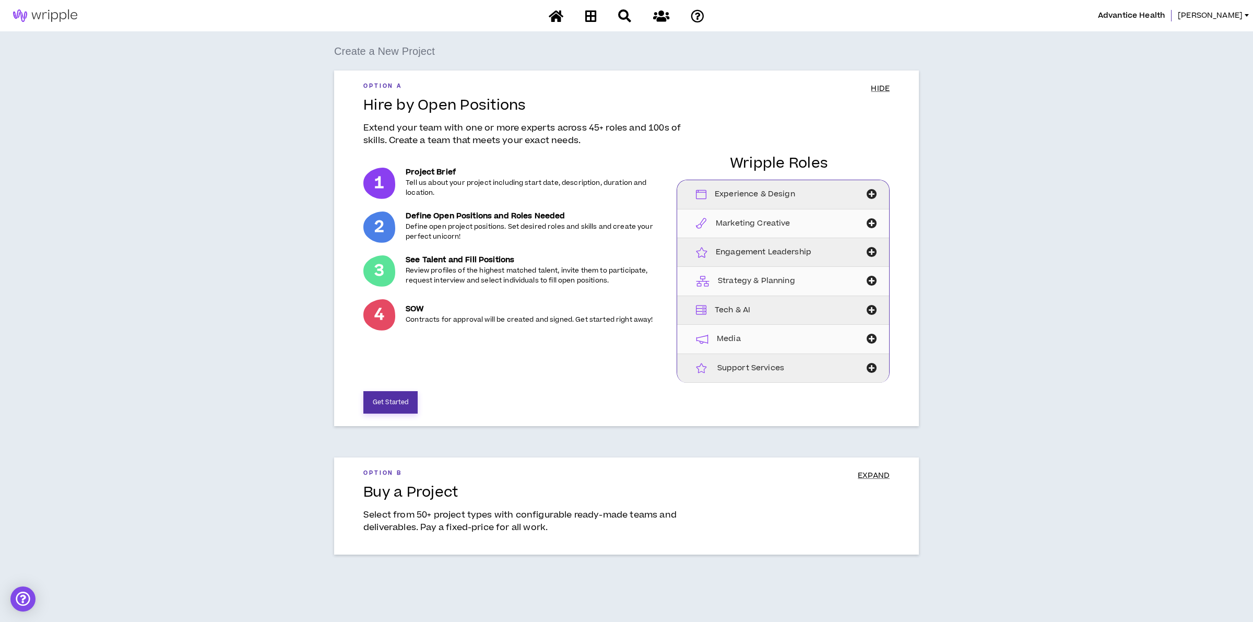
click at [400, 404] on button "Get Started" at bounding box center [390, 402] width 54 height 22
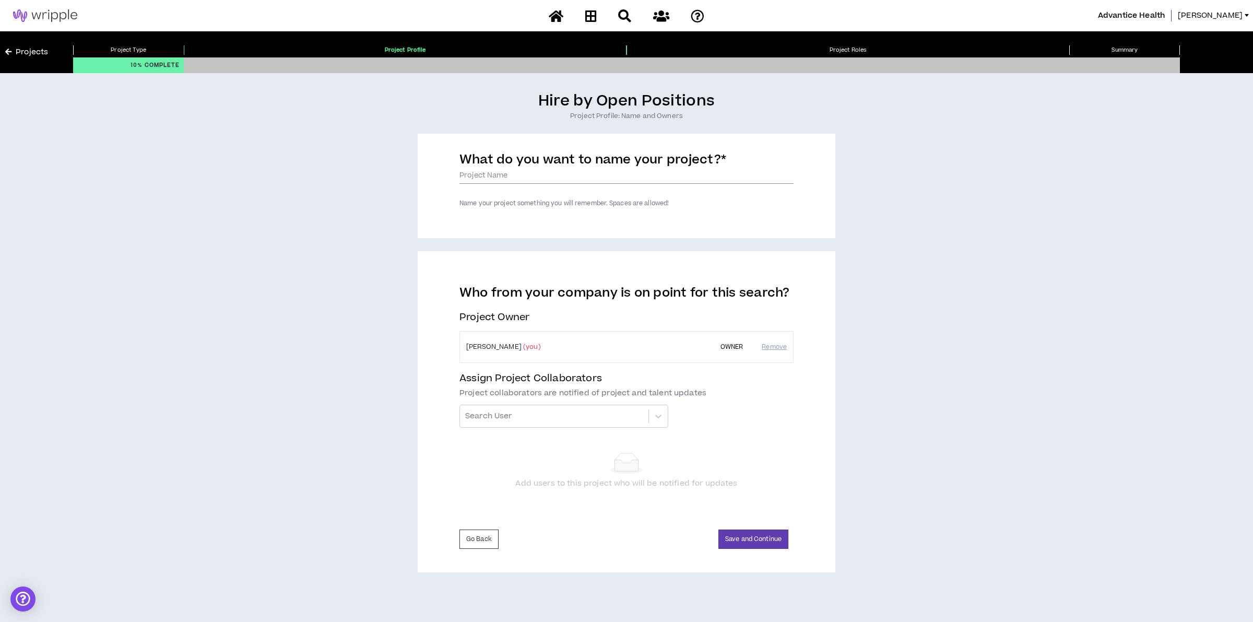
click at [543, 174] on input "What do you want to name your project? *" at bounding box center [626, 176] width 334 height 16
type input "Test - Community Manager"
click at [748, 538] on button "Save and Continue" at bounding box center [753, 538] width 70 height 19
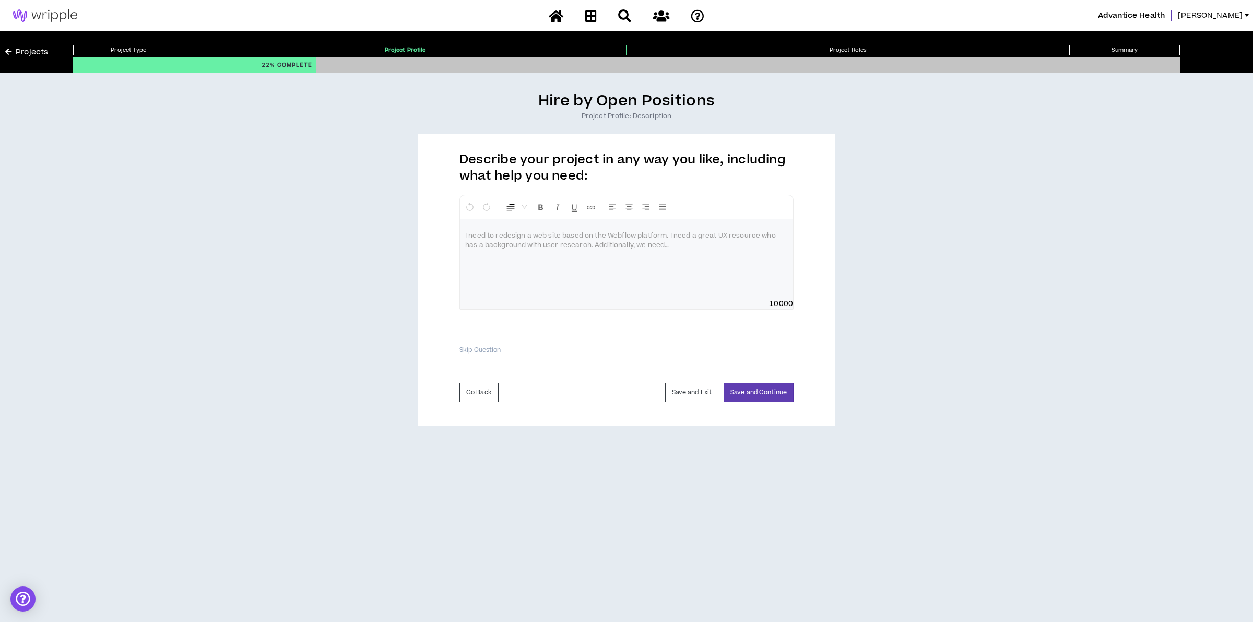
click at [618, 257] on div at bounding box center [626, 259] width 333 height 78
click at [740, 395] on button "Save and Continue" at bounding box center [759, 392] width 70 height 19
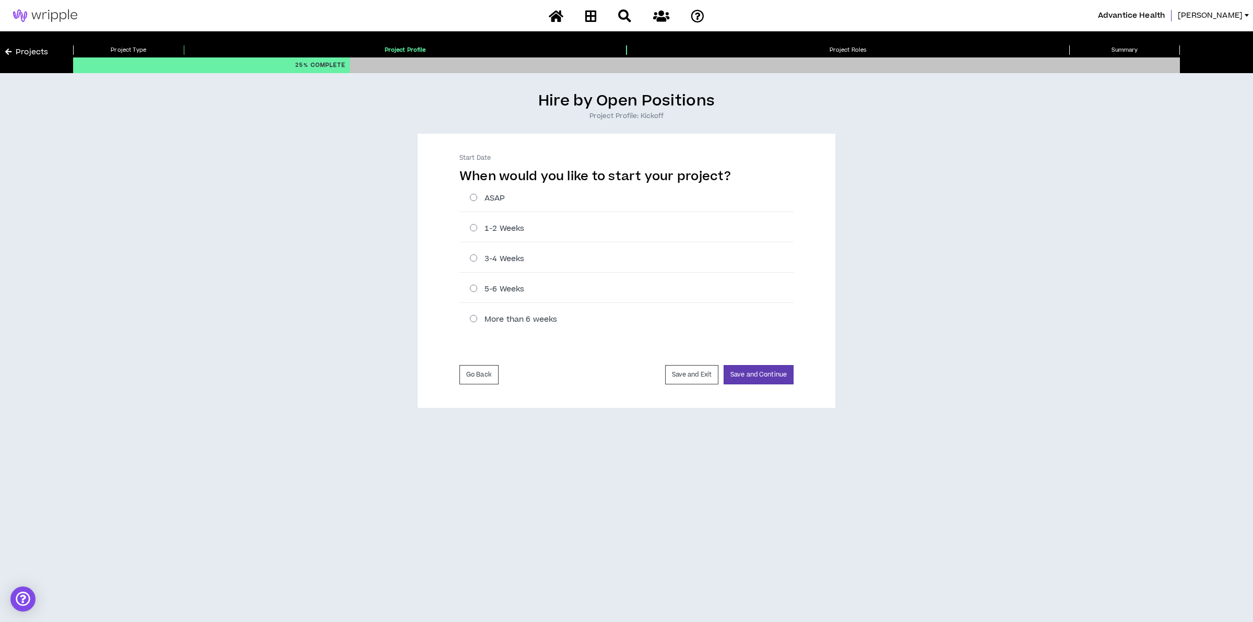
click at [478, 229] on label "1-2 Weeks" at bounding box center [632, 228] width 324 height 11
radio input "****"
click at [765, 370] on button "Save and Continue" at bounding box center [759, 374] width 70 height 19
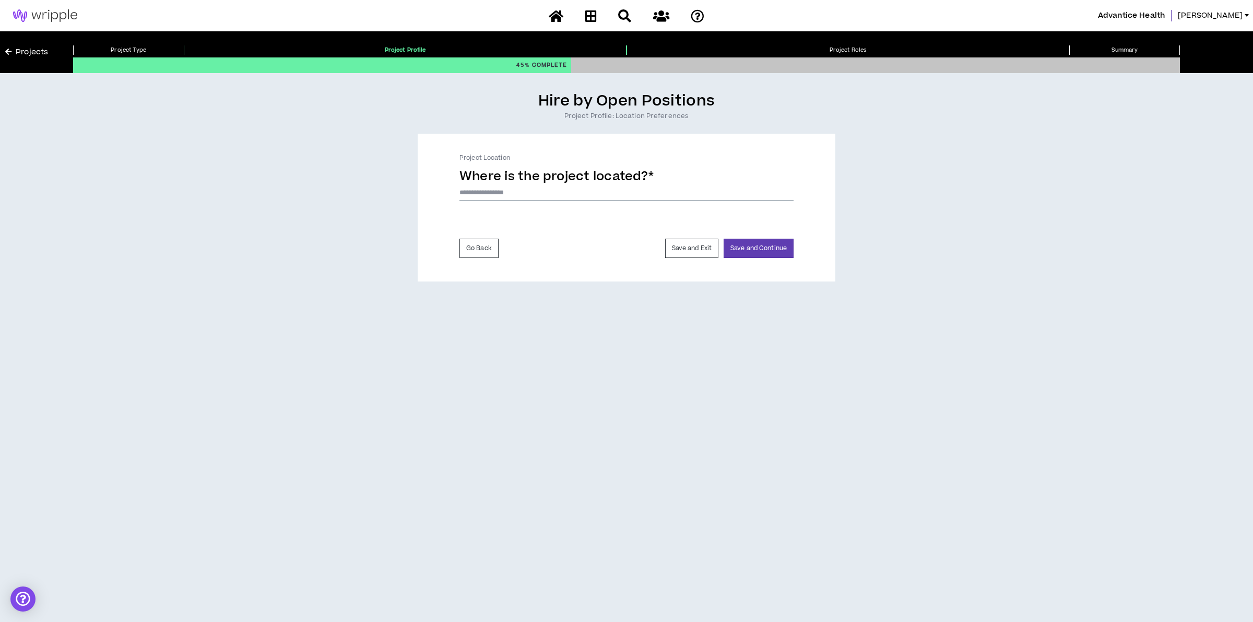
click at [515, 199] on input at bounding box center [626, 193] width 334 height 16
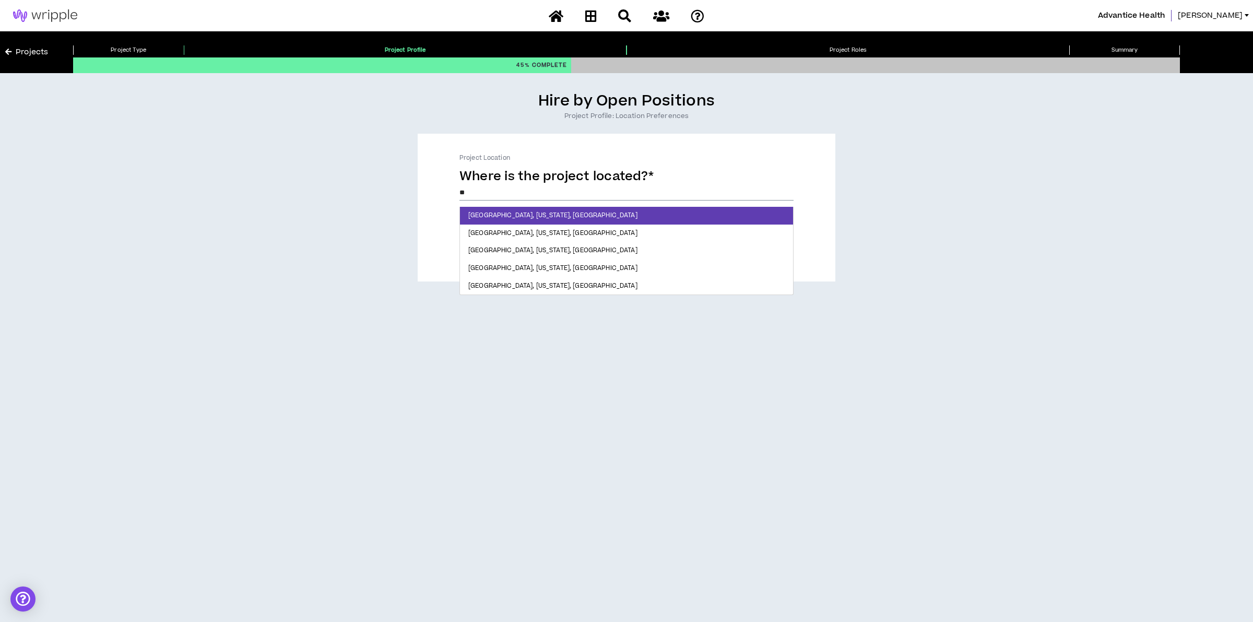
type input "*"
type input "*********"
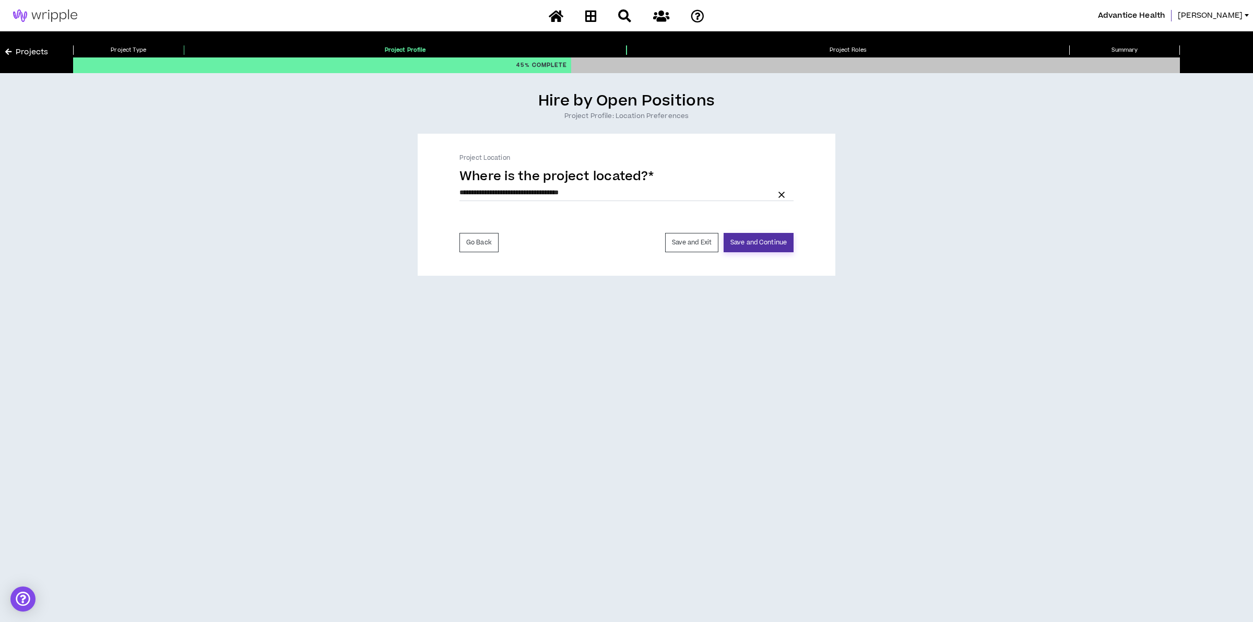
click at [769, 241] on button "Save and Continue" at bounding box center [759, 242] width 70 height 19
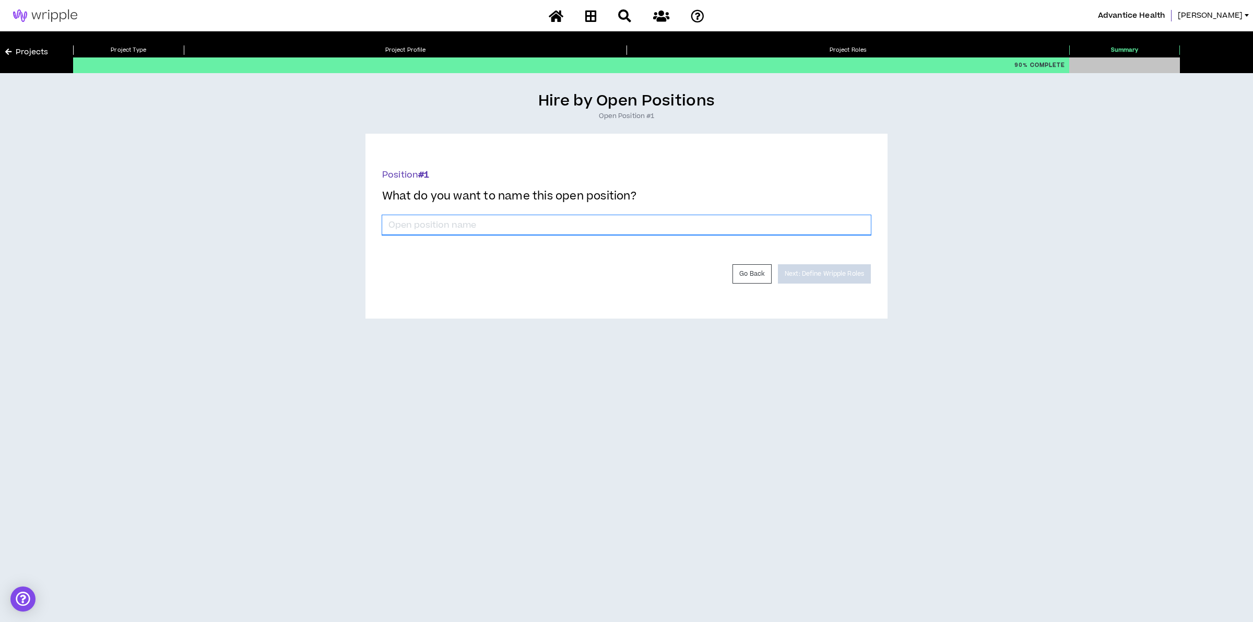
click at [518, 224] on input "*" at bounding box center [626, 225] width 489 height 20
type input "Community Manager w/ Skin health experience"
click at [863, 273] on button "Next: Define Wripple Roles" at bounding box center [824, 273] width 93 height 19
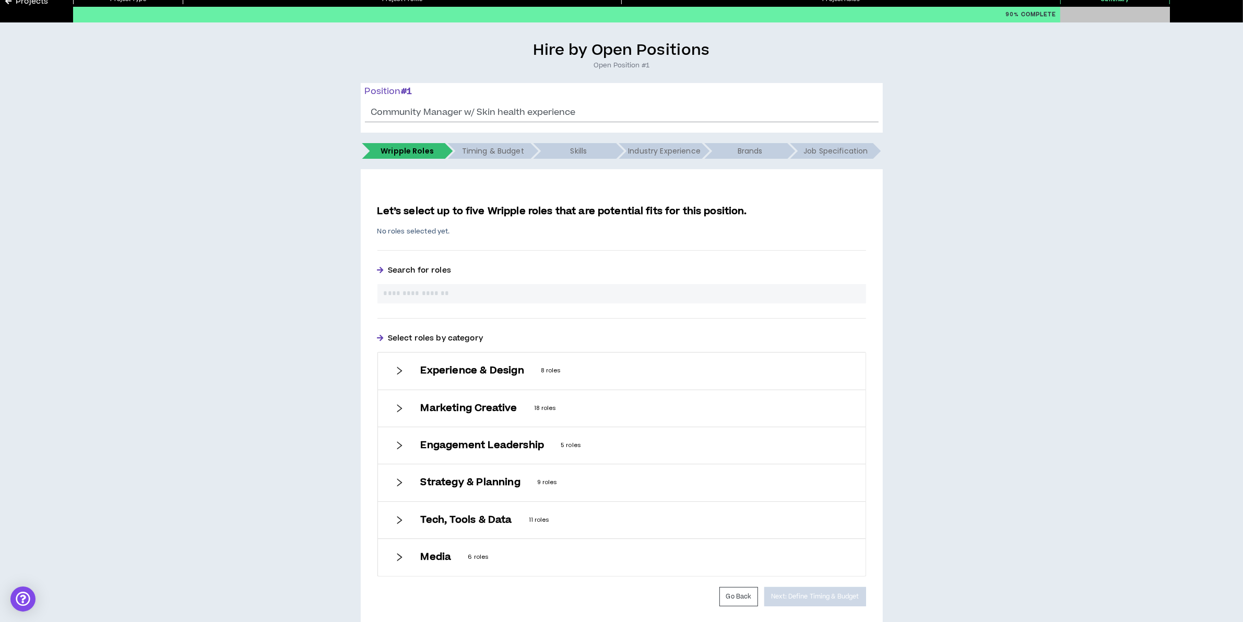
scroll to position [89, 0]
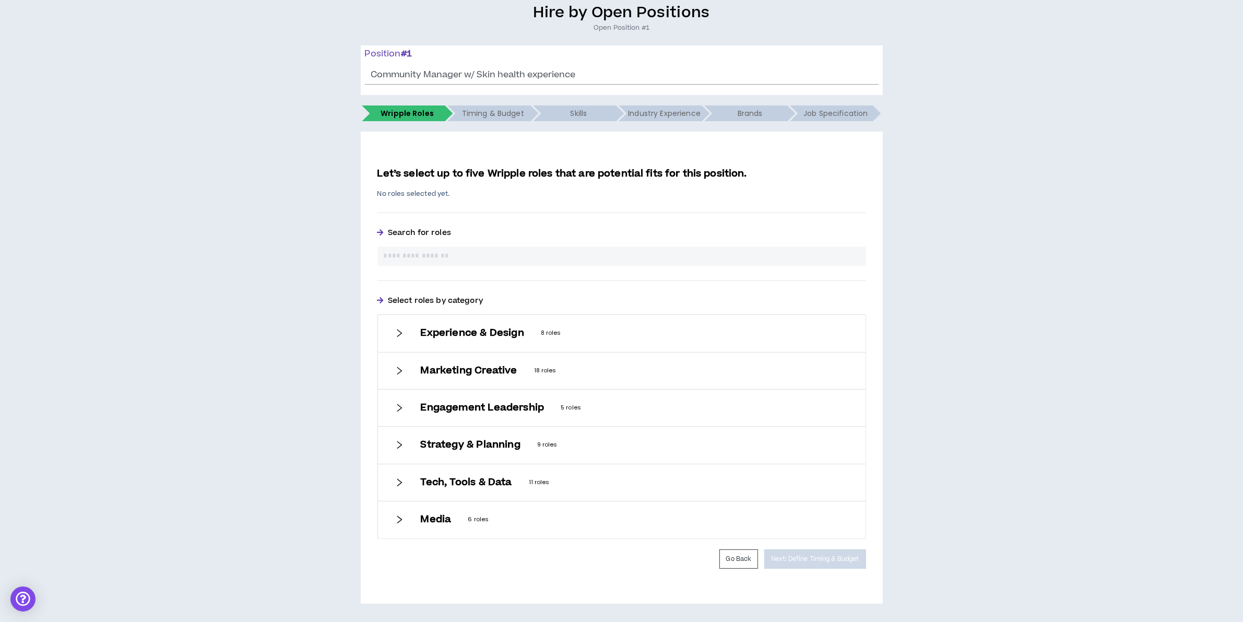
click at [444, 333] on h6 "Experience & Design" at bounding box center [472, 332] width 103 height 11
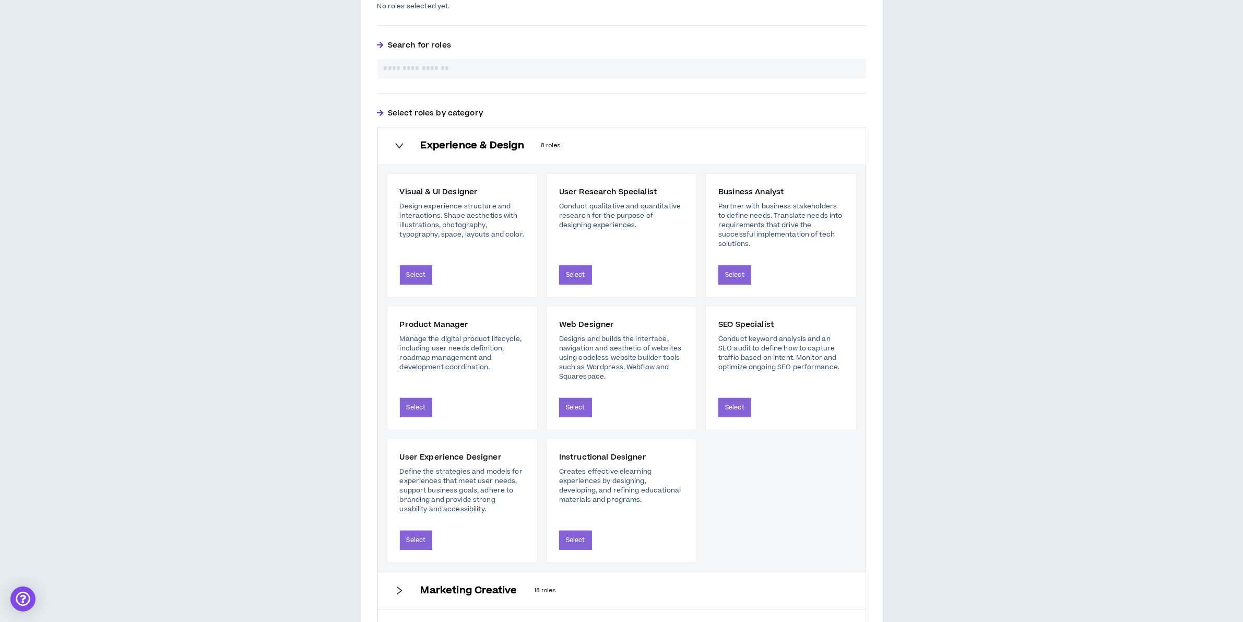
scroll to position [350, 0]
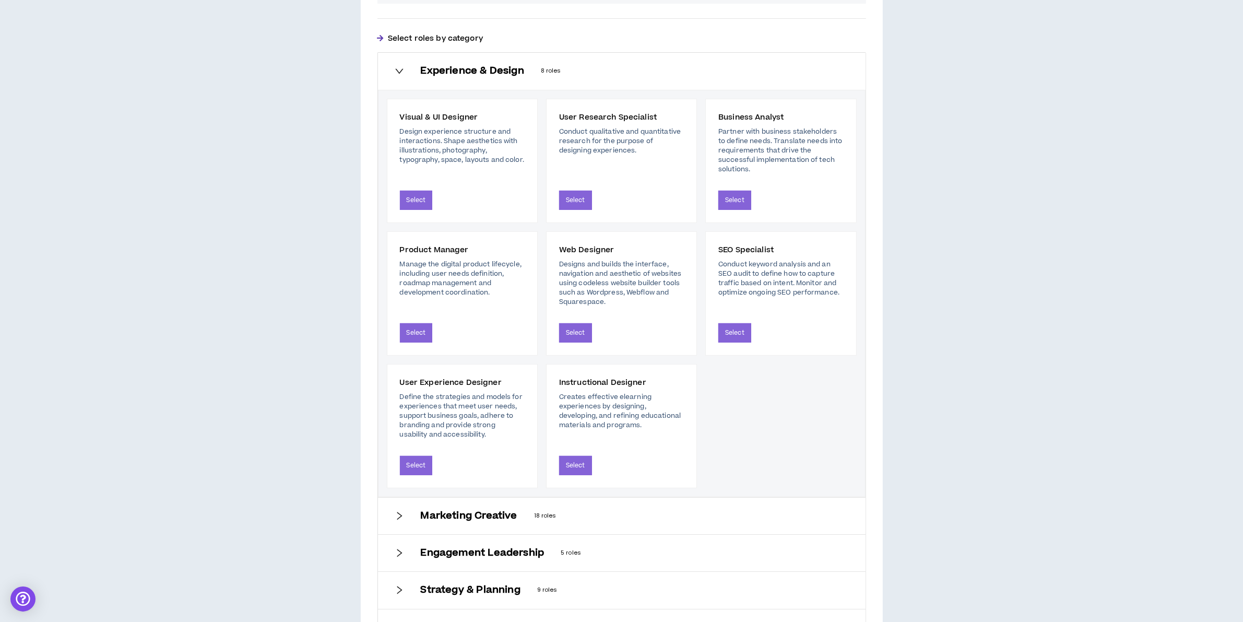
click at [408, 75] on div "Experience & Design 8 roles" at bounding box center [622, 71] width 488 height 37
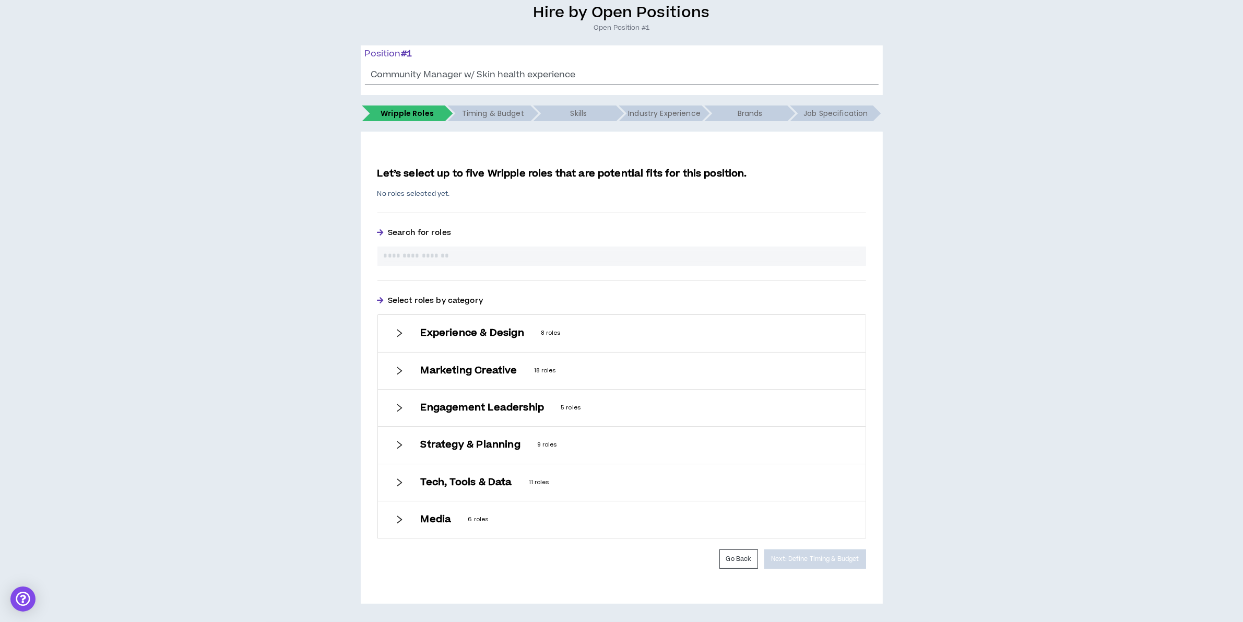
scroll to position [89, 0]
click at [455, 366] on h6 "Marketing Creative" at bounding box center [469, 370] width 97 height 11
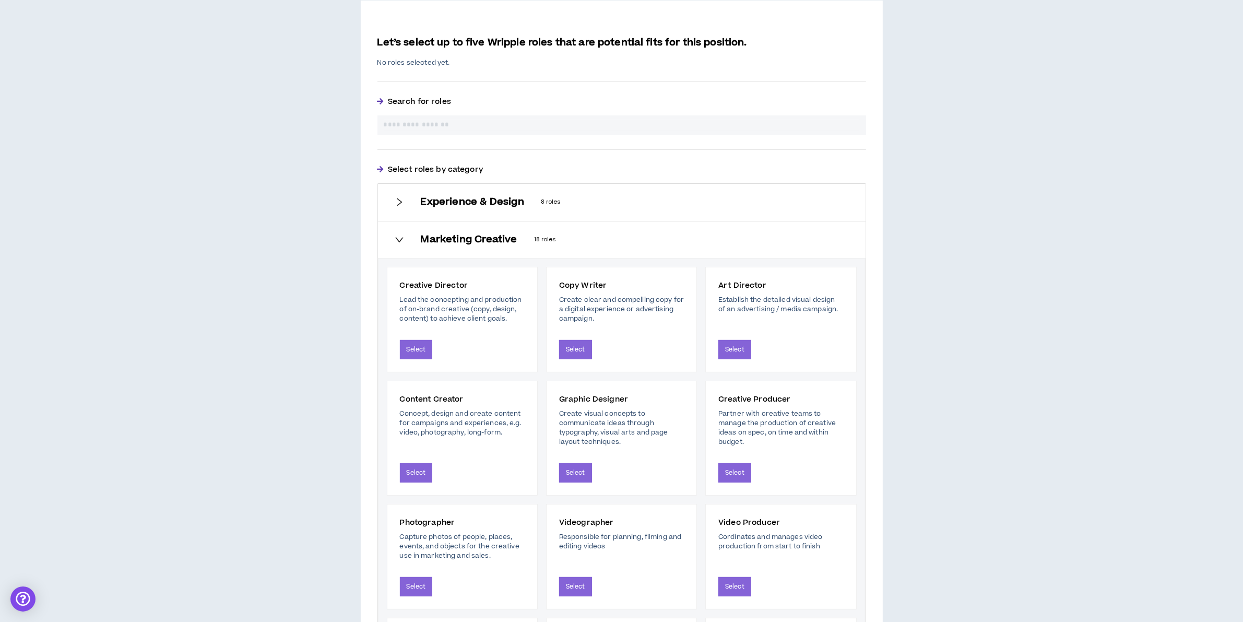
scroll to position [220, 0]
click at [446, 233] on h6 "Marketing Creative" at bounding box center [469, 238] width 97 height 11
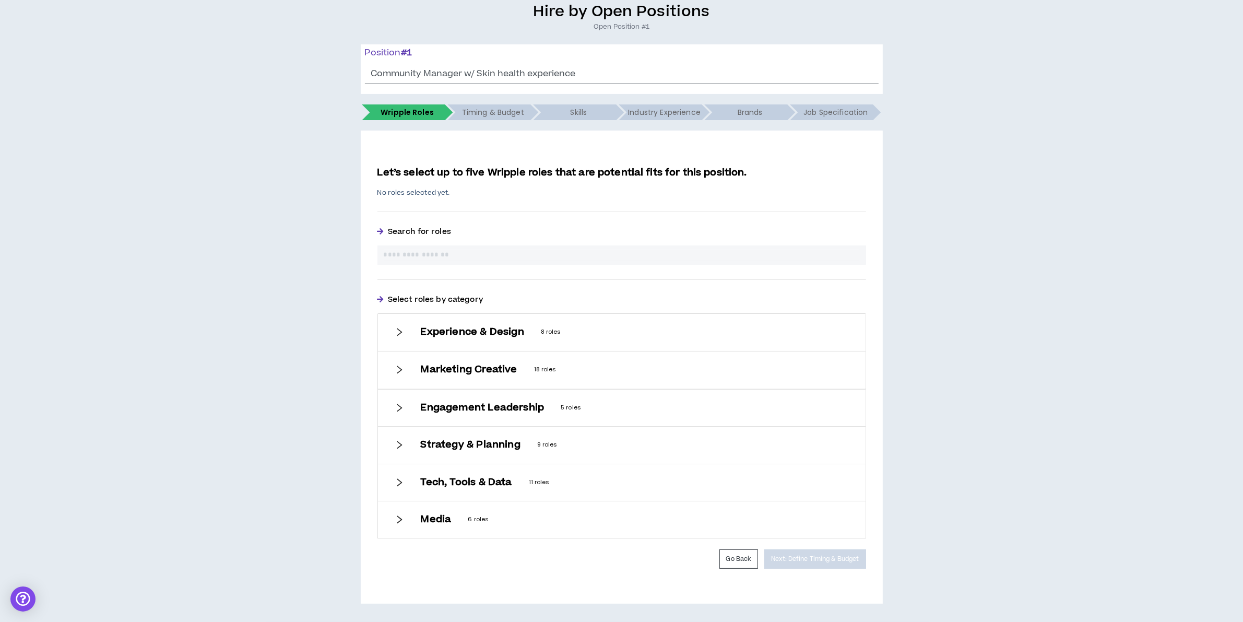
scroll to position [89, 0]
click at [462, 256] on input "text" at bounding box center [622, 256] width 476 height 11
type input "*"
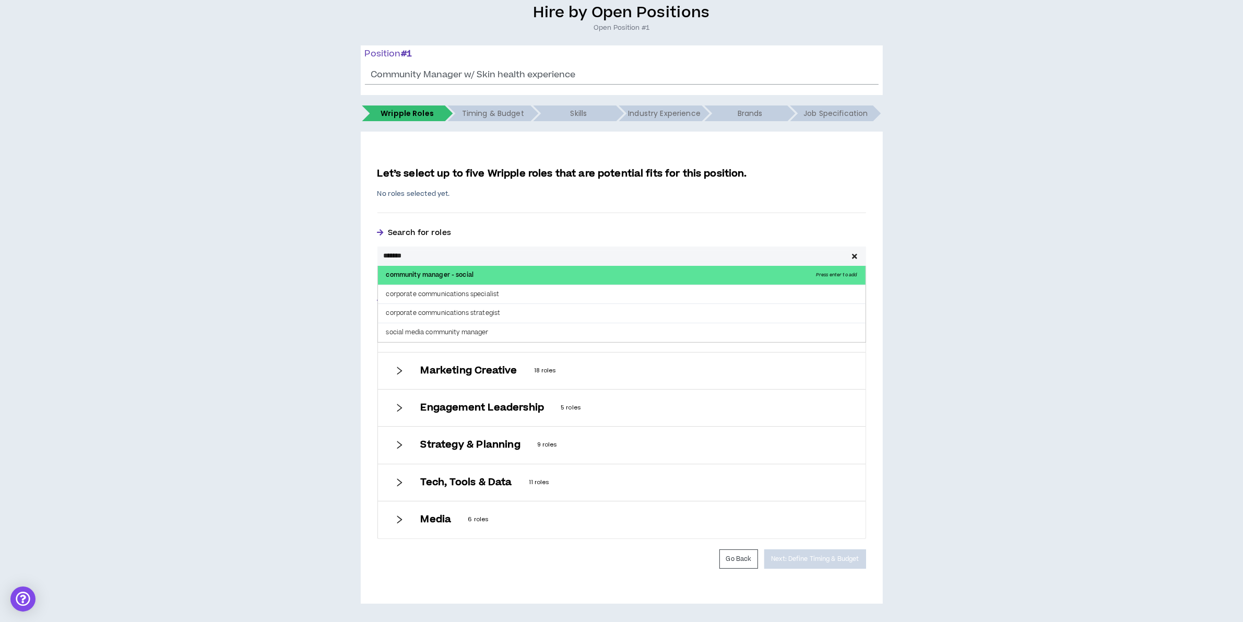
type input "*******"
click at [452, 276] on p "community manager - social Press enter to add" at bounding box center [622, 275] width 488 height 19
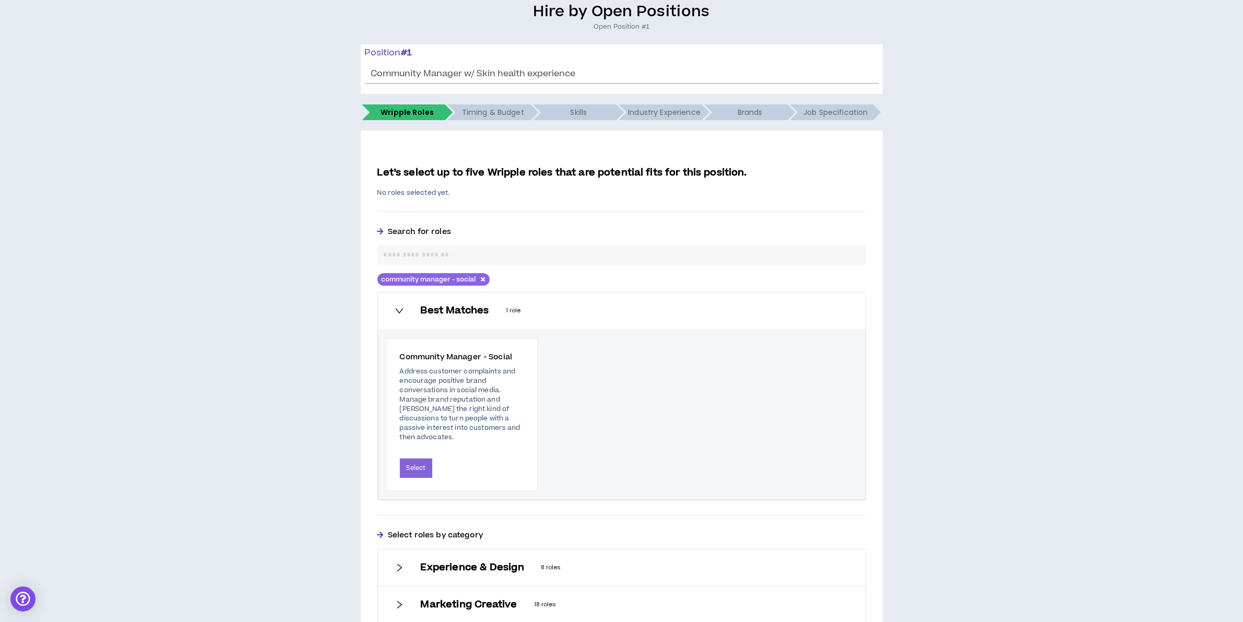
scroll to position [220, 0]
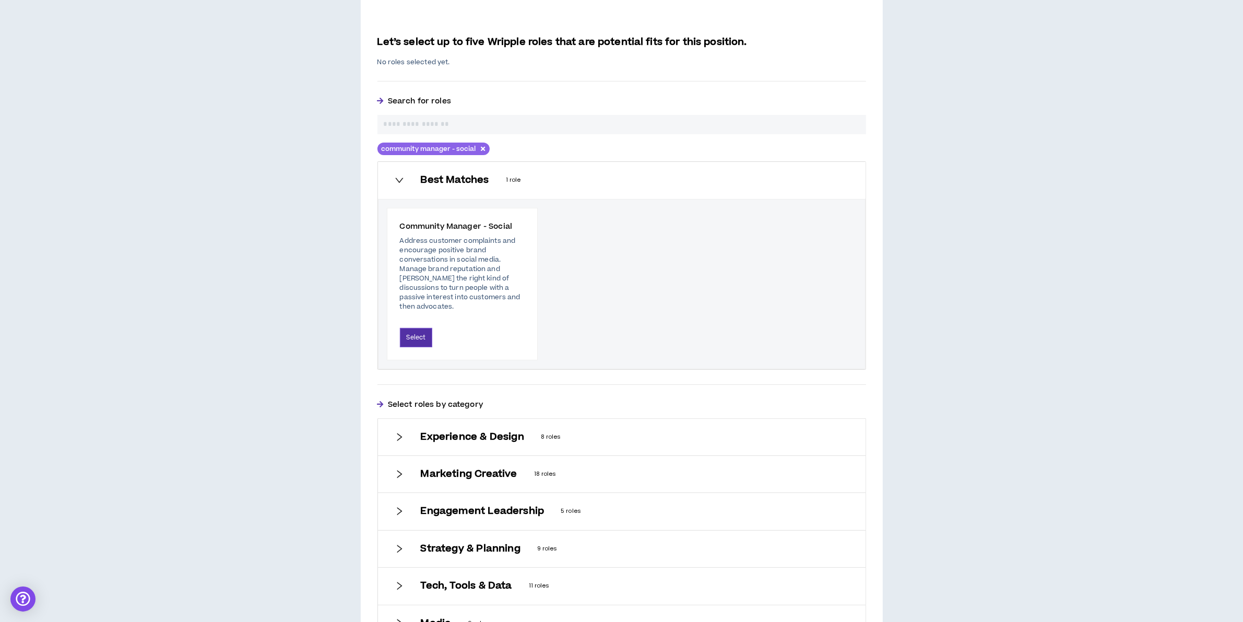
click at [412, 328] on button "Select" at bounding box center [416, 337] width 33 height 19
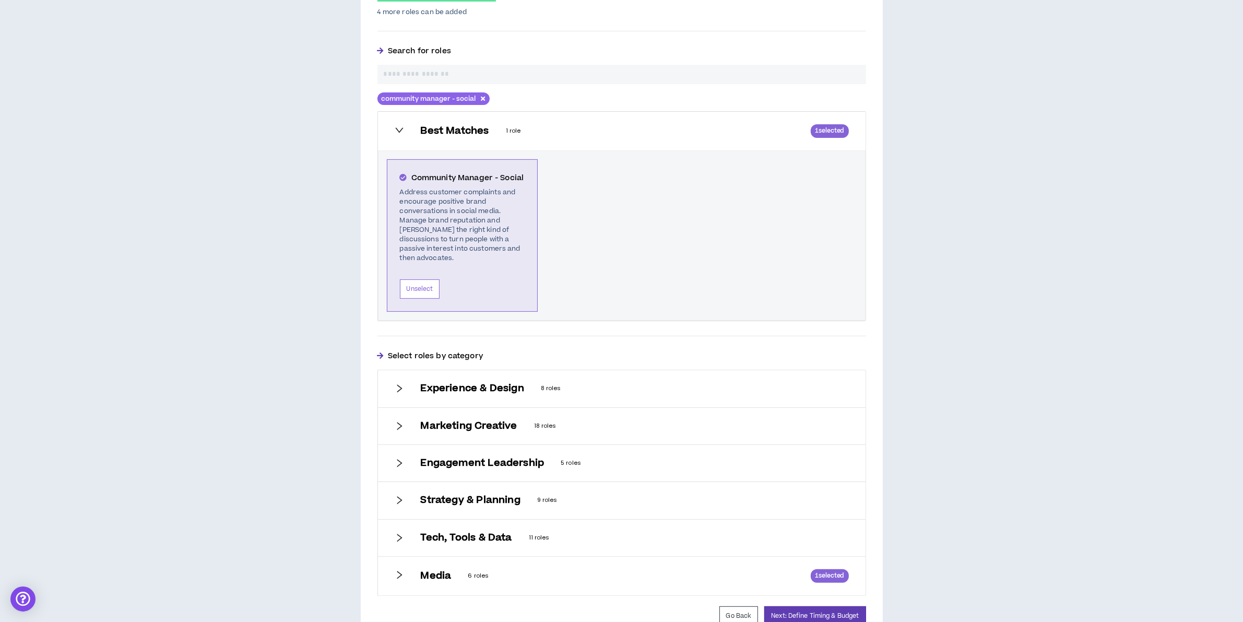
scroll to position [353, 0]
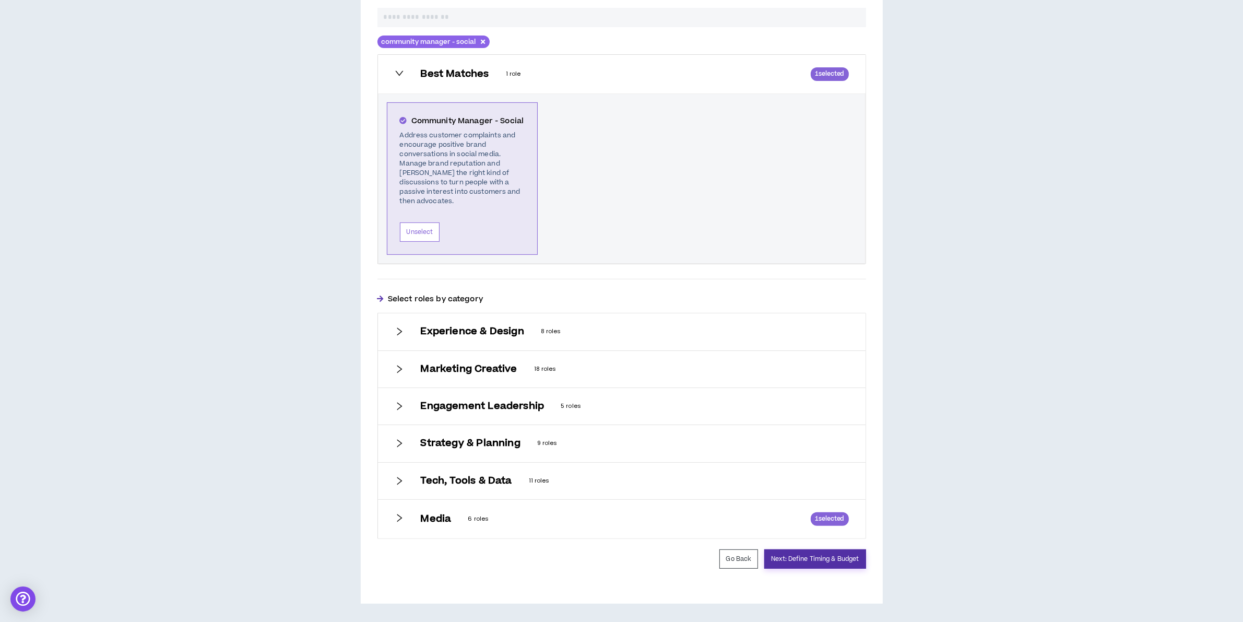
click at [800, 553] on button "Next: Define Timing & Budget" at bounding box center [814, 558] width 101 height 19
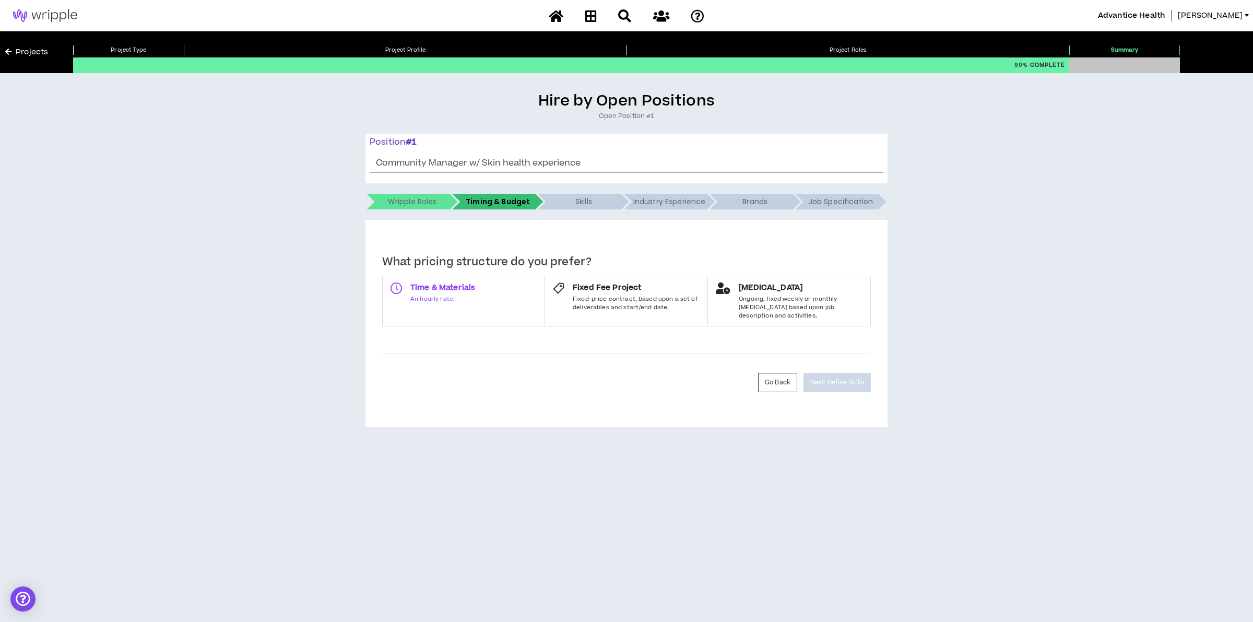
click at [412, 303] on label "Time & Materials An hourly rate." at bounding box center [463, 301] width 163 height 51
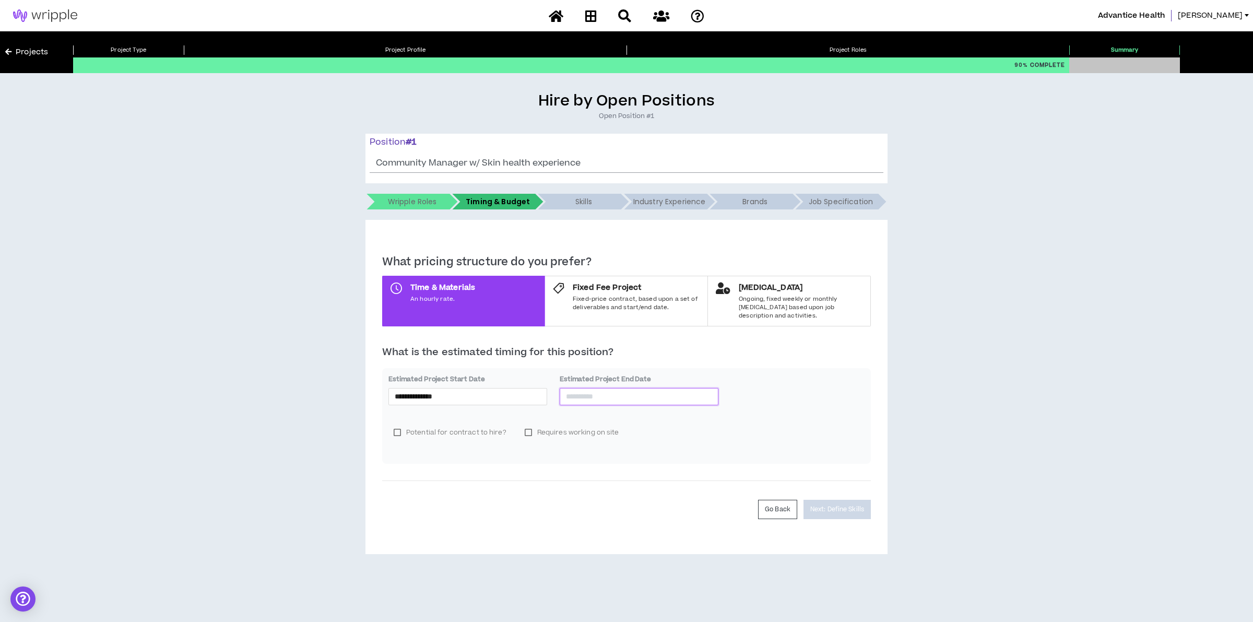
click at [621, 391] on input at bounding box center [639, 396] width 146 height 11
click at [682, 409] on span "button" at bounding box center [683, 409] width 5 height 5
type input "**********"
click at [666, 489] on div "26" at bounding box center [669, 494] width 13 height 13
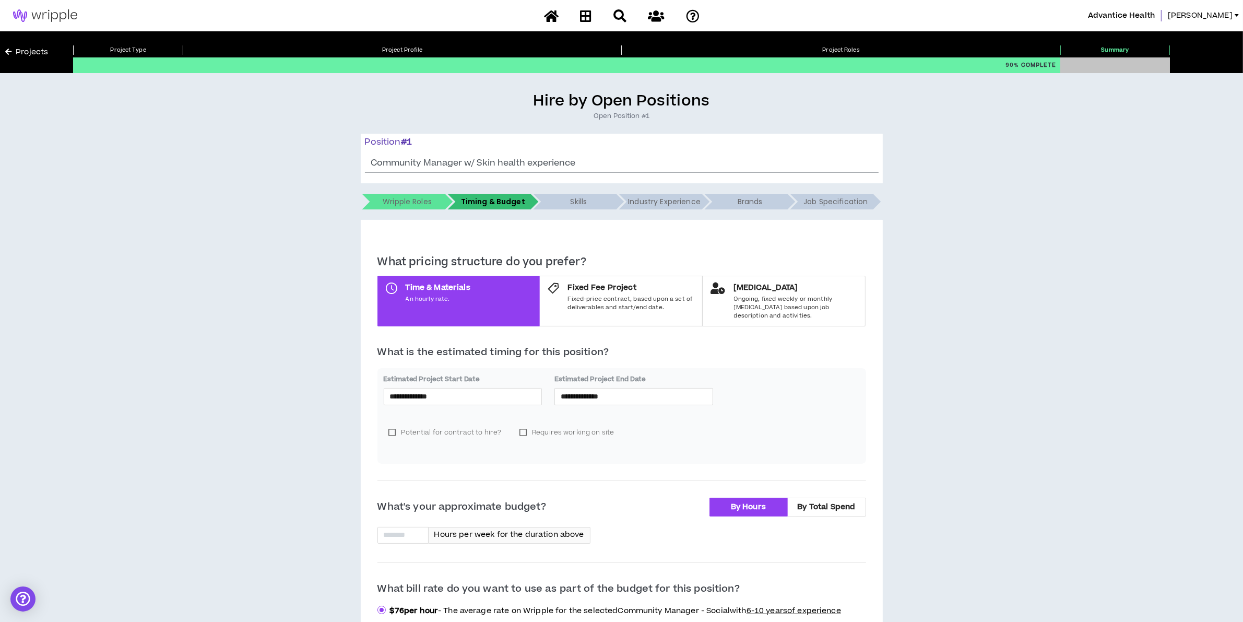
click at [746, 377] on div "**********" at bounding box center [621, 415] width 489 height 95
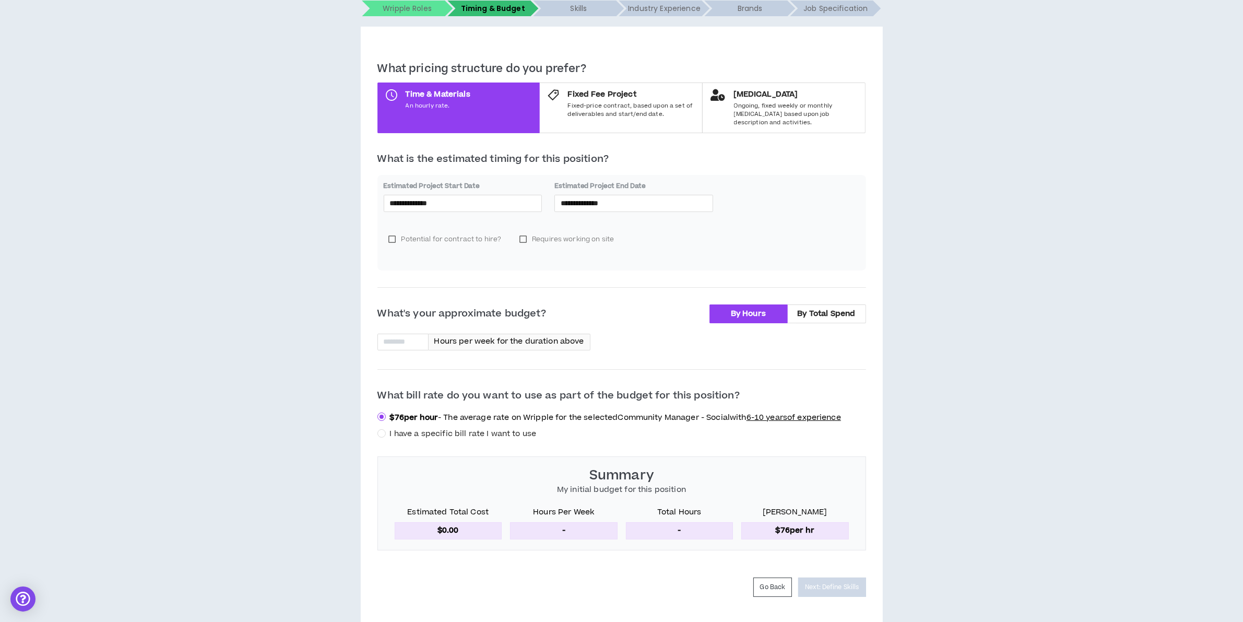
scroll to position [196, 0]
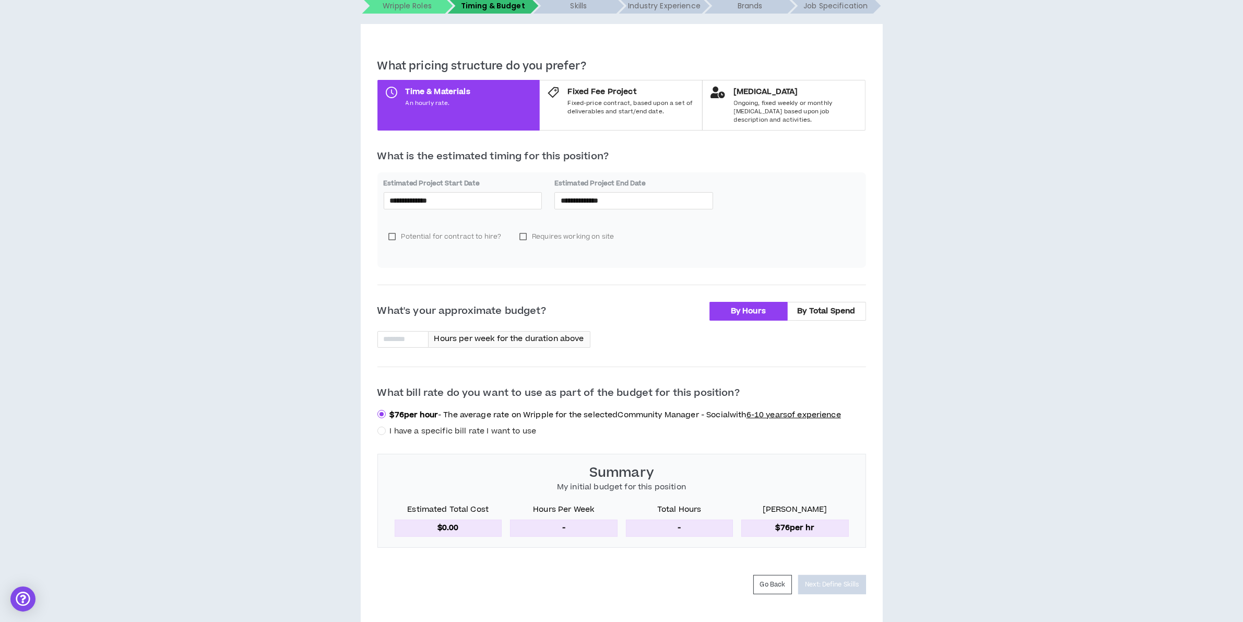
click at [560, 220] on div "Potential for contract to hire? Requires working on site" at bounding box center [622, 241] width 476 height 42
click at [541, 229] on label "Requires working on site" at bounding box center [566, 237] width 105 height 16
click at [419, 332] on input at bounding box center [403, 340] width 50 height 16
type input "**"
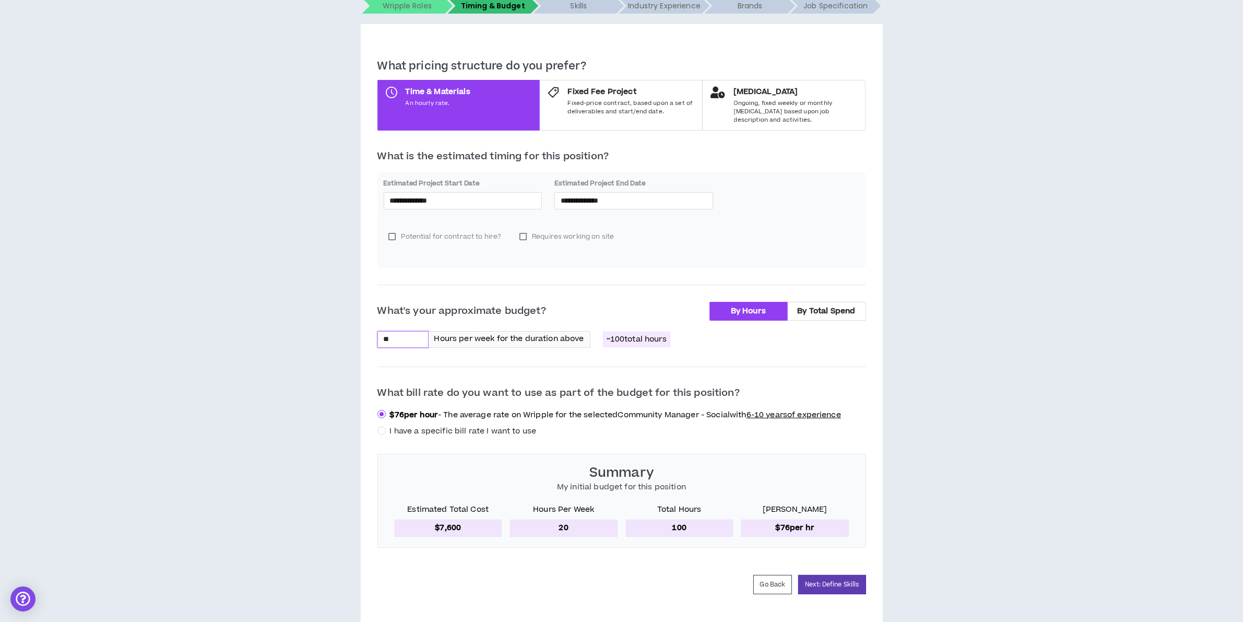
click at [987, 376] on div "**********" at bounding box center [621, 263] width 1233 height 734
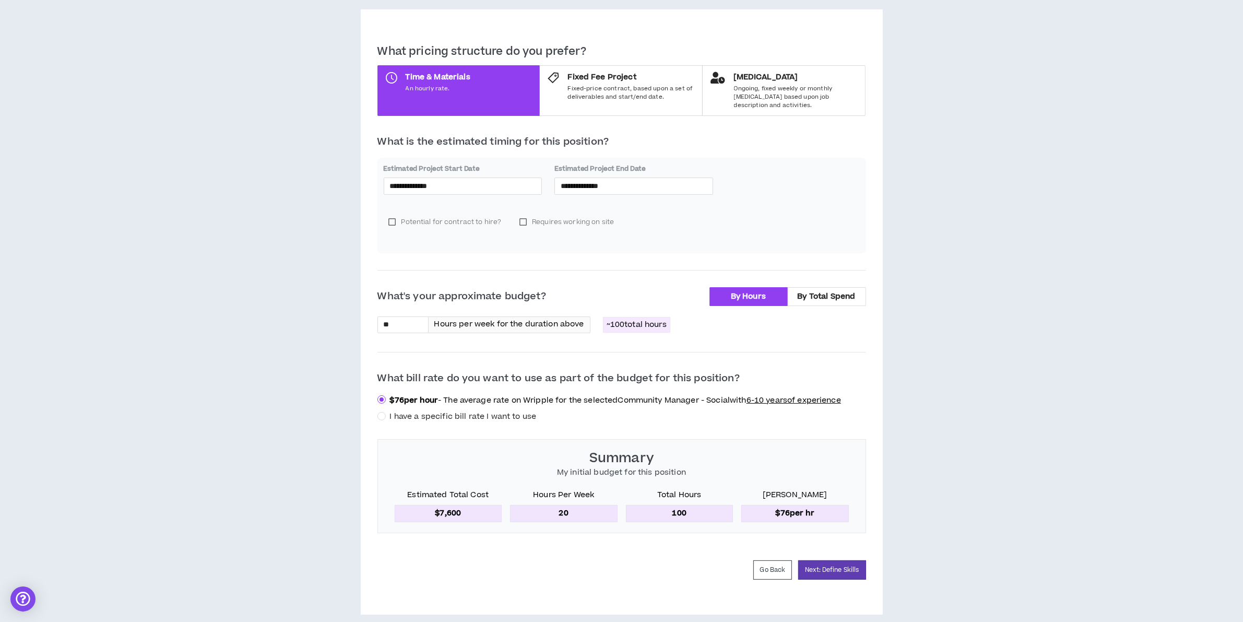
scroll to position [215, 0]
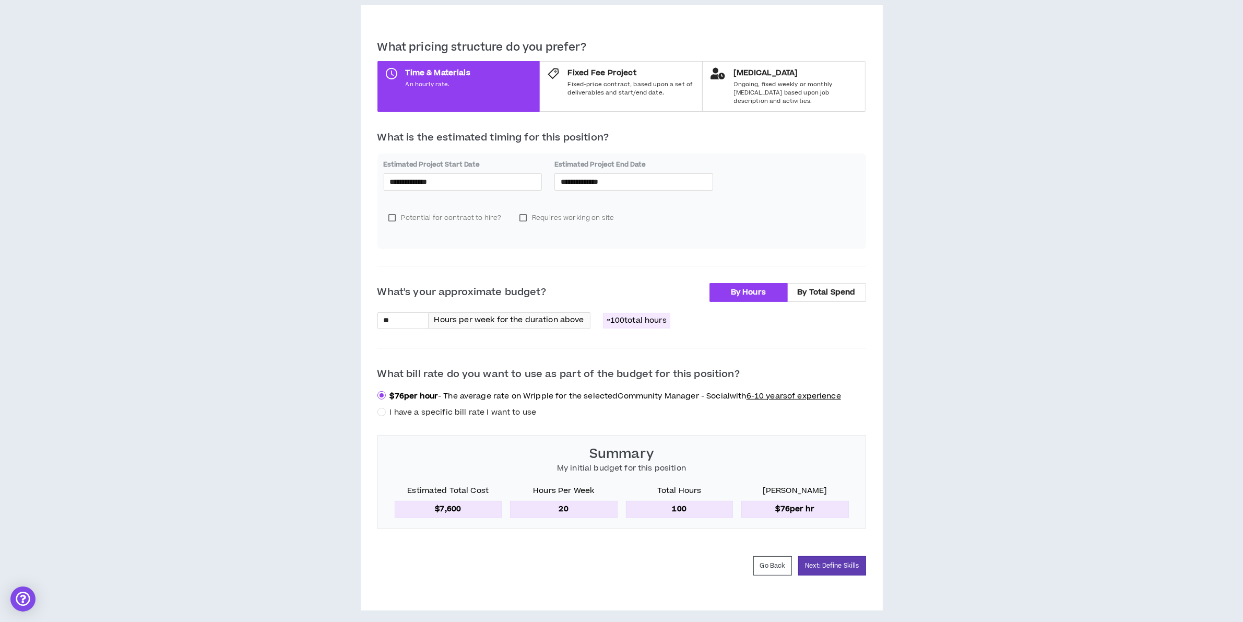
click at [395, 407] on span "I have a specific bill rate I want to use" at bounding box center [463, 412] width 147 height 11
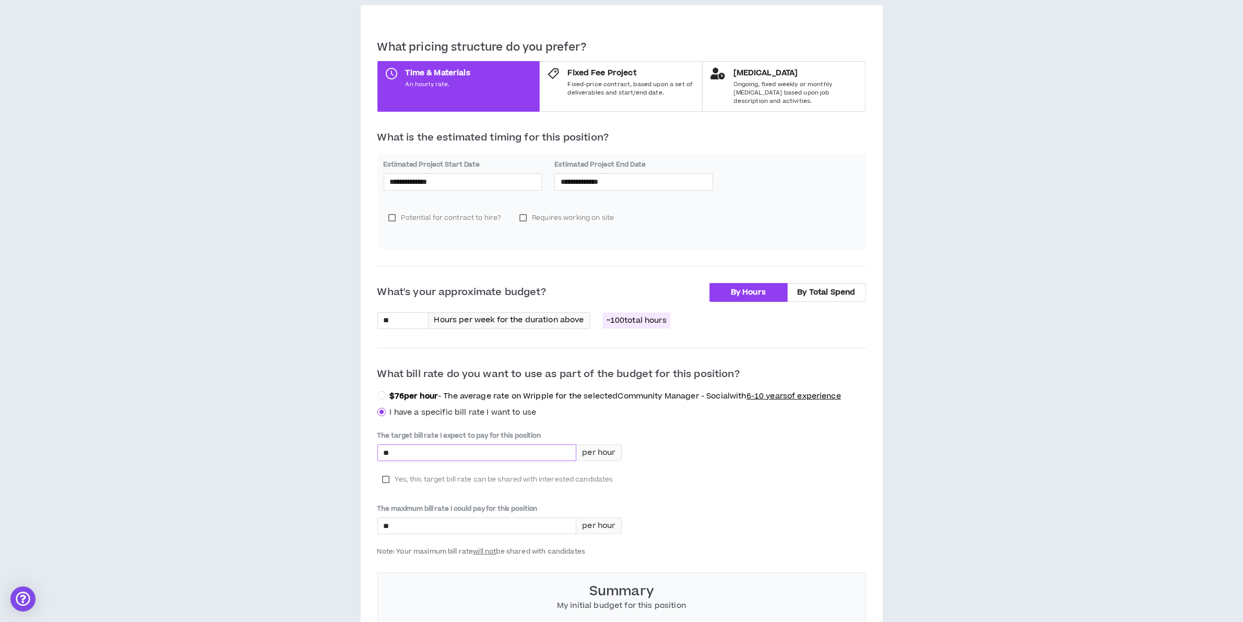
drag, startPoint x: 413, startPoint y: 444, endPoint x: 395, endPoint y: 430, distance: 23.4
click at [408, 445] on input "*" at bounding box center [477, 453] width 198 height 16
click at [401, 474] on span "Yes, this target bill rate can be shared with interested candidates" at bounding box center [504, 479] width 218 height 10
drag, startPoint x: 418, startPoint y: 443, endPoint x: 7, endPoint y: 400, distance: 413.1
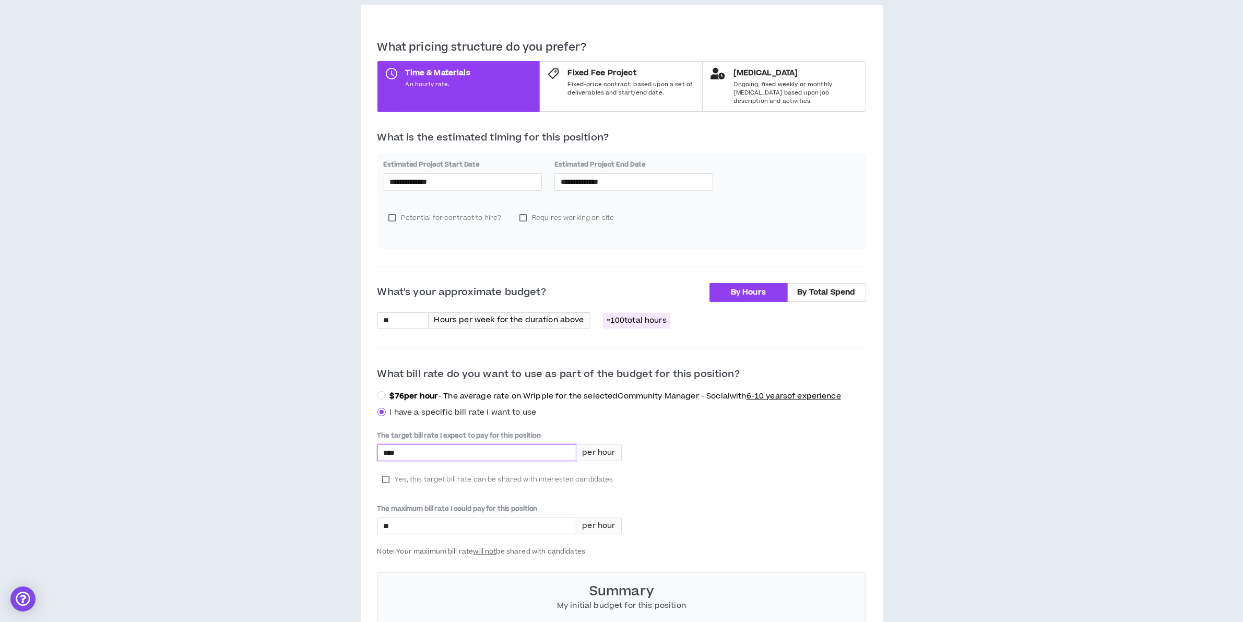
click at [303, 442] on div "**********" at bounding box center [621, 312] width 1233 height 871
type input "*"
click at [464, 380] on div "What's your approximate budget? By Hours By Total Spend ** Hours per week for t…" at bounding box center [621, 474] width 489 height 383
click at [441, 392] on p "$ 76 per hour - The average rate on Wripple for the selected Community Manager …" at bounding box center [615, 396] width 451 height 10
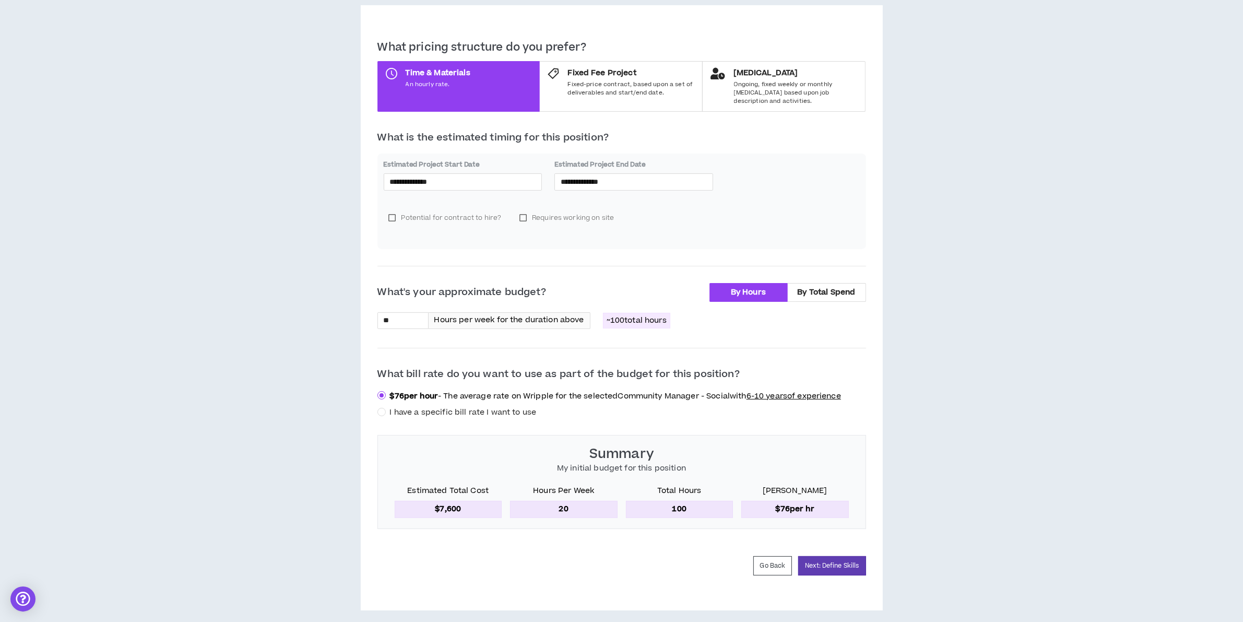
click at [456, 413] on div "What's your approximate budget? By Hours By Total Spend ** Hours per week for t…" at bounding box center [621, 406] width 489 height 246
click at [449, 407] on span "I have a specific bill rate I want to use" at bounding box center [463, 412] width 147 height 11
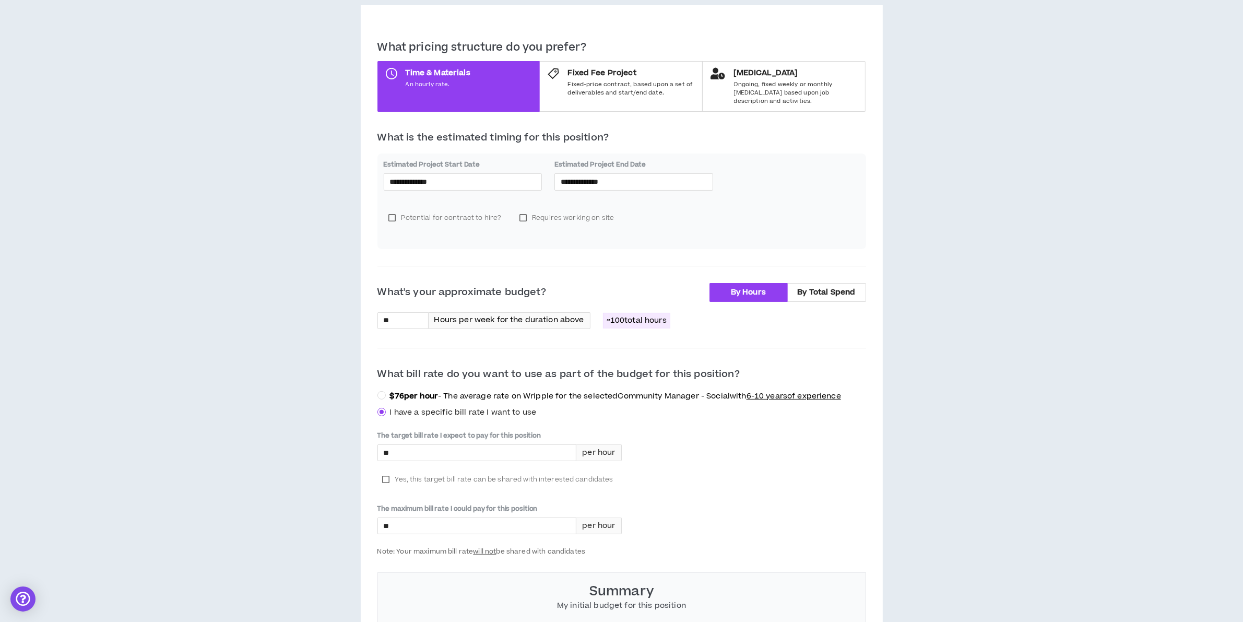
click at [400, 391] on strong "$ 76 per hour" at bounding box center [414, 396] width 49 height 11
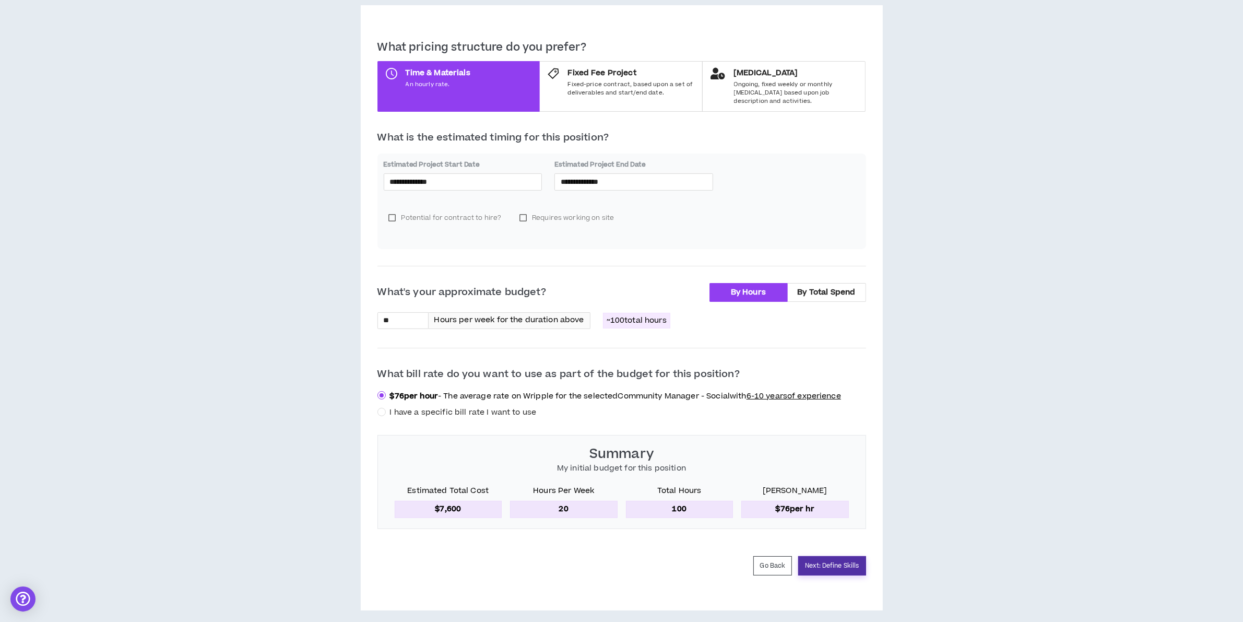
click at [836, 562] on button "Next: Define Skills" at bounding box center [831, 565] width 67 height 19
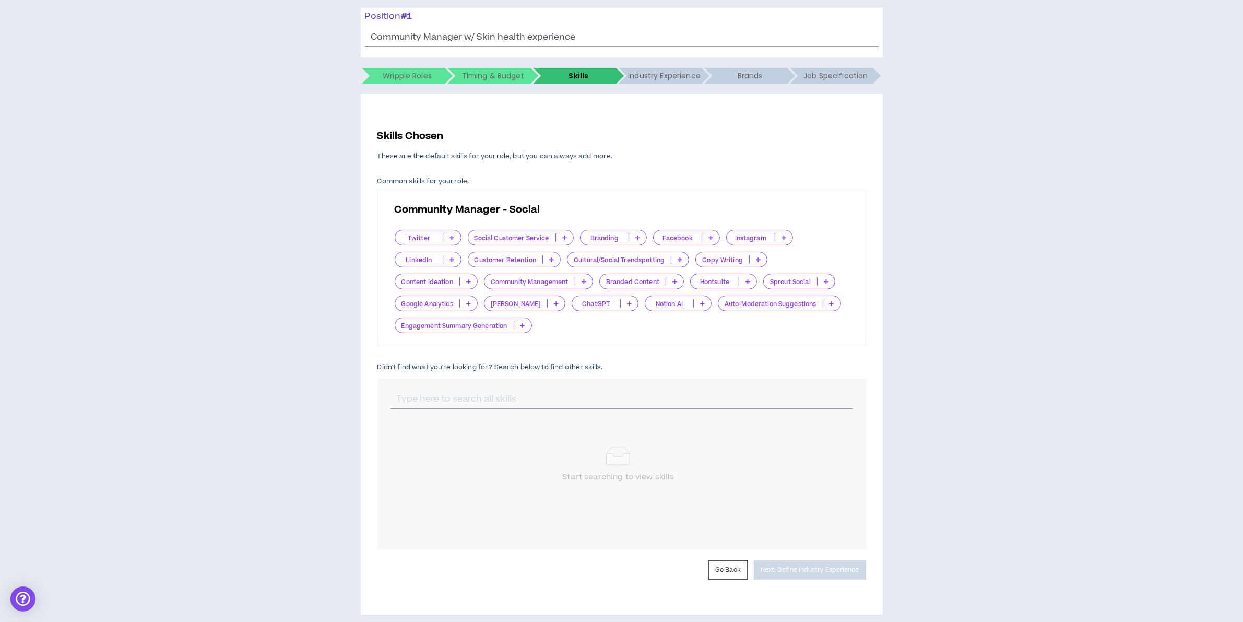
scroll to position [131, 0]
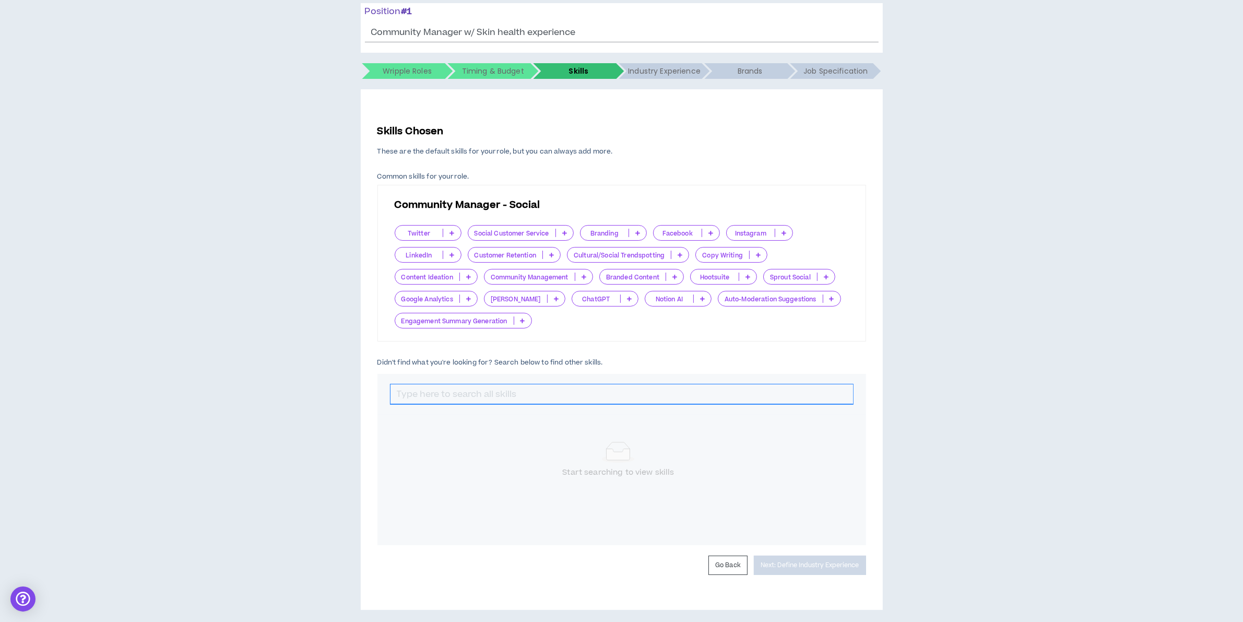
click at [499, 404] on input "text" at bounding box center [622, 394] width 463 height 20
click at [452, 434] on p at bounding box center [446, 433] width 17 height 8
click at [435, 465] on span "Important" at bounding box center [423, 466] width 53 height 11
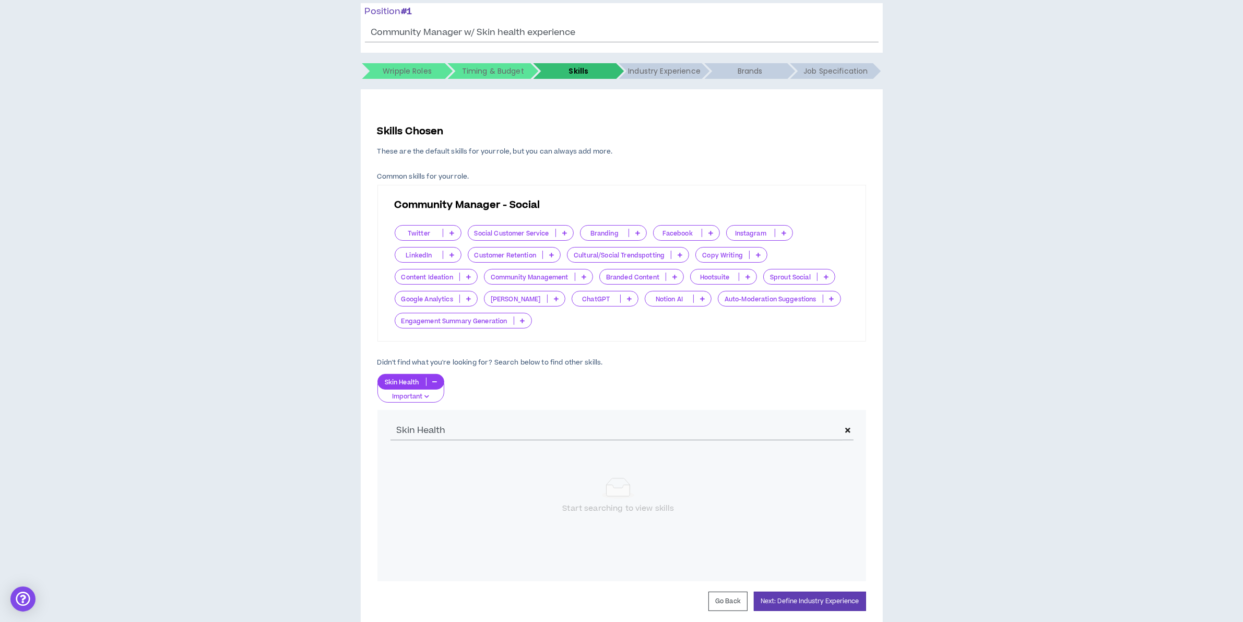
click at [669, 277] on p at bounding box center [674, 277] width 17 height 8
click at [647, 313] on span "Important" at bounding box center [643, 310] width 72 height 11
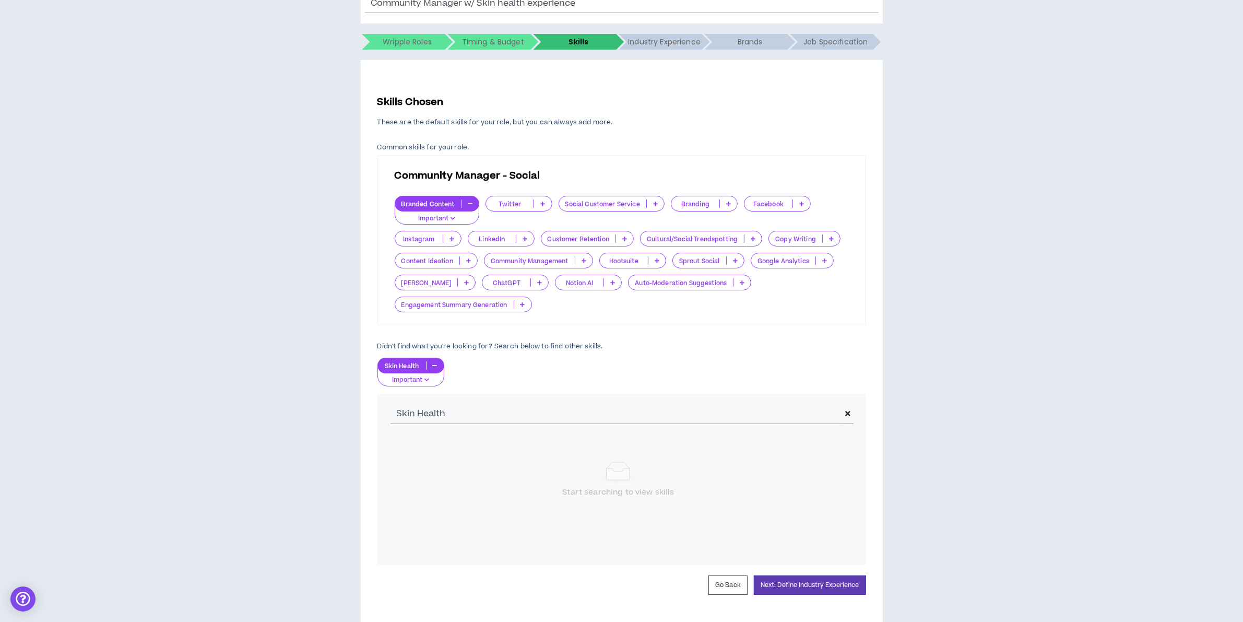
scroll to position [186, 0]
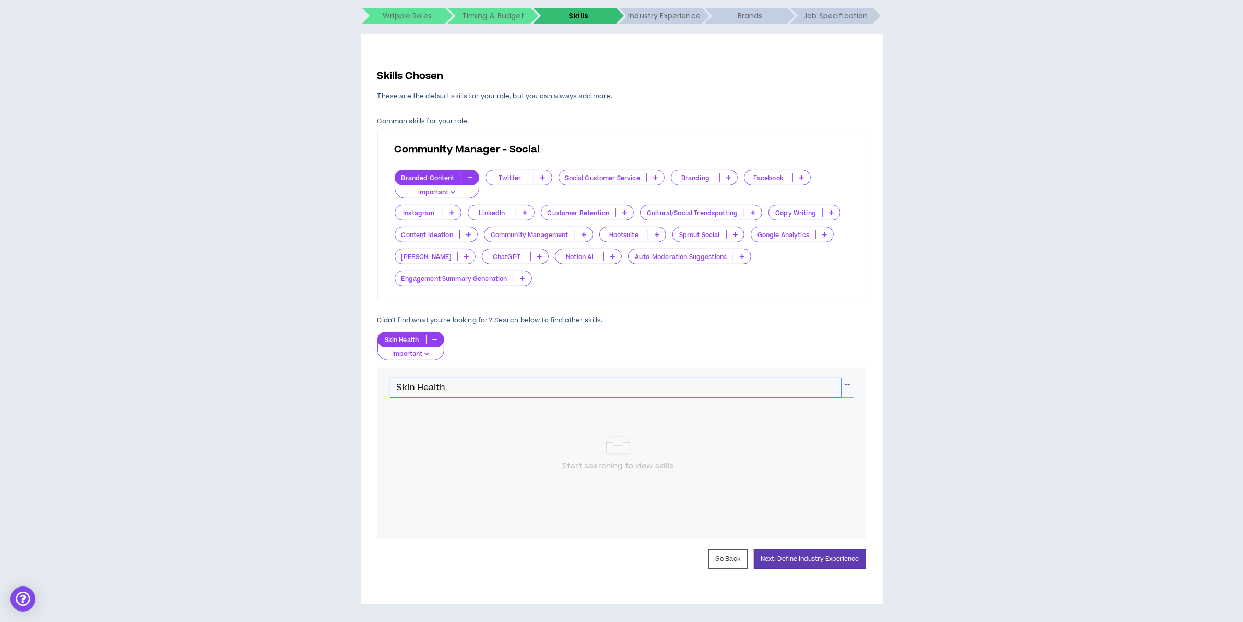
click at [497, 389] on input "Skin Health" at bounding box center [616, 388] width 451 height 20
drag, startPoint x: 497, startPoint y: 389, endPoint x: -662, endPoint y: 160, distance: 1181.4
click at [0, 160] on html "Advantice Health Heather Projects Project Type Project Profile Project Roles Su…" at bounding box center [621, 125] width 1243 height 622
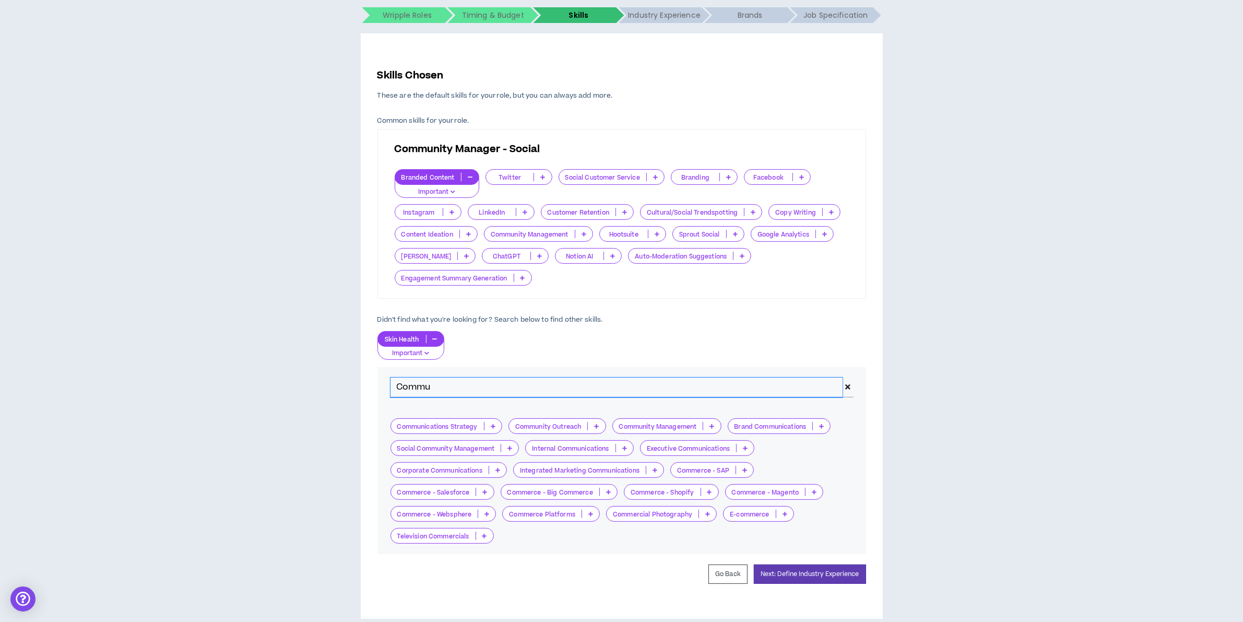
type input "Commu"
click at [714, 426] on icon at bounding box center [711, 425] width 5 height 5
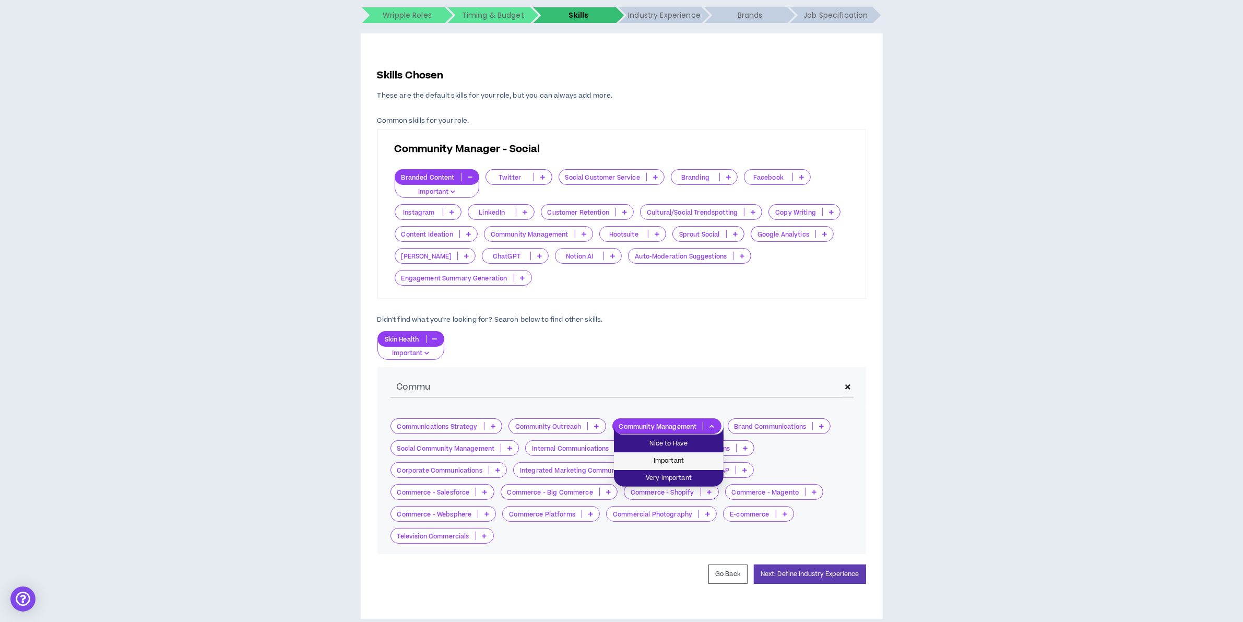
click at [690, 455] on span "Important" at bounding box center [668, 460] width 97 height 11
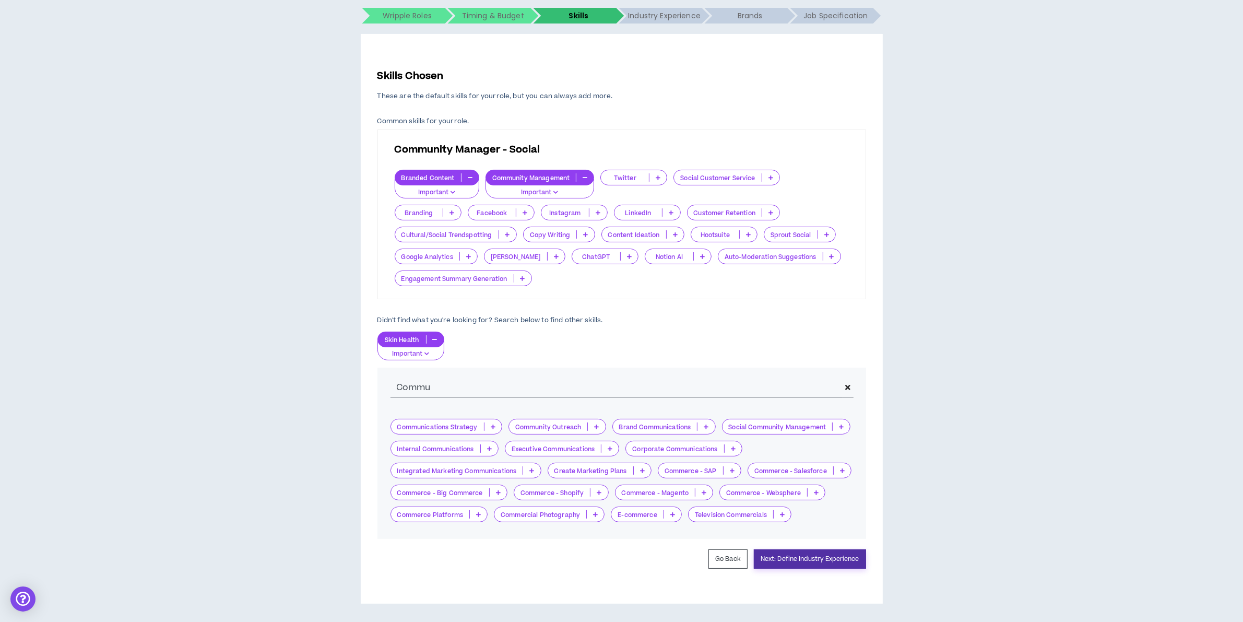
click at [838, 567] on button "Next: Define Industry Experience" at bounding box center [810, 558] width 112 height 19
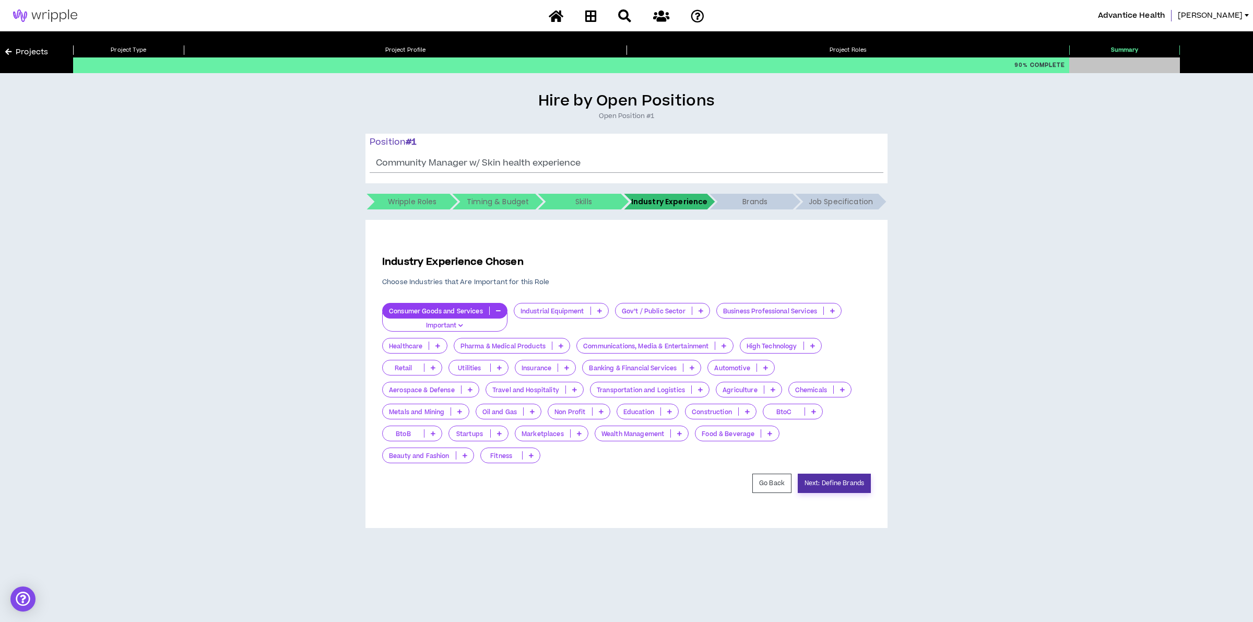
click at [830, 483] on button "Next: Define Brands" at bounding box center [834, 483] width 73 height 19
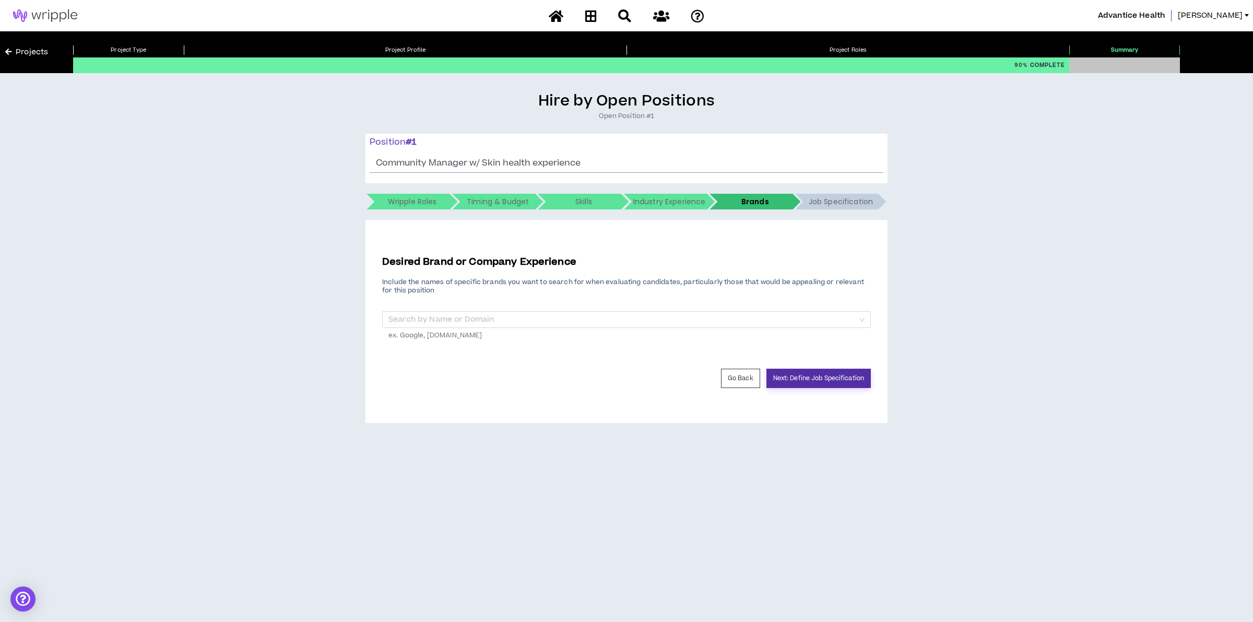
click at [820, 378] on button "Next: Define Job Specification" at bounding box center [818, 378] width 104 height 19
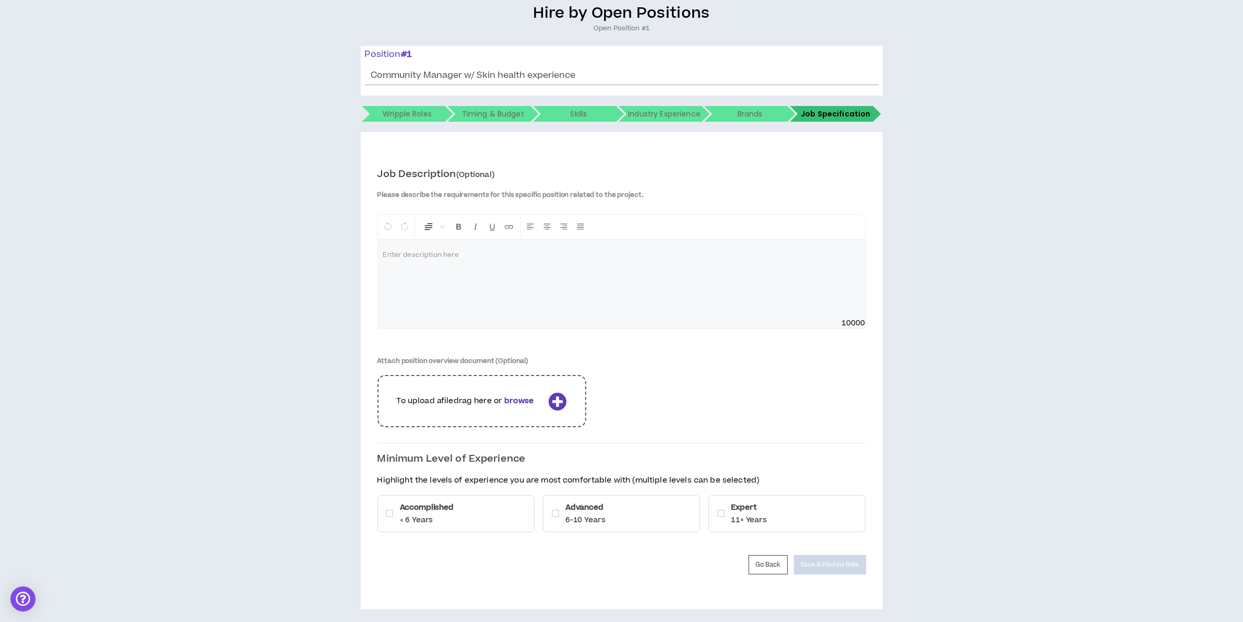
scroll to position [94, 0]
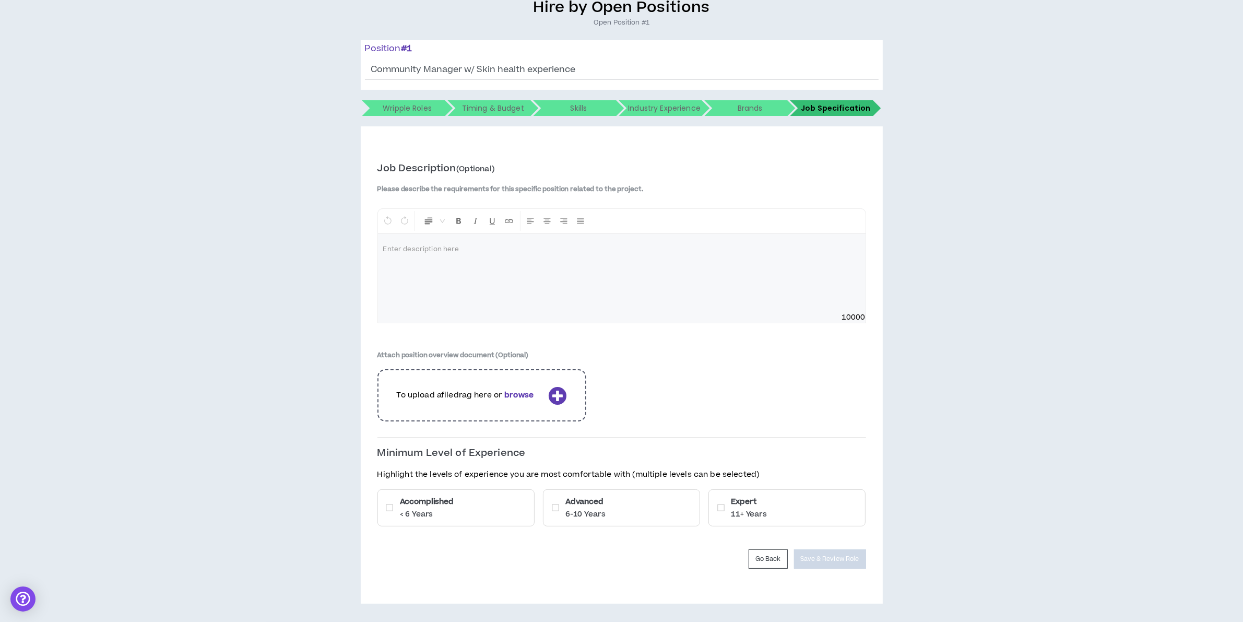
click at [479, 487] on div "Highlight the levels of experience you are most comfortable with (multiple leve…" at bounding box center [621, 503] width 489 height 69
click at [495, 512] on div "Accomplished < 6 Years" at bounding box center [455, 507] width 157 height 37
click at [536, 267] on div at bounding box center [622, 273] width 488 height 78
click at [603, 509] on p "6-10 Years" at bounding box center [585, 514] width 40 height 10
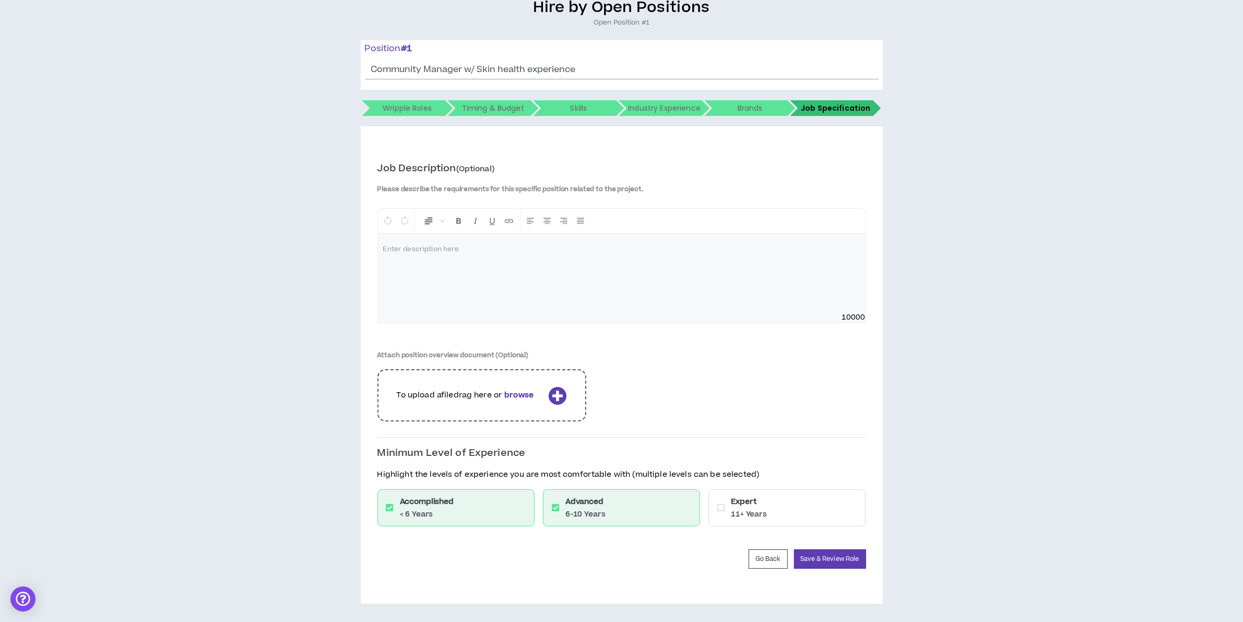
click at [753, 502] on h6 "Expert" at bounding box center [749, 501] width 36 height 11
click at [802, 489] on div "Expert 11+ Years" at bounding box center [786, 507] width 157 height 37
click at [841, 519] on div "Expert 11+ Years" at bounding box center [786, 507] width 157 height 37
click at [823, 513] on div "Expert 11+ Years" at bounding box center [786, 507] width 157 height 37
click at [842, 554] on button "Save & Review Role" at bounding box center [830, 558] width 72 height 19
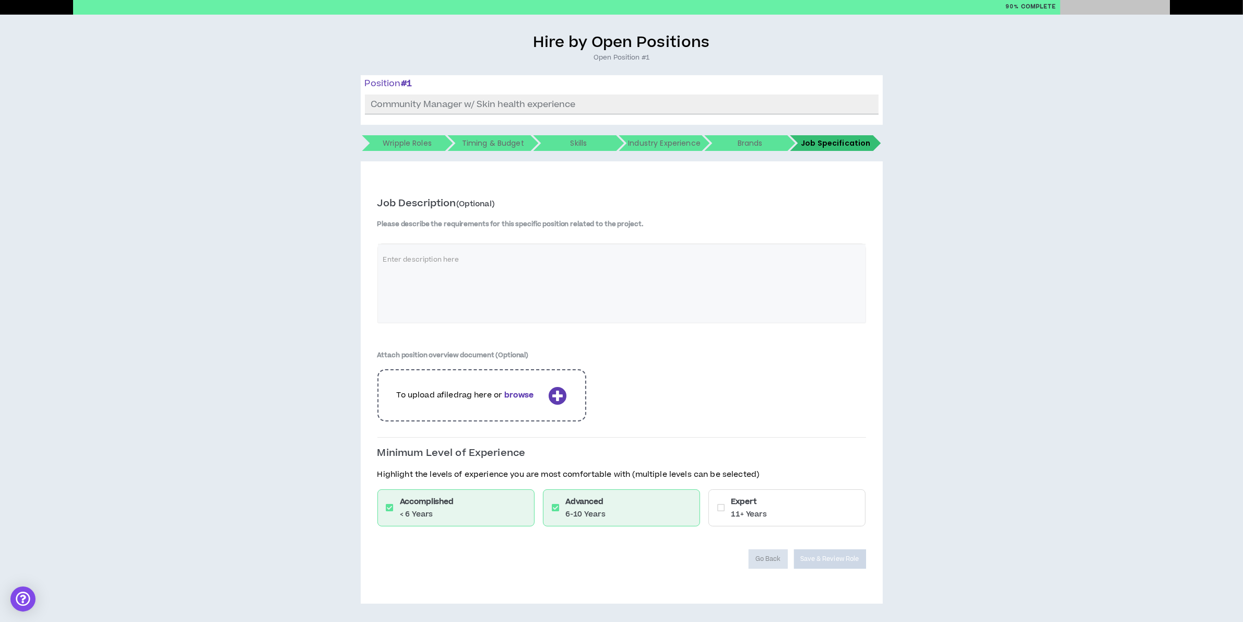
scroll to position [59, 0]
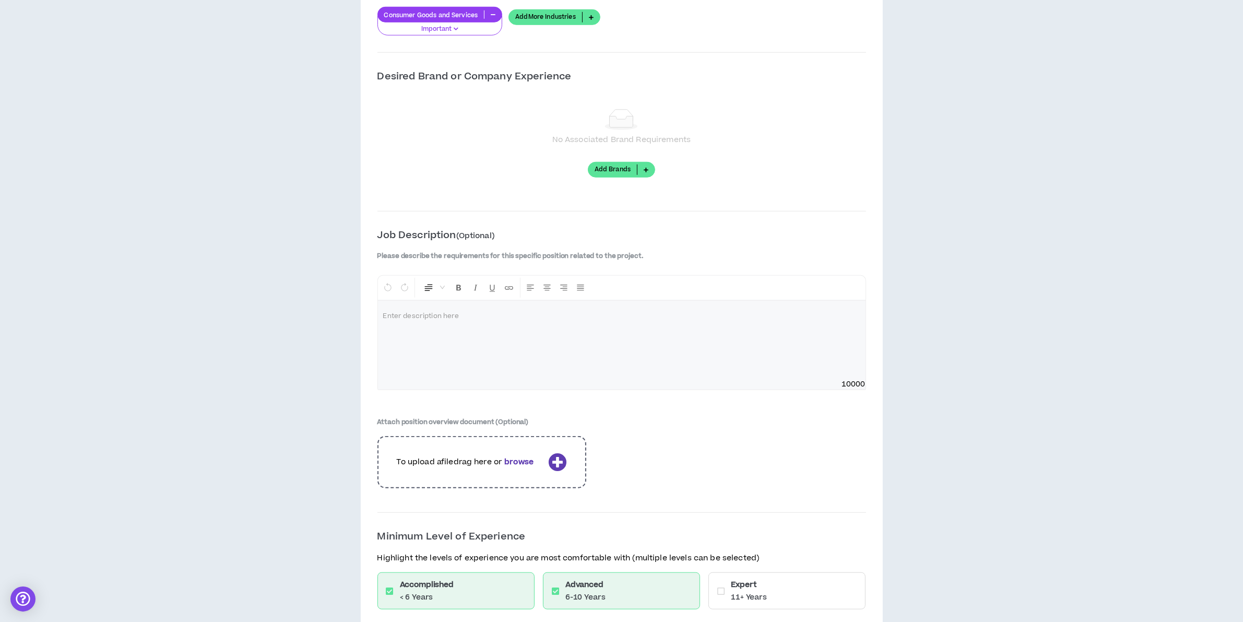
scroll to position [1057, 0]
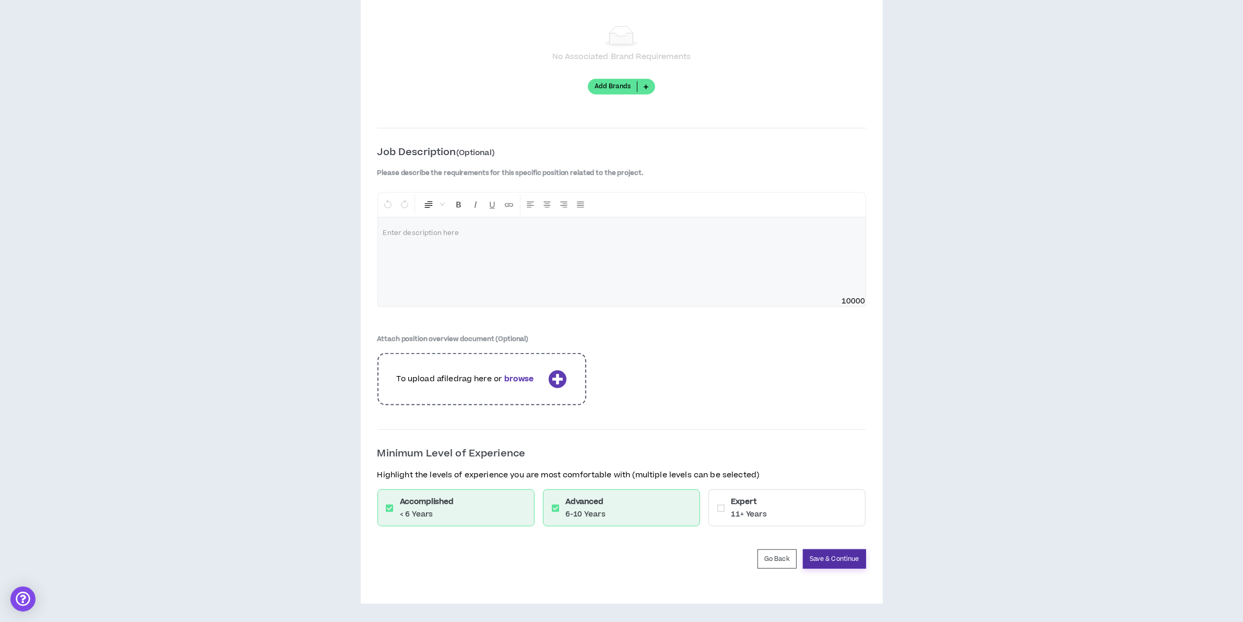
click at [844, 559] on button "Save & Continue" at bounding box center [834, 558] width 63 height 19
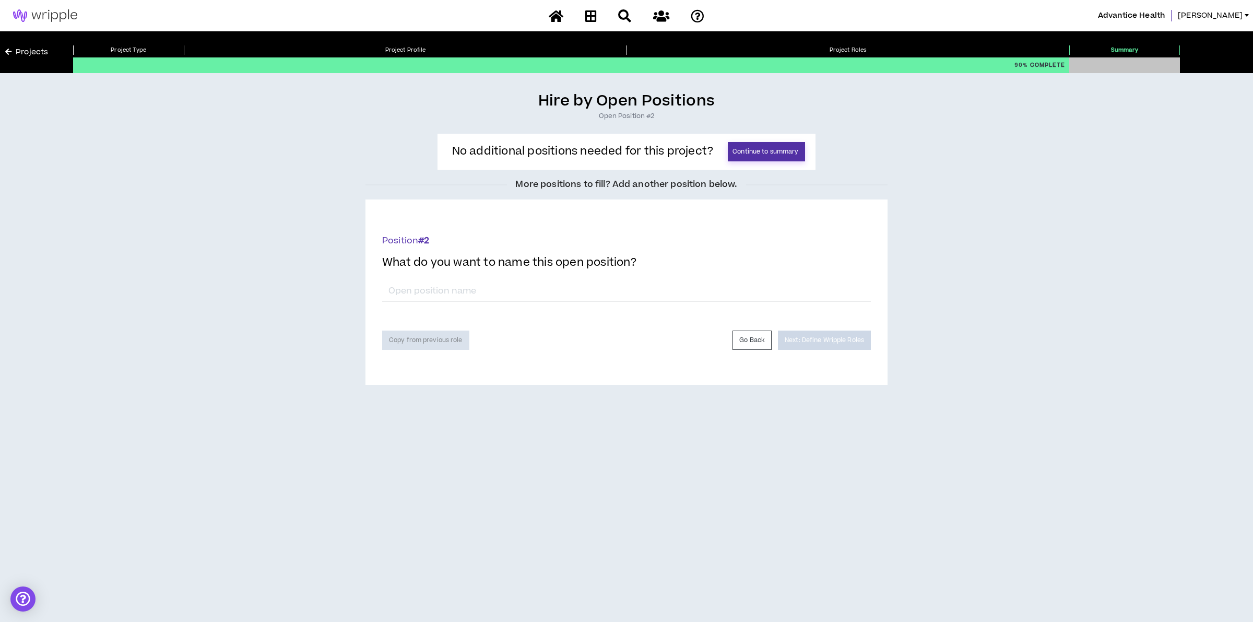
click at [763, 149] on button "Continue to summary" at bounding box center [766, 151] width 77 height 19
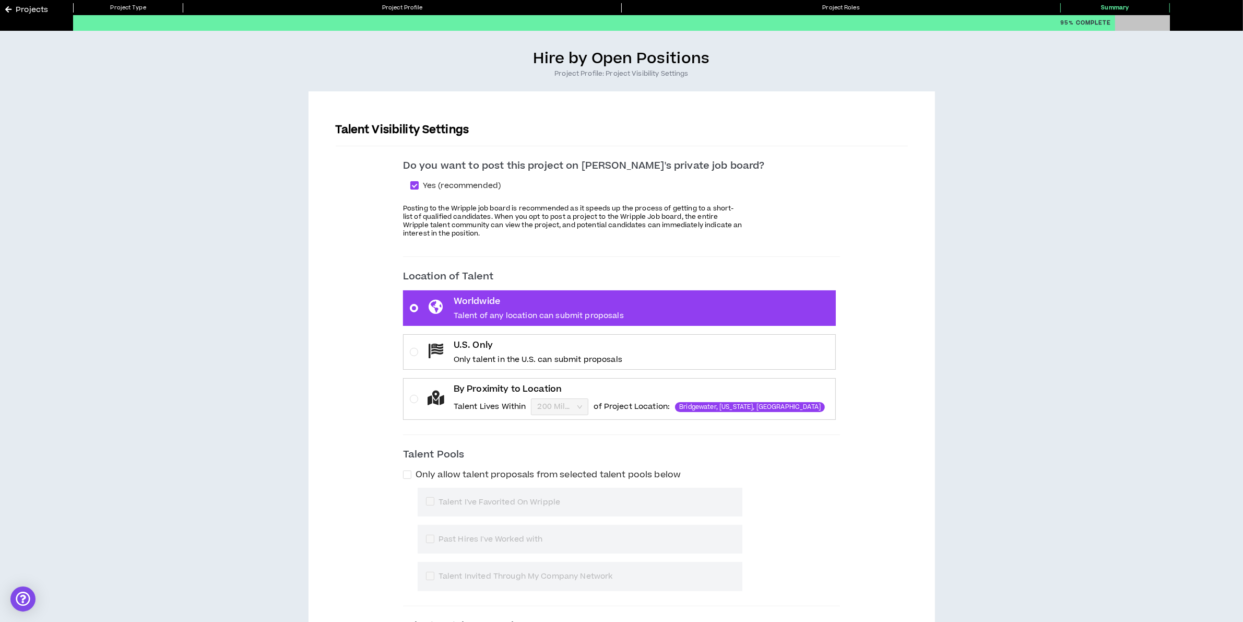
scroll to position [65, 0]
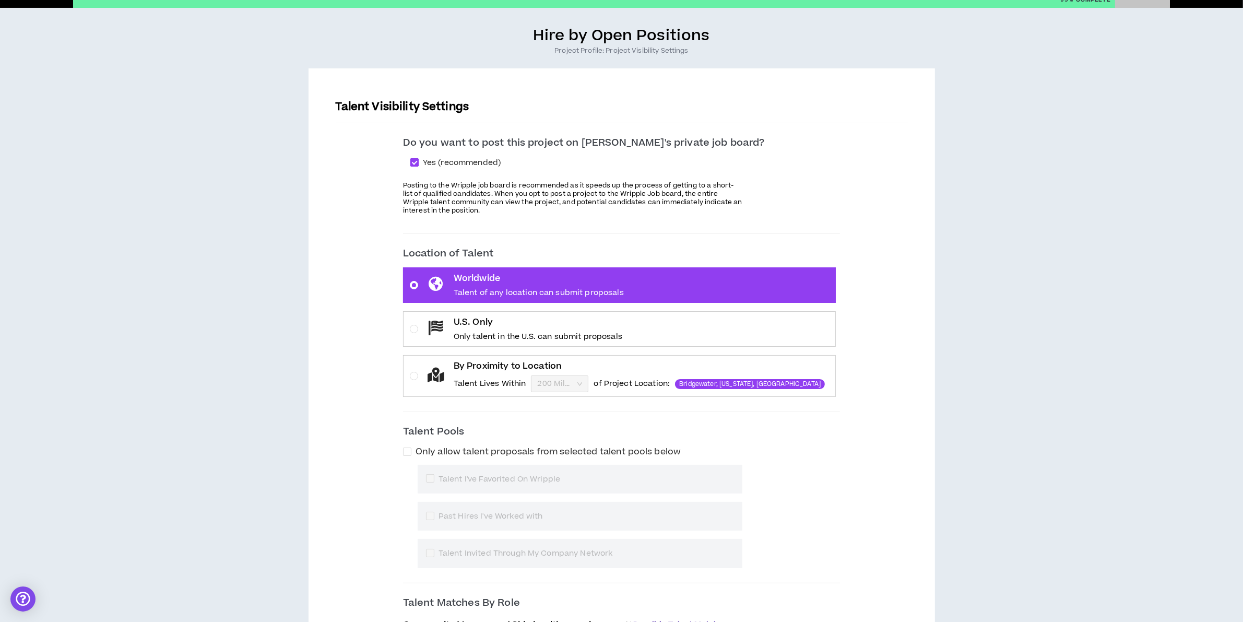
click at [419, 163] on span at bounding box center [414, 162] width 8 height 8
checkbox input "*****"
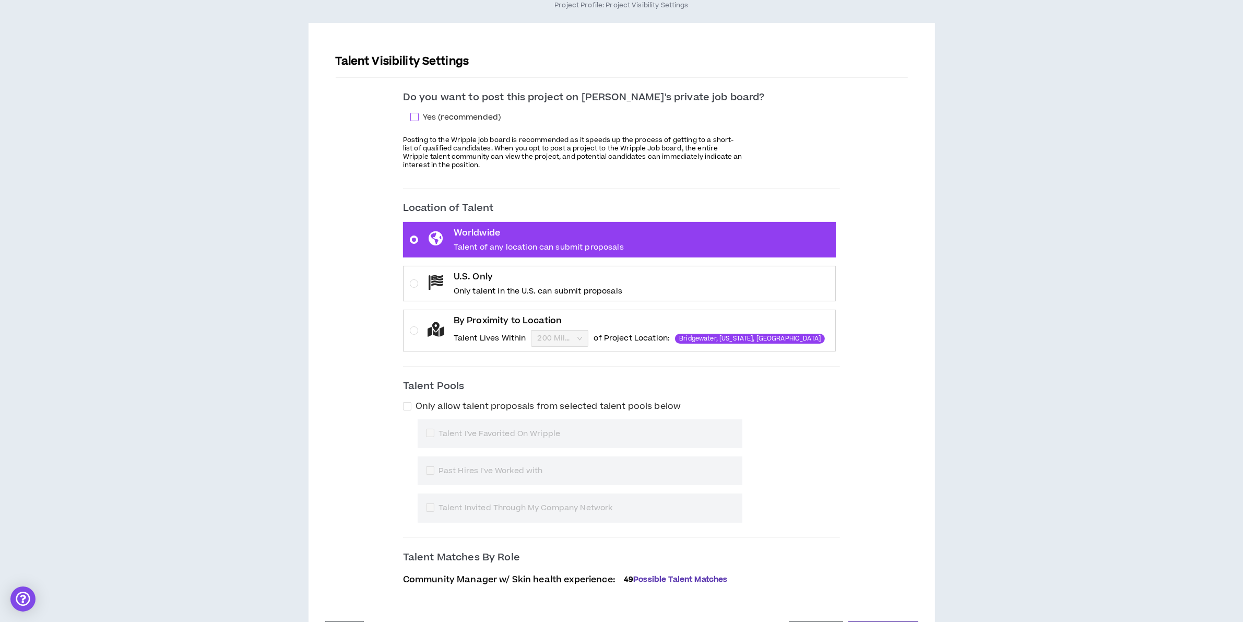
scroll to position [131, 0]
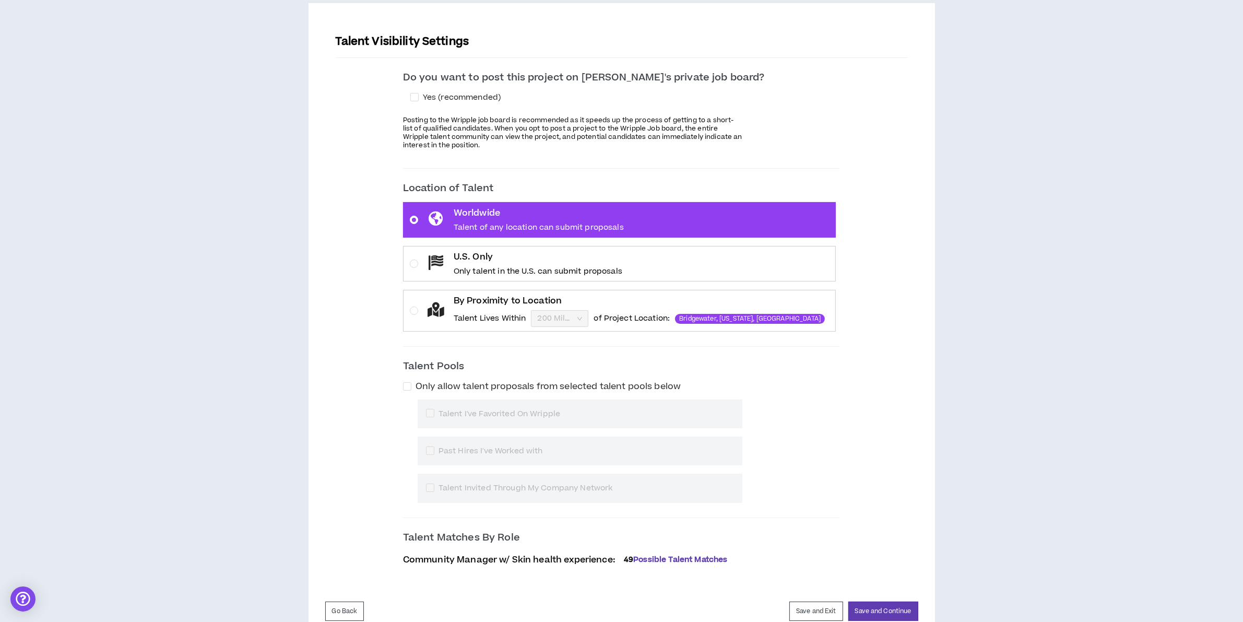
click at [562, 275] on p "Only talent in the U.S. can submit proposals" at bounding box center [538, 271] width 169 height 10
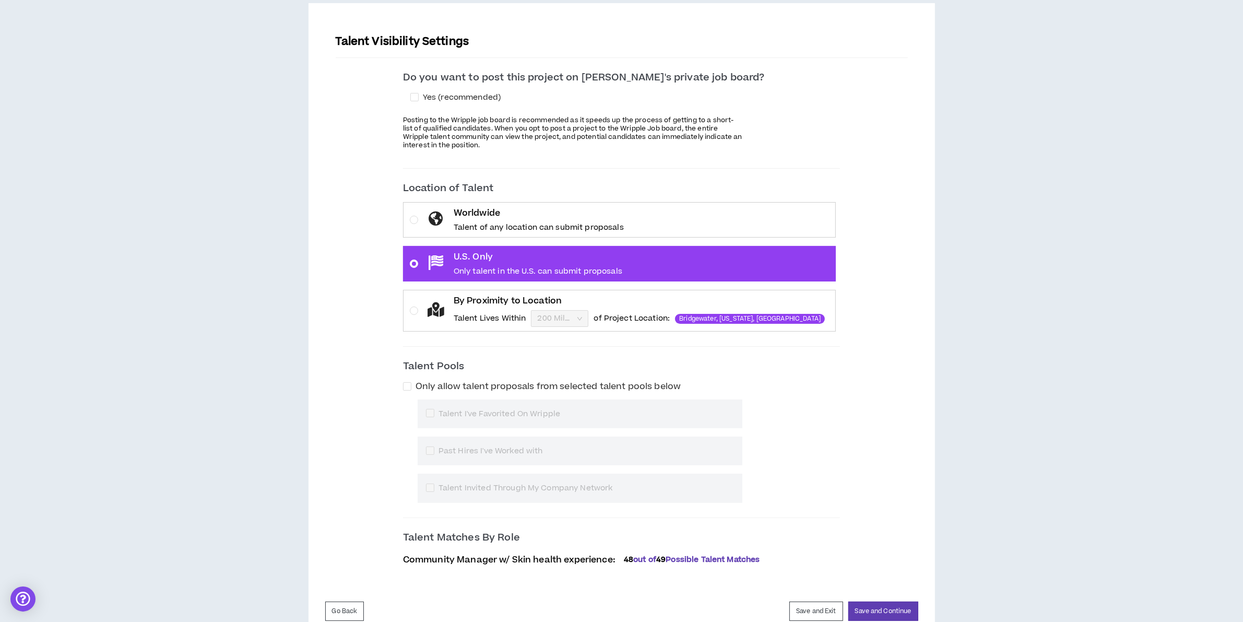
scroll to position [165, 0]
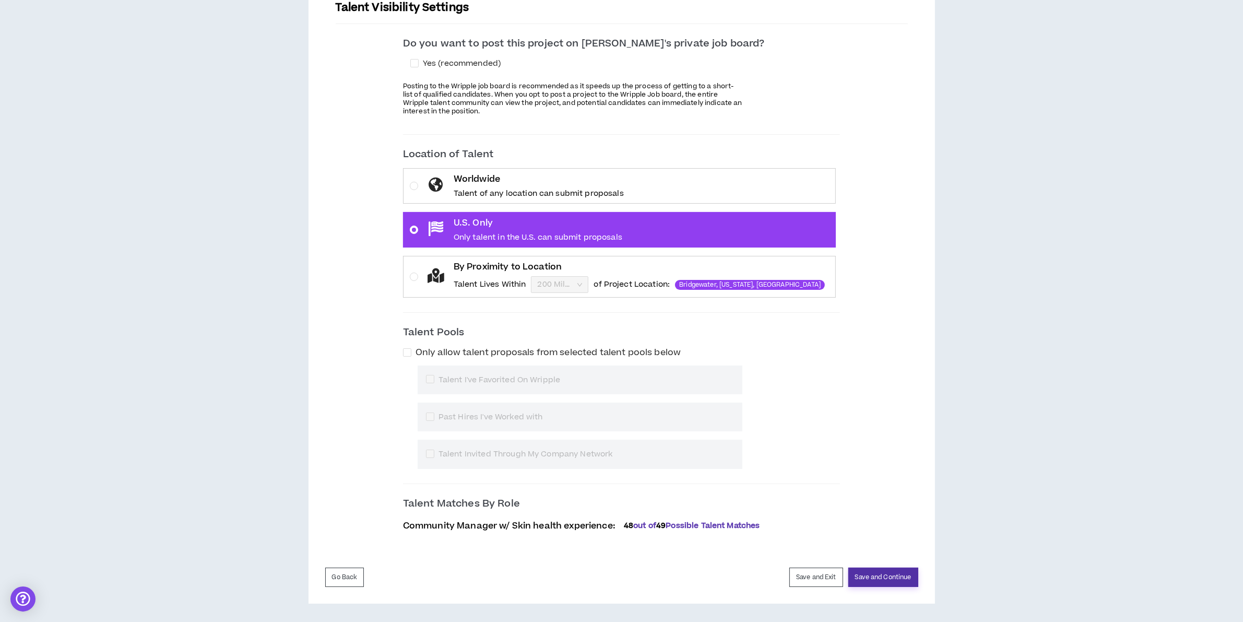
click at [886, 575] on button "Save and Continue" at bounding box center [883, 576] width 70 height 19
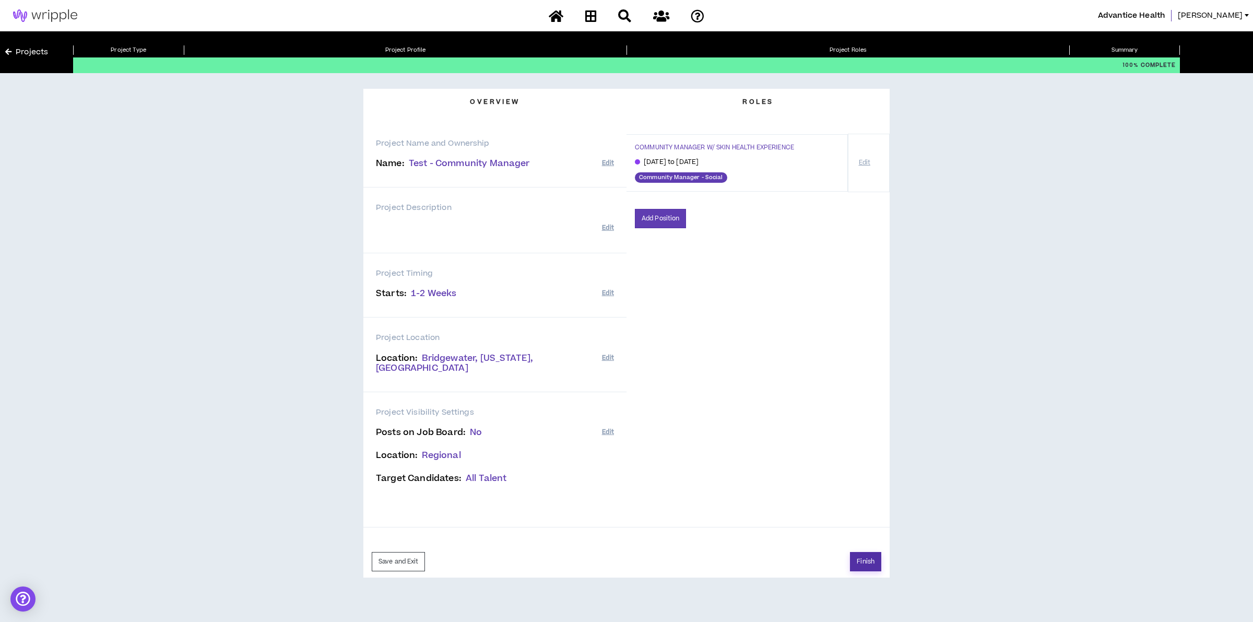
click at [862, 552] on button "Finish" at bounding box center [865, 561] width 31 height 19
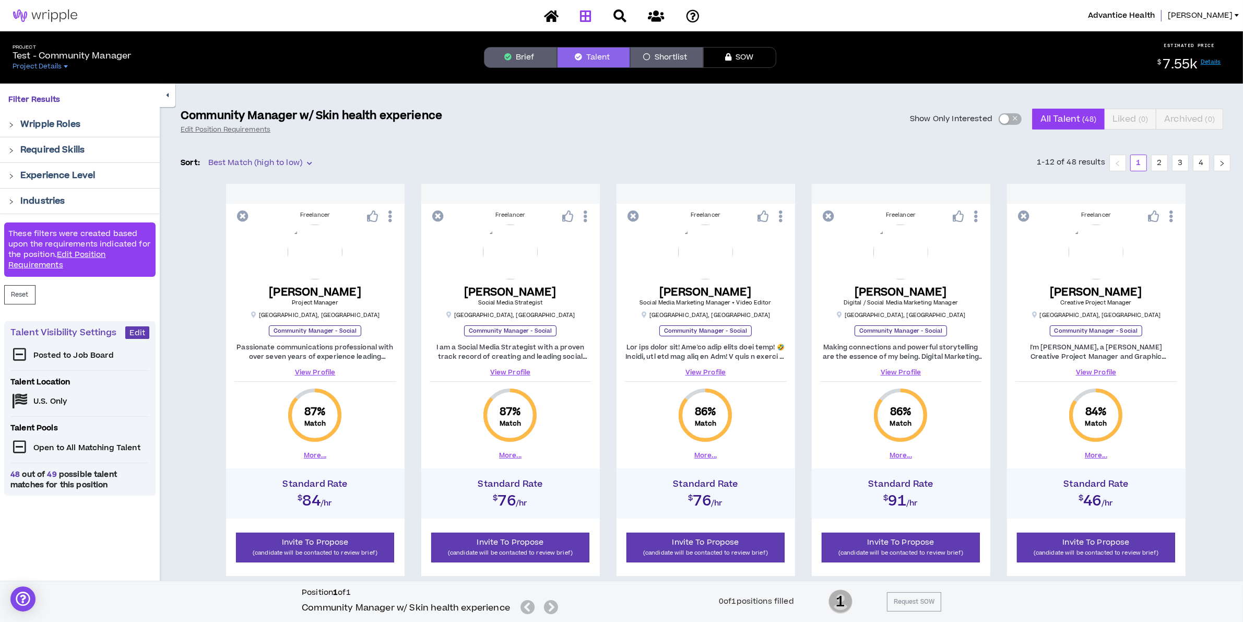
click at [581, 11] on icon at bounding box center [585, 15] width 11 height 13
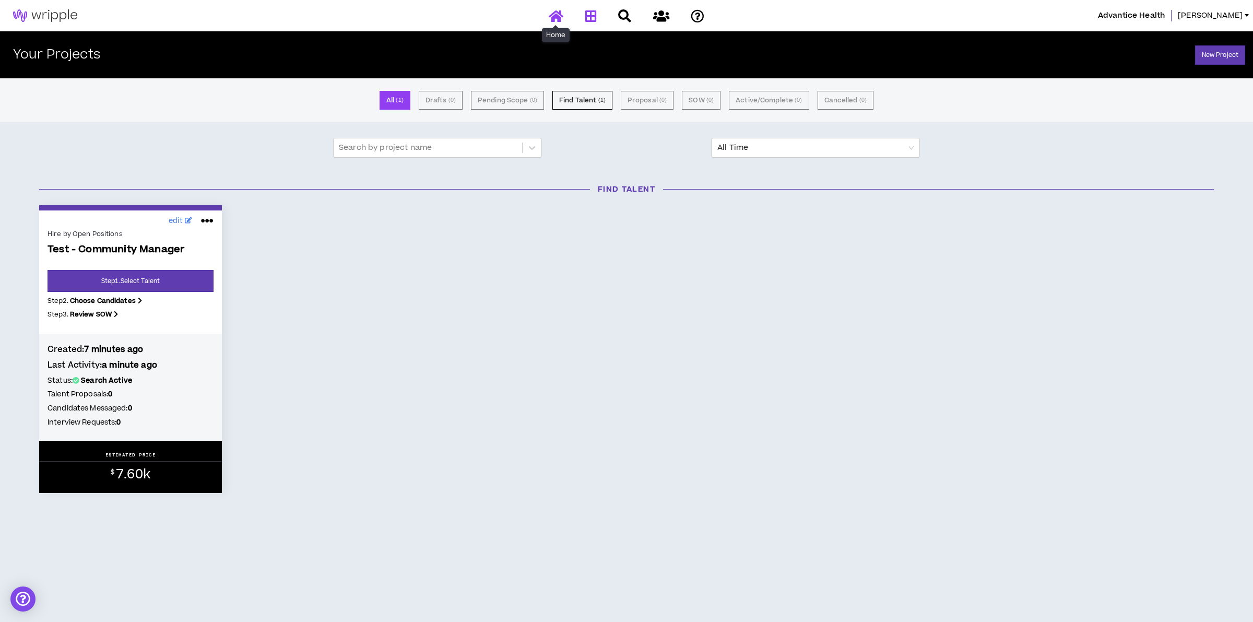
click at [560, 16] on icon at bounding box center [556, 15] width 15 height 13
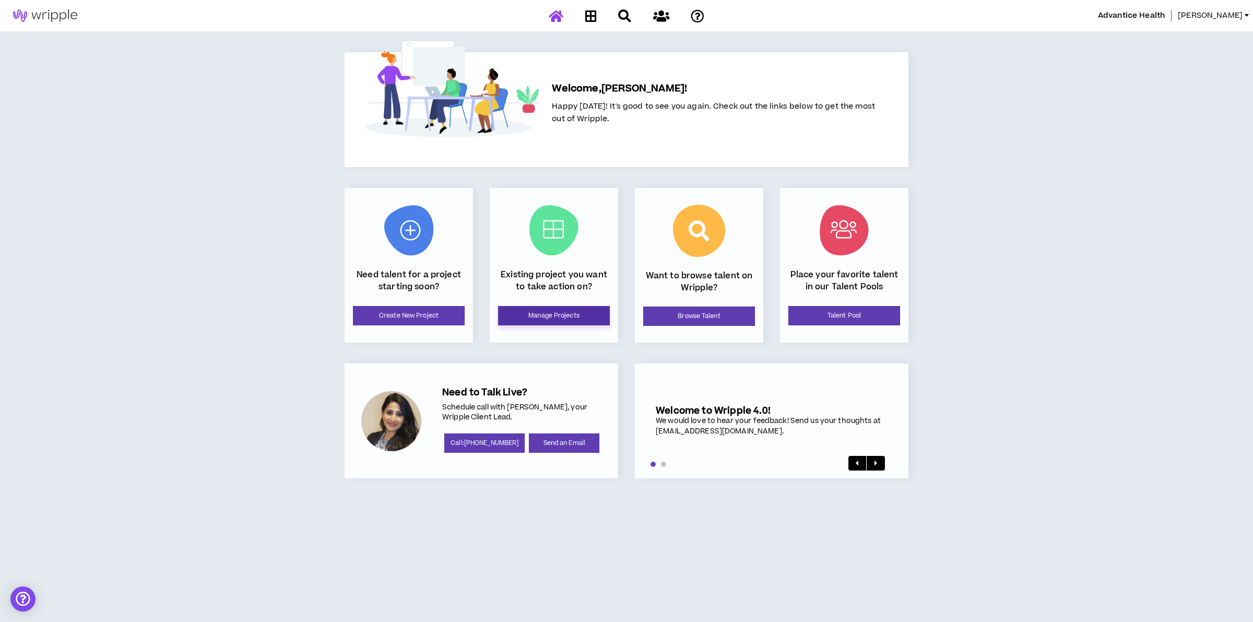
click at [543, 316] on link "Manage Projects" at bounding box center [554, 315] width 112 height 19
